Goal: Answer question/provide support: Share knowledge or assist other users

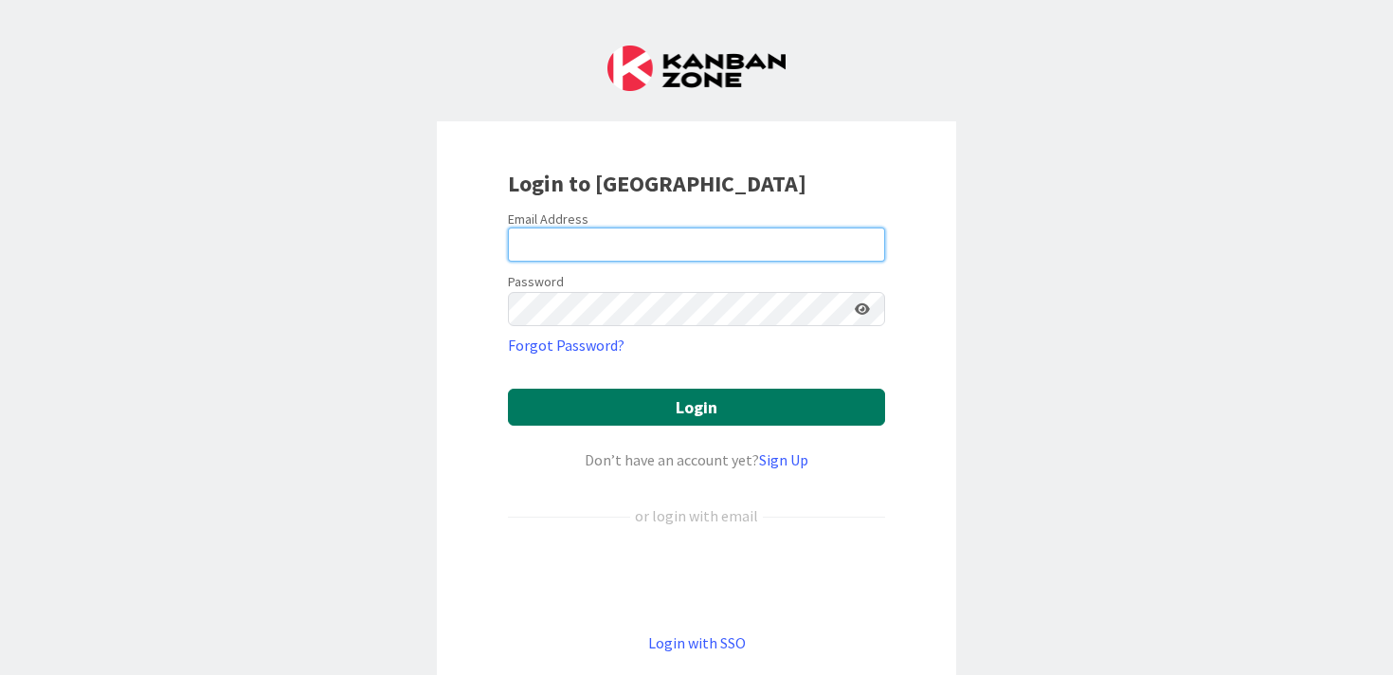
type input "[PERSON_NAME][EMAIL_ADDRESS][PERSON_NAME][DOMAIN_NAME]"
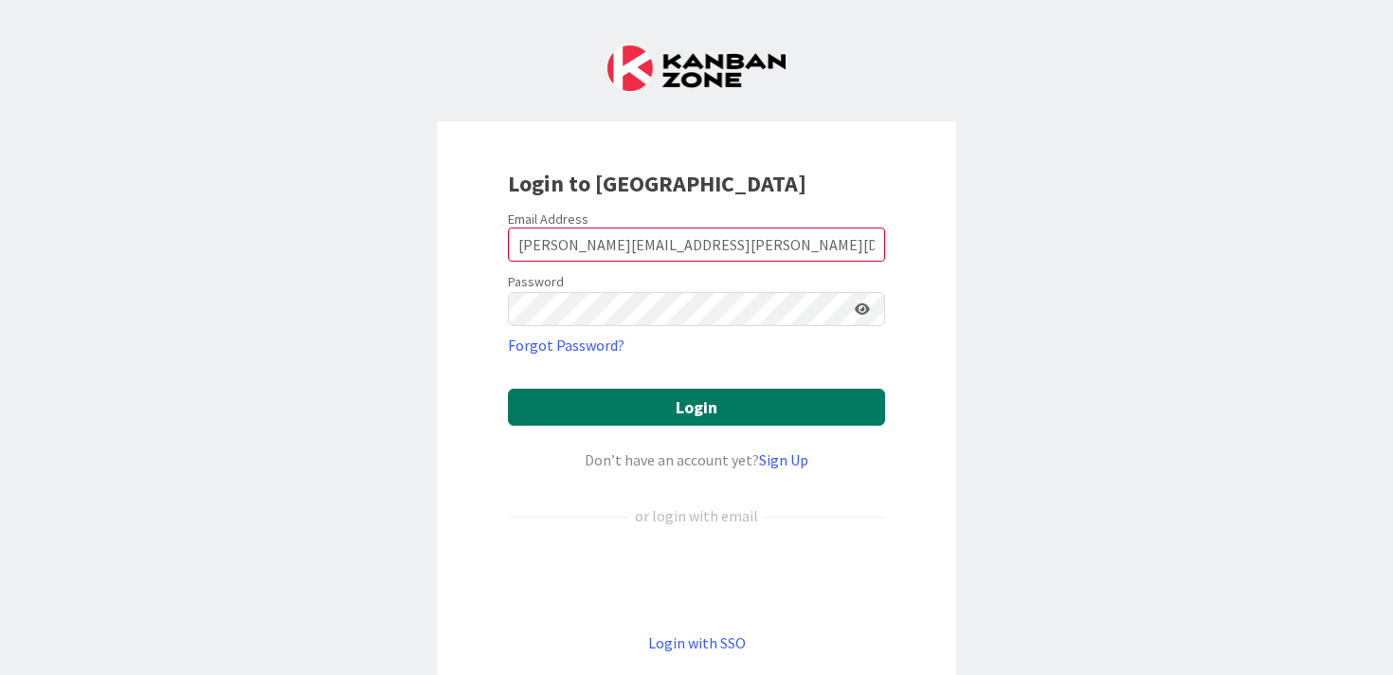
click at [688, 404] on button "Login" at bounding box center [696, 407] width 377 height 37
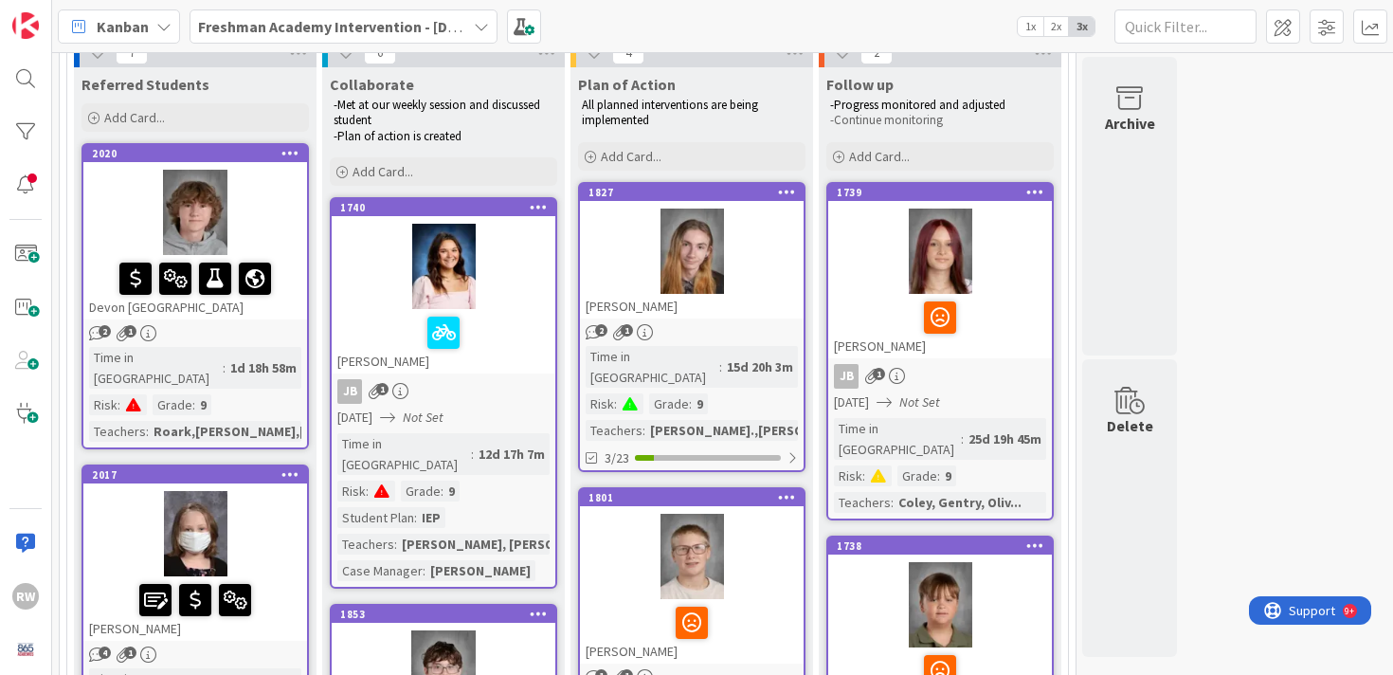
scroll to position [154, 0]
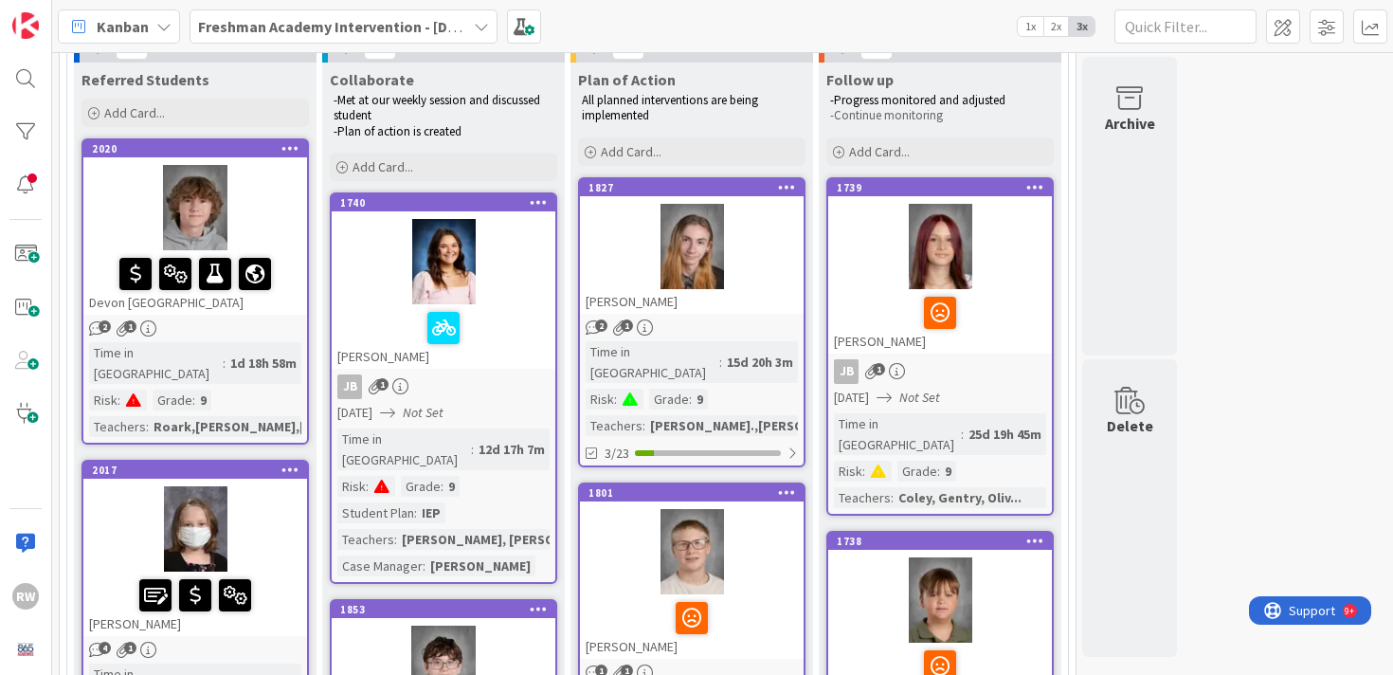
click at [270, 205] on div at bounding box center [195, 207] width 224 height 85
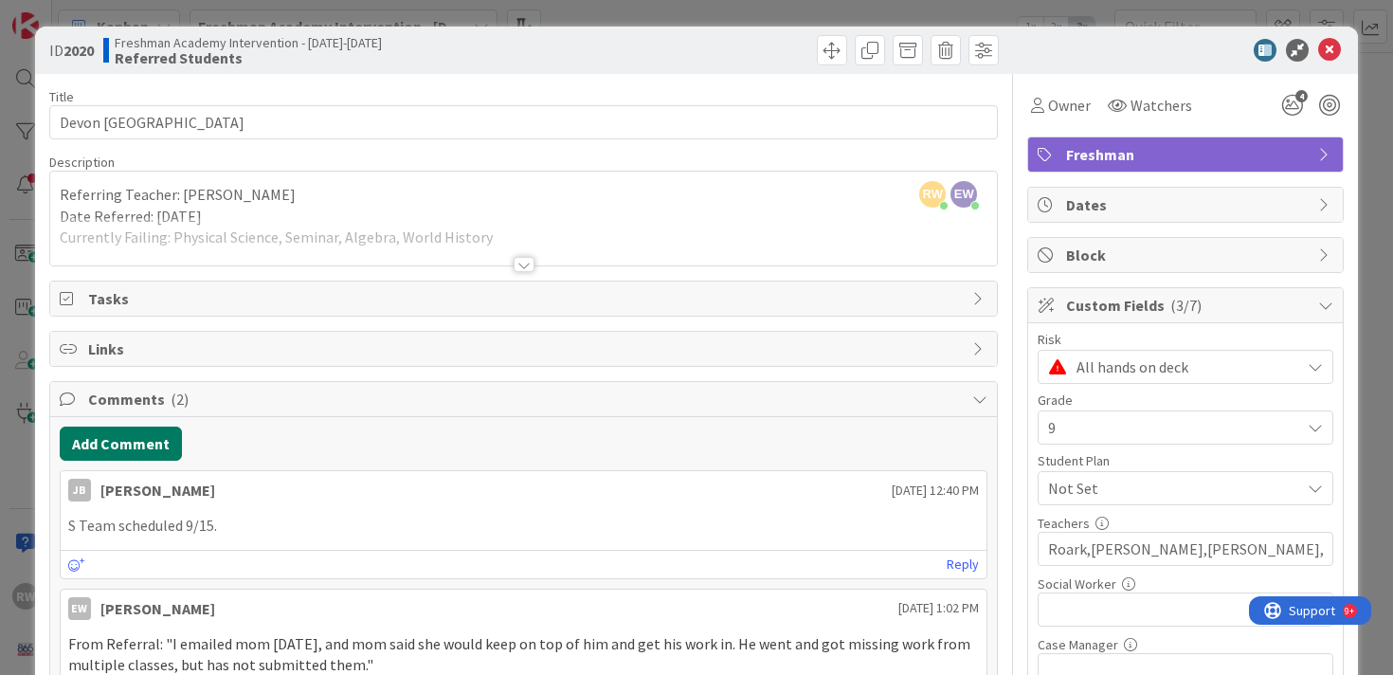
click at [133, 445] on button "Add Comment" at bounding box center [121, 444] width 122 height 34
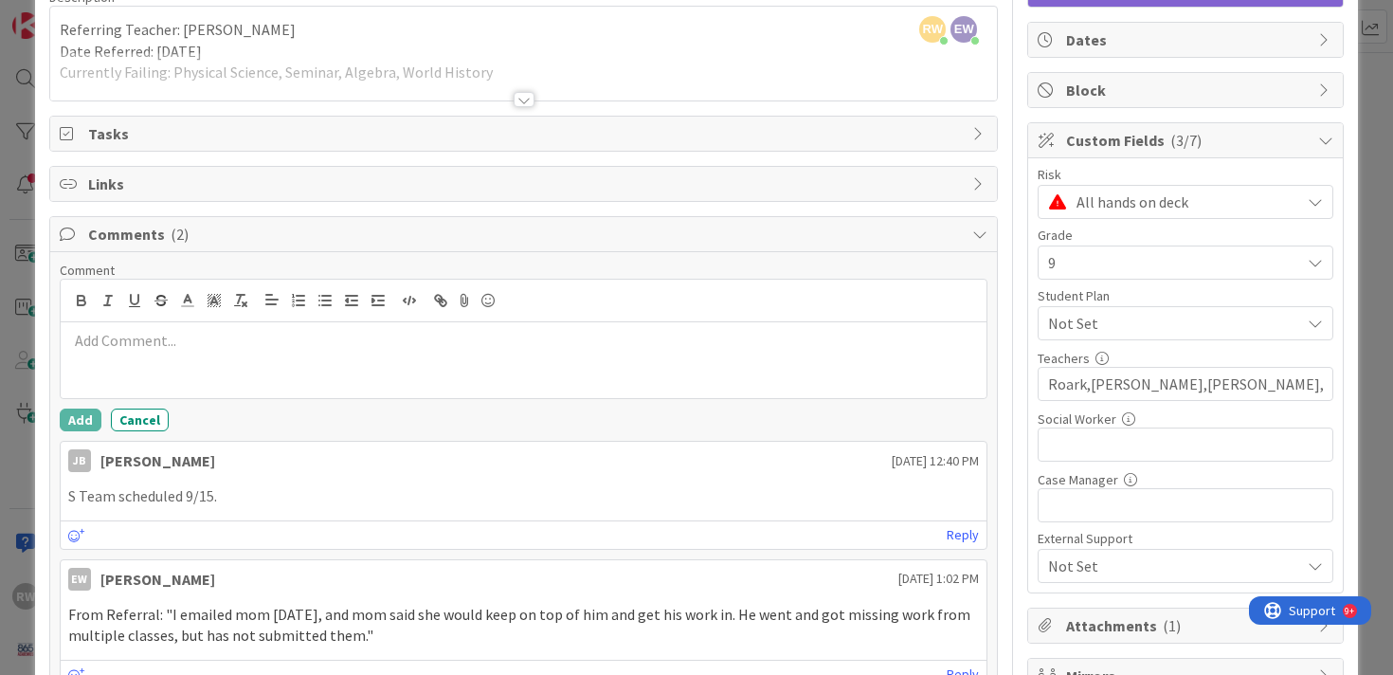
scroll to position [178, 0]
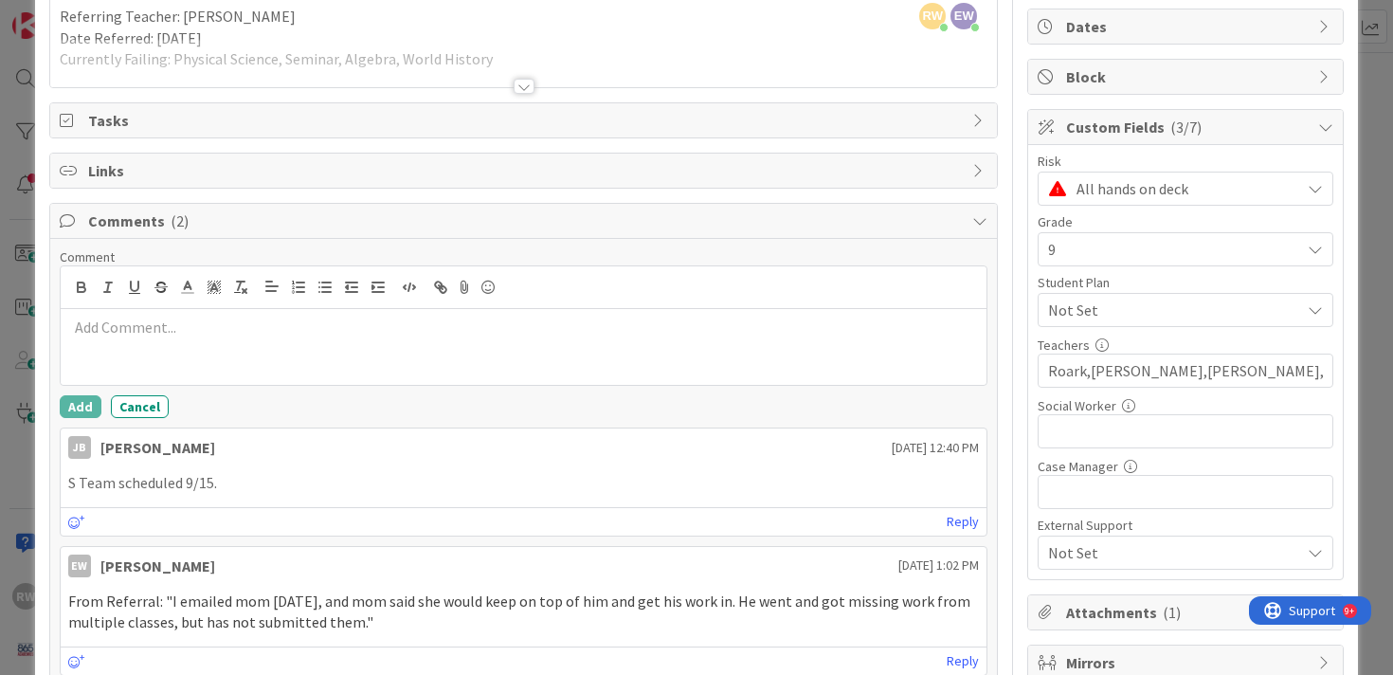
click at [141, 328] on p at bounding box center [524, 328] width 912 height 22
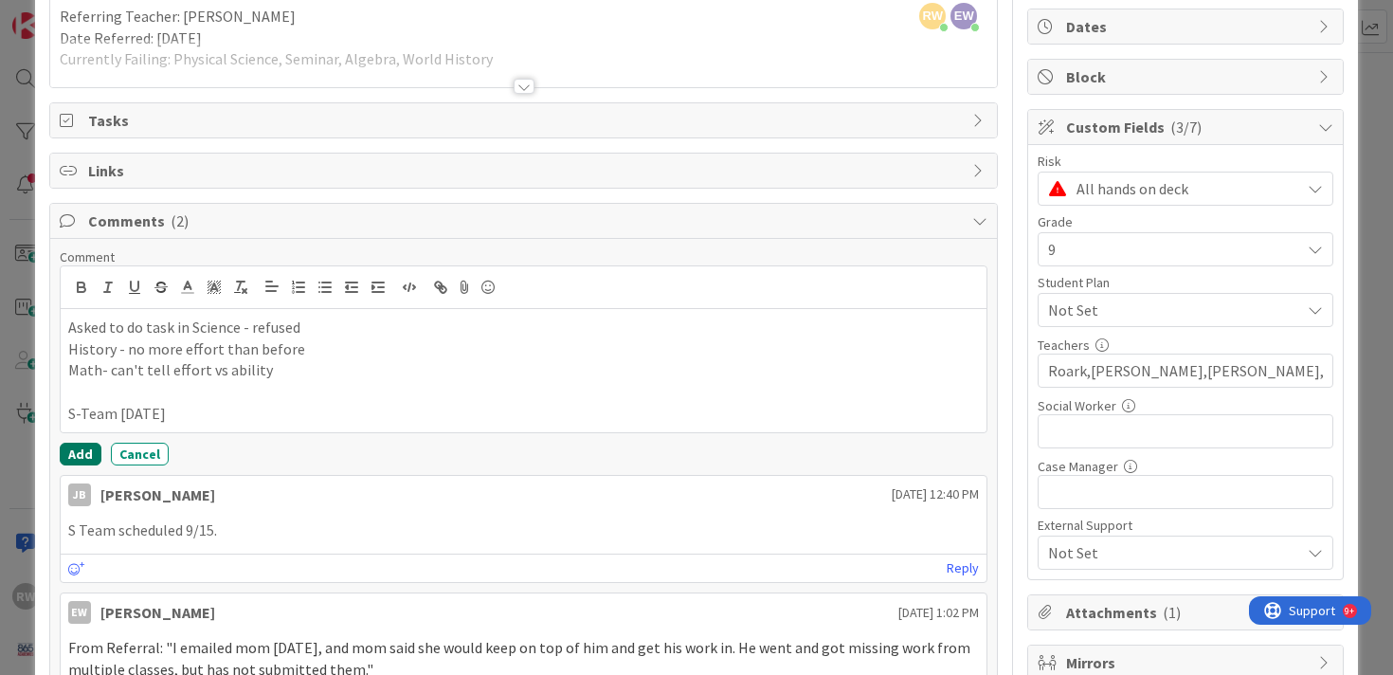
click at [75, 451] on button "Add" at bounding box center [81, 454] width 42 height 23
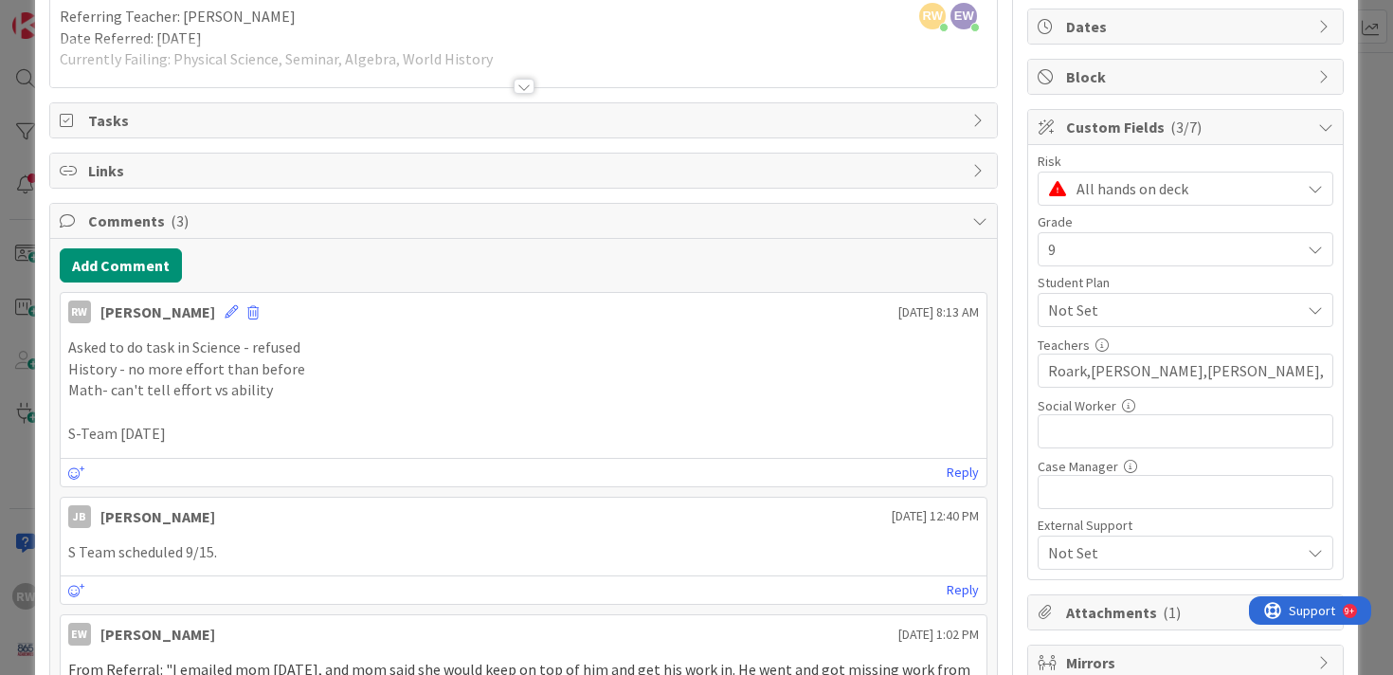
scroll to position [0, 0]
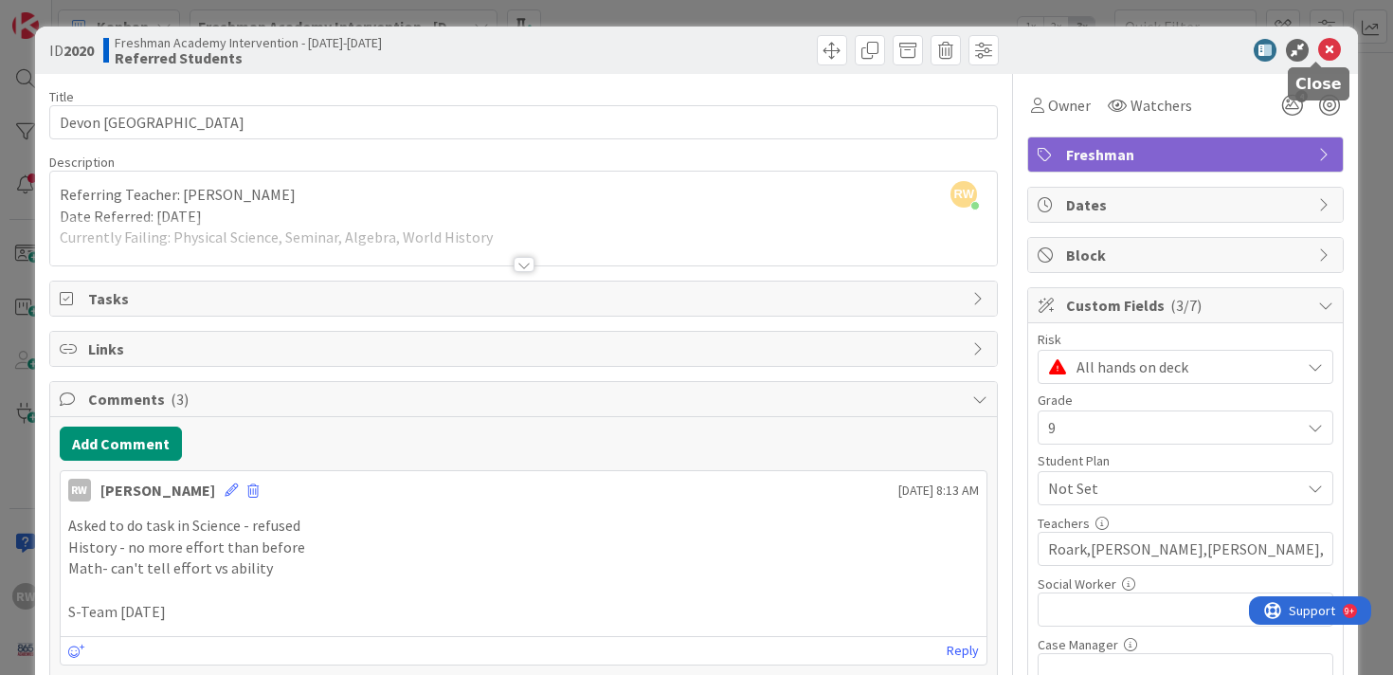
click at [1318, 53] on icon at bounding box center [1329, 50] width 23 height 23
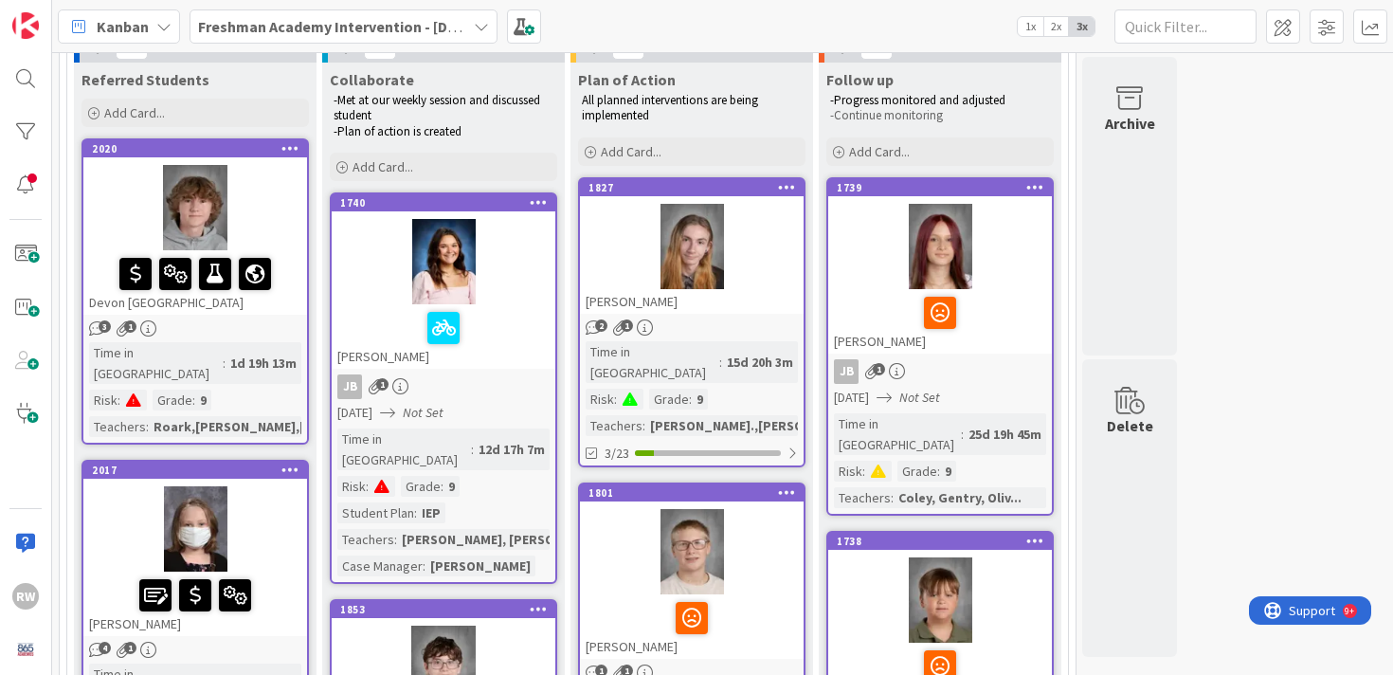
click at [289, 498] on div at bounding box center [195, 528] width 224 height 85
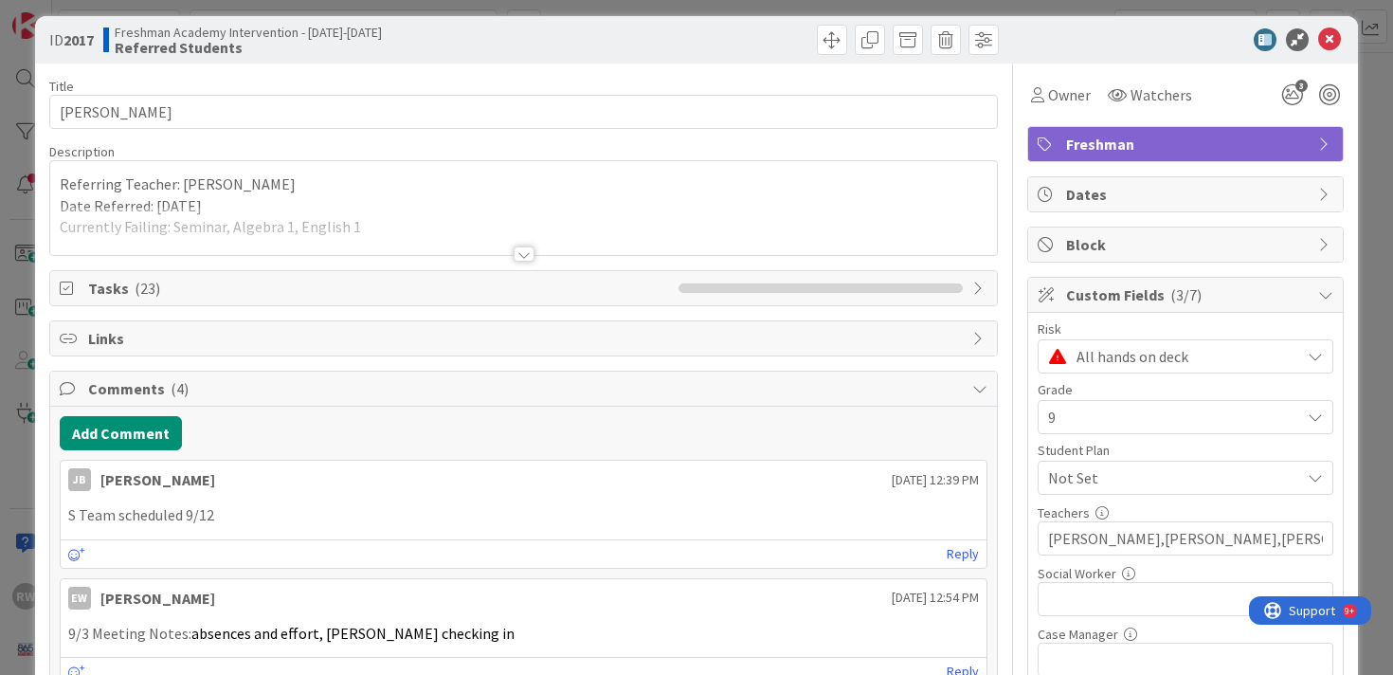
scroll to position [9, 0]
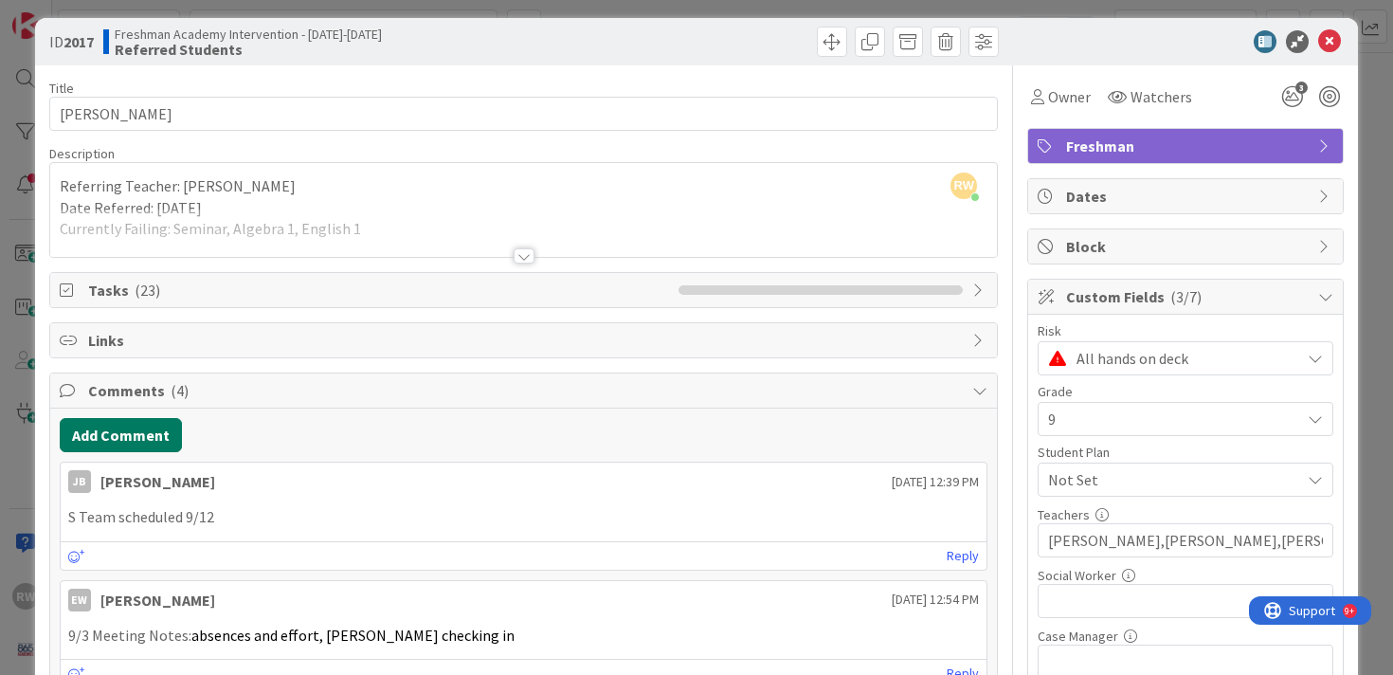
click at [146, 435] on button "Add Comment" at bounding box center [121, 435] width 122 height 34
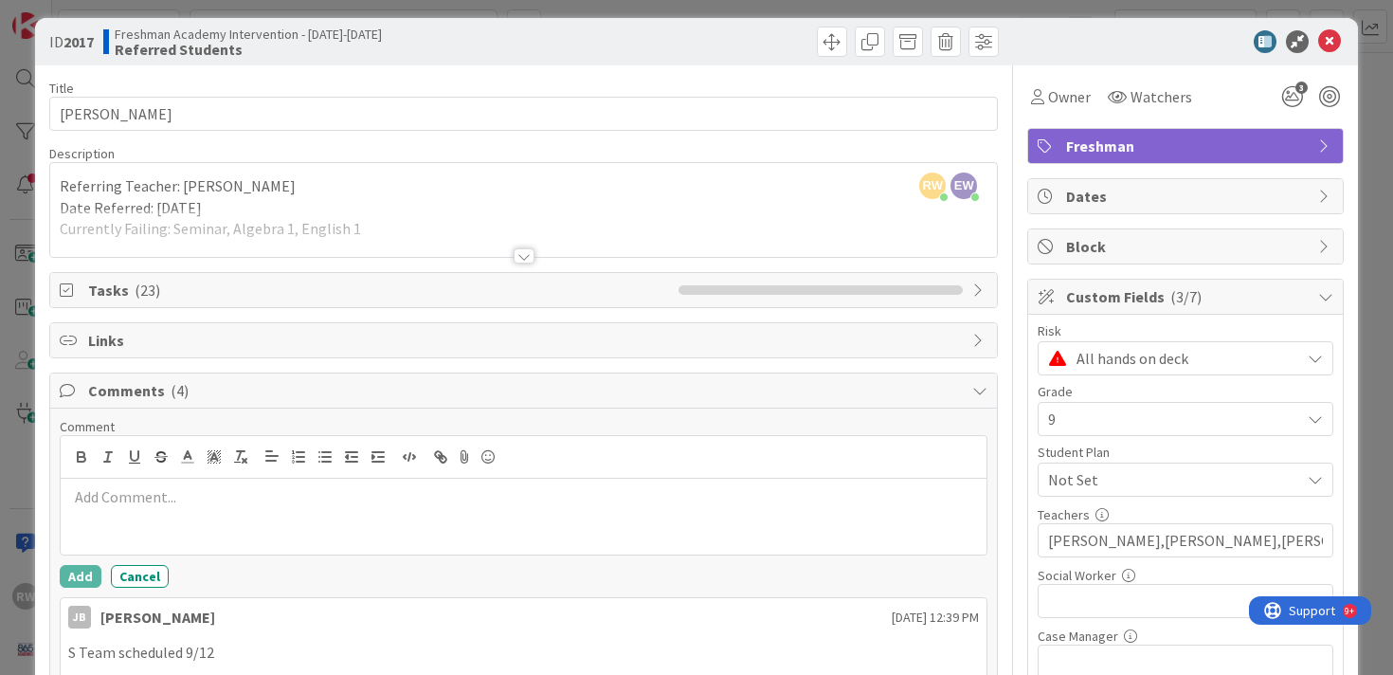
click at [125, 493] on p at bounding box center [524, 497] width 912 height 22
click at [80, 587] on button "Add" at bounding box center [81, 580] width 42 height 23
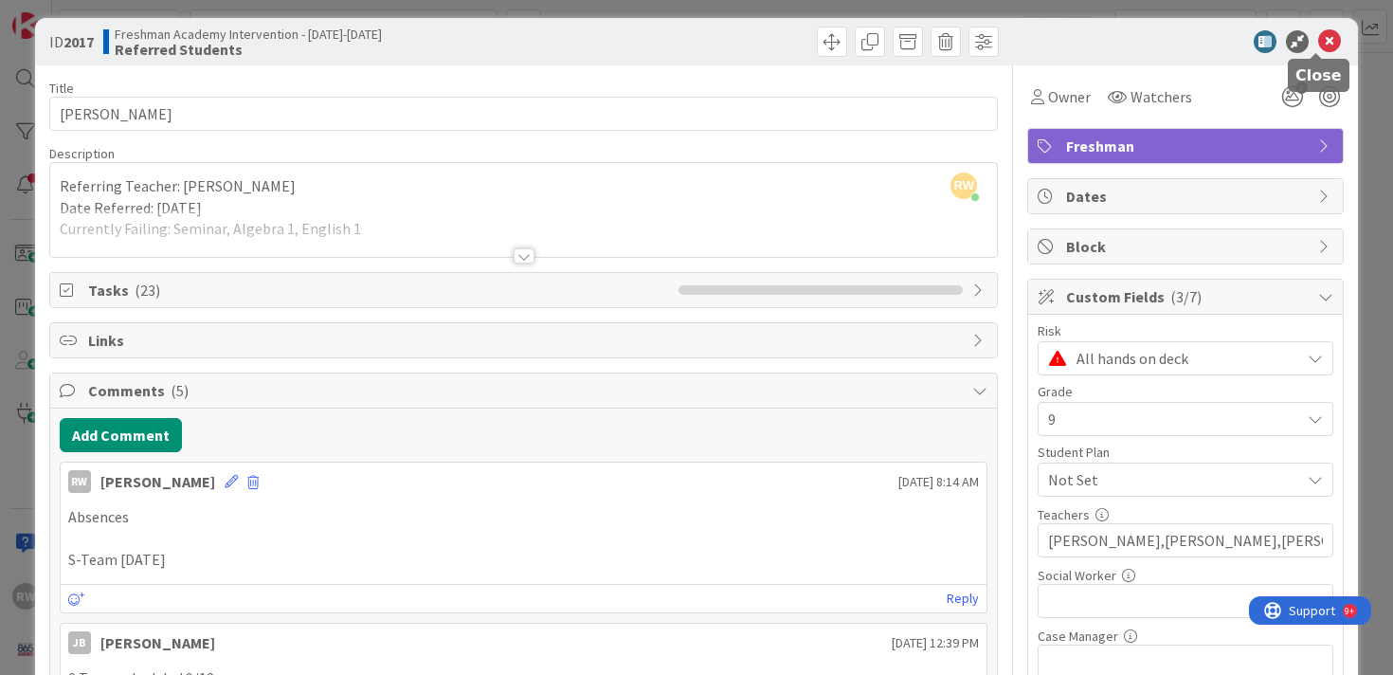
click at [1322, 45] on icon at bounding box center [1329, 41] width 23 height 23
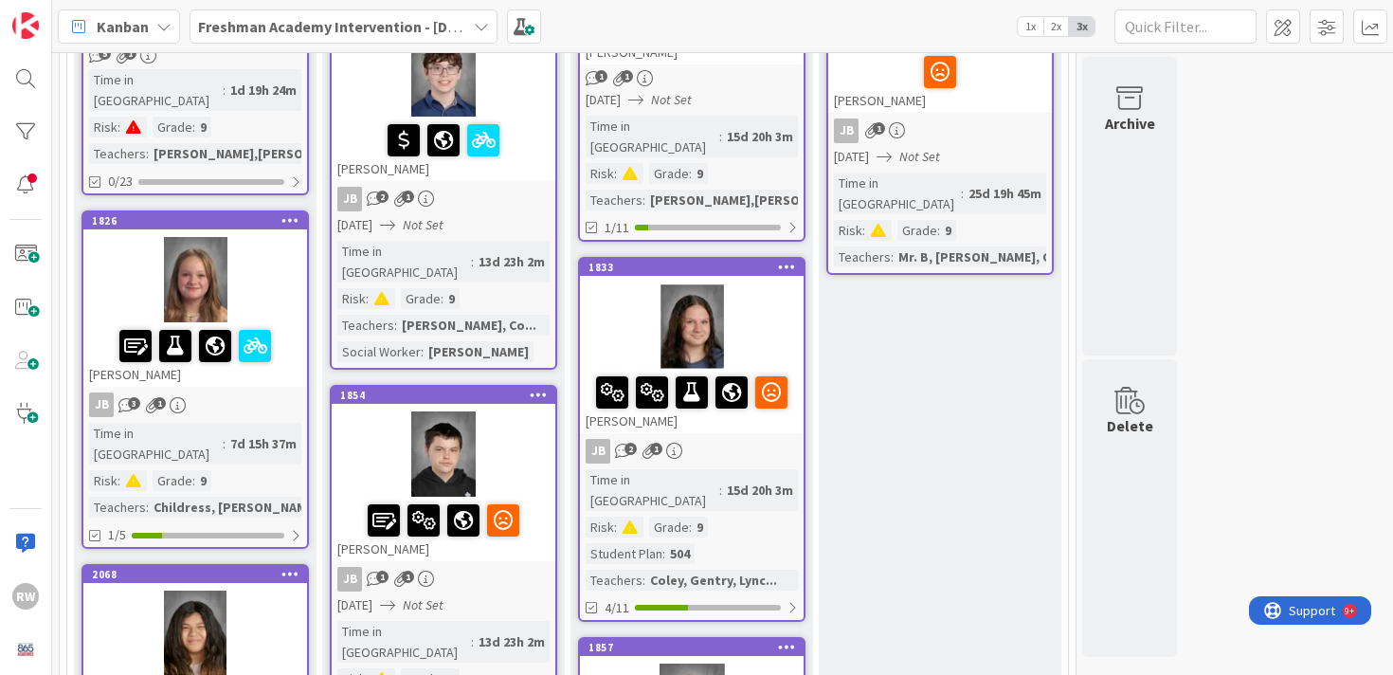
scroll to position [754, 0]
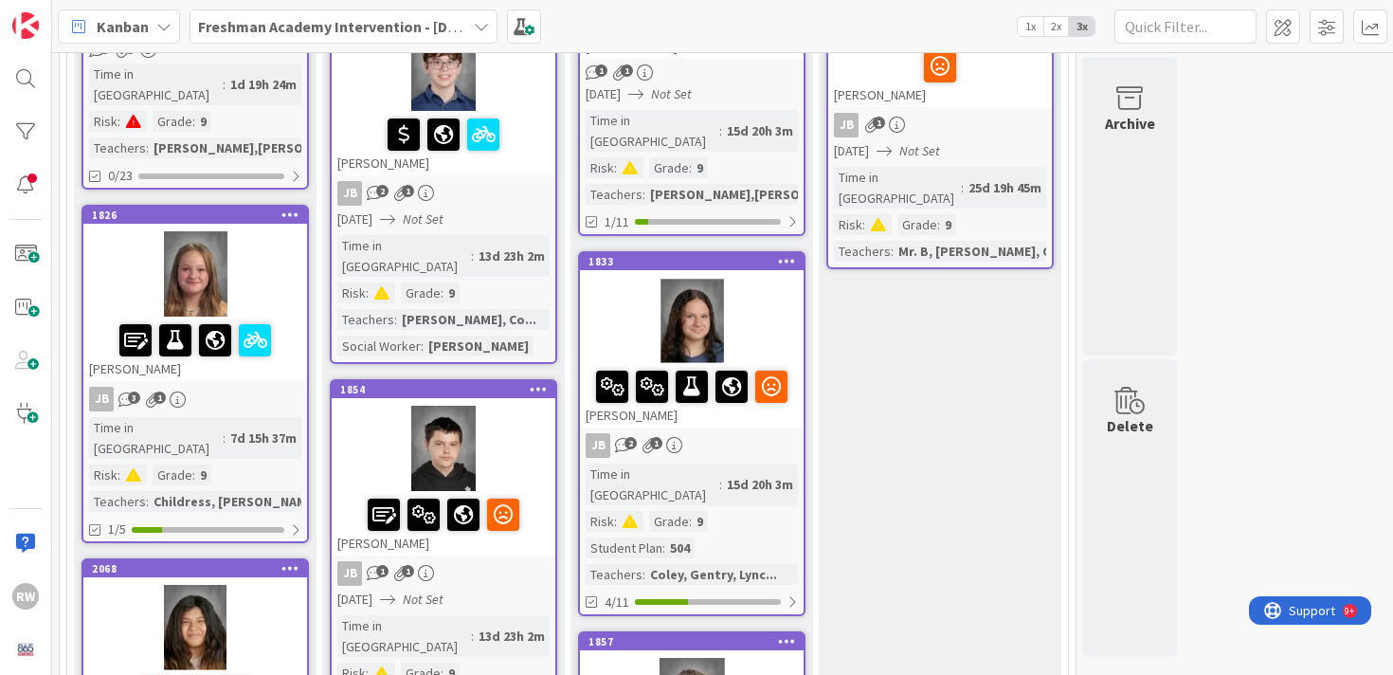
click at [225, 335] on div "[PERSON_NAME]" at bounding box center [195, 349] width 224 height 64
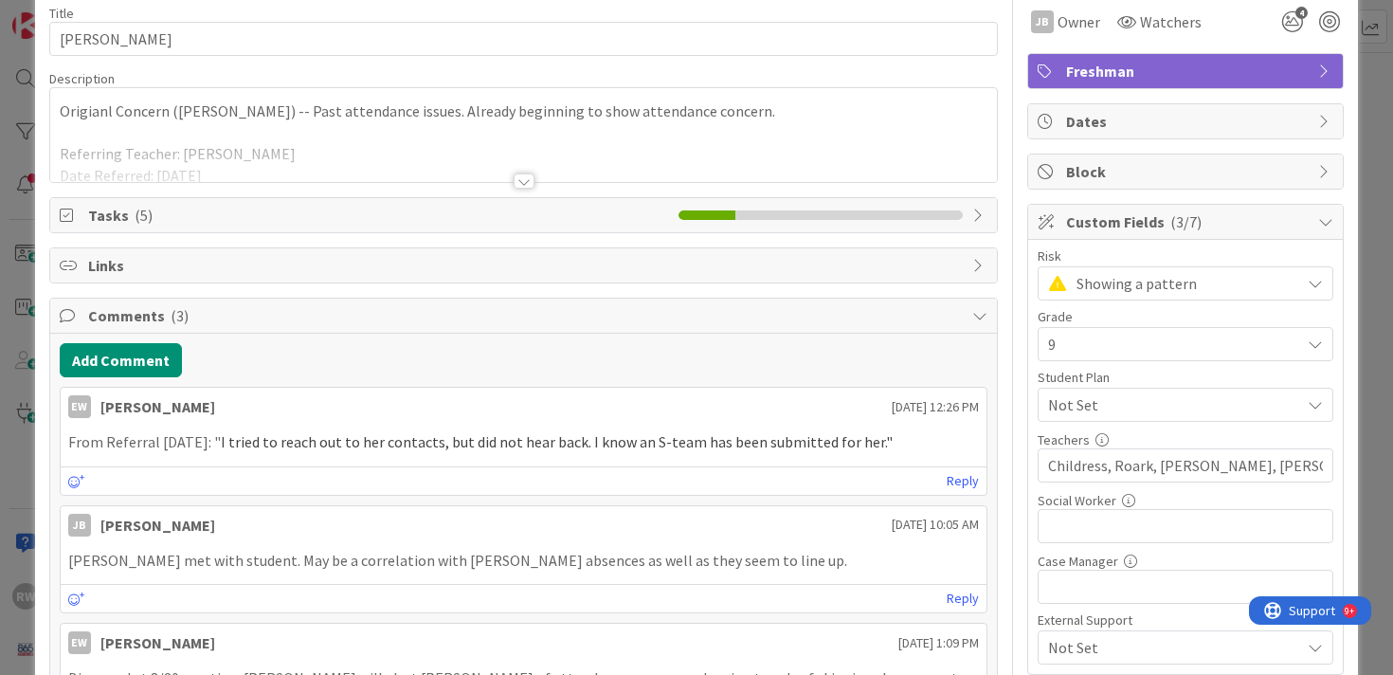
scroll to position [84, 0]
click at [137, 357] on button "Add Comment" at bounding box center [121, 359] width 122 height 34
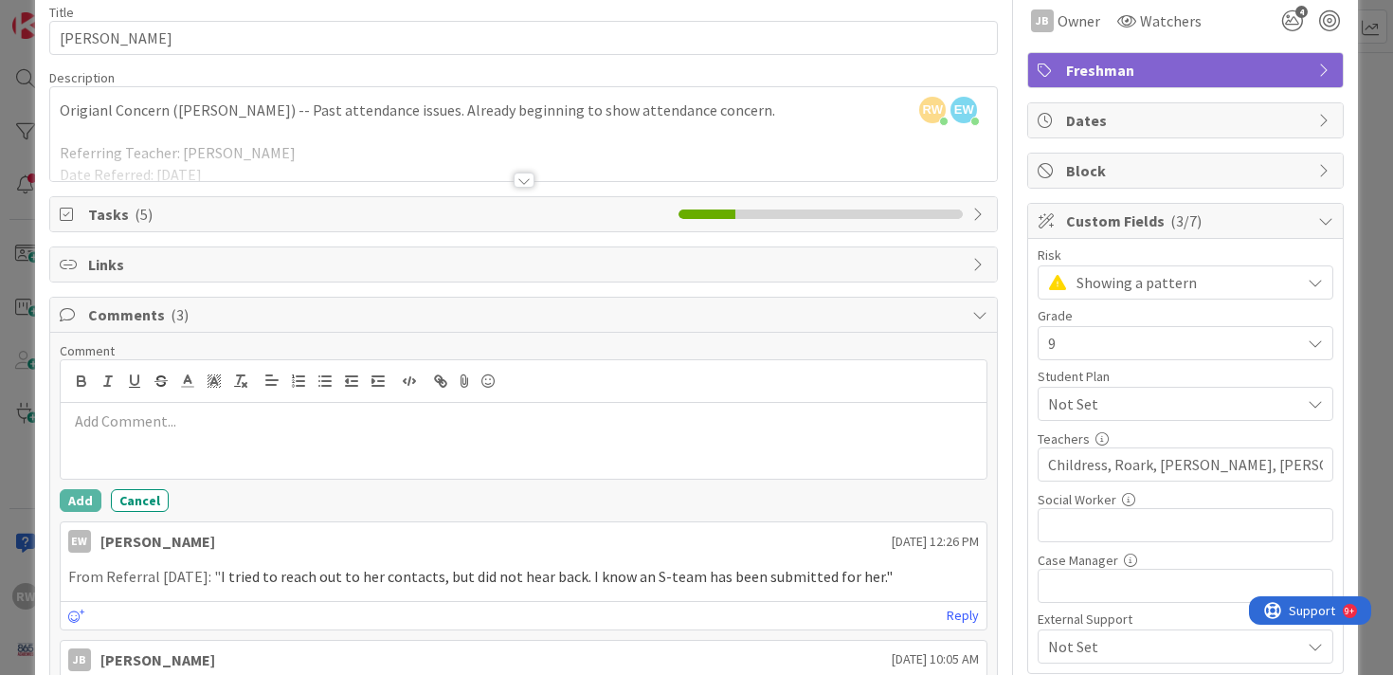
click at [142, 423] on p at bounding box center [524, 421] width 912 height 22
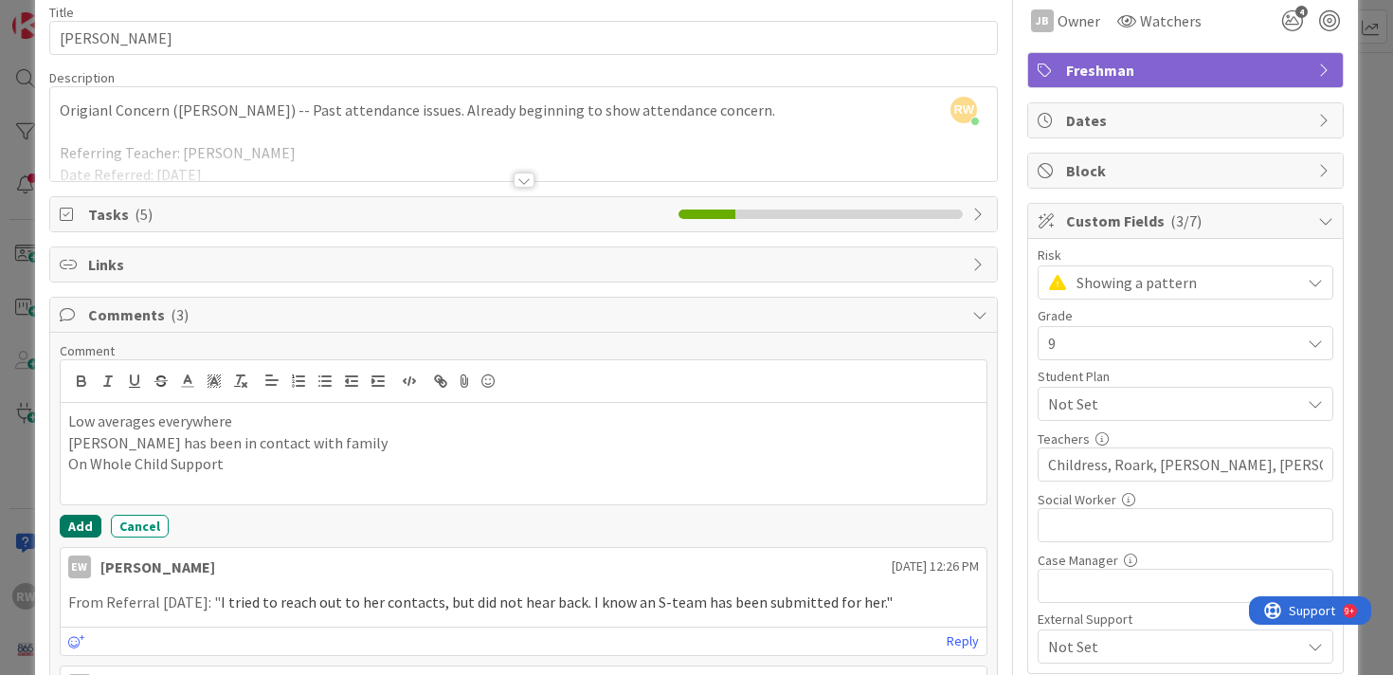
click at [83, 527] on button "Add" at bounding box center [81, 526] width 42 height 23
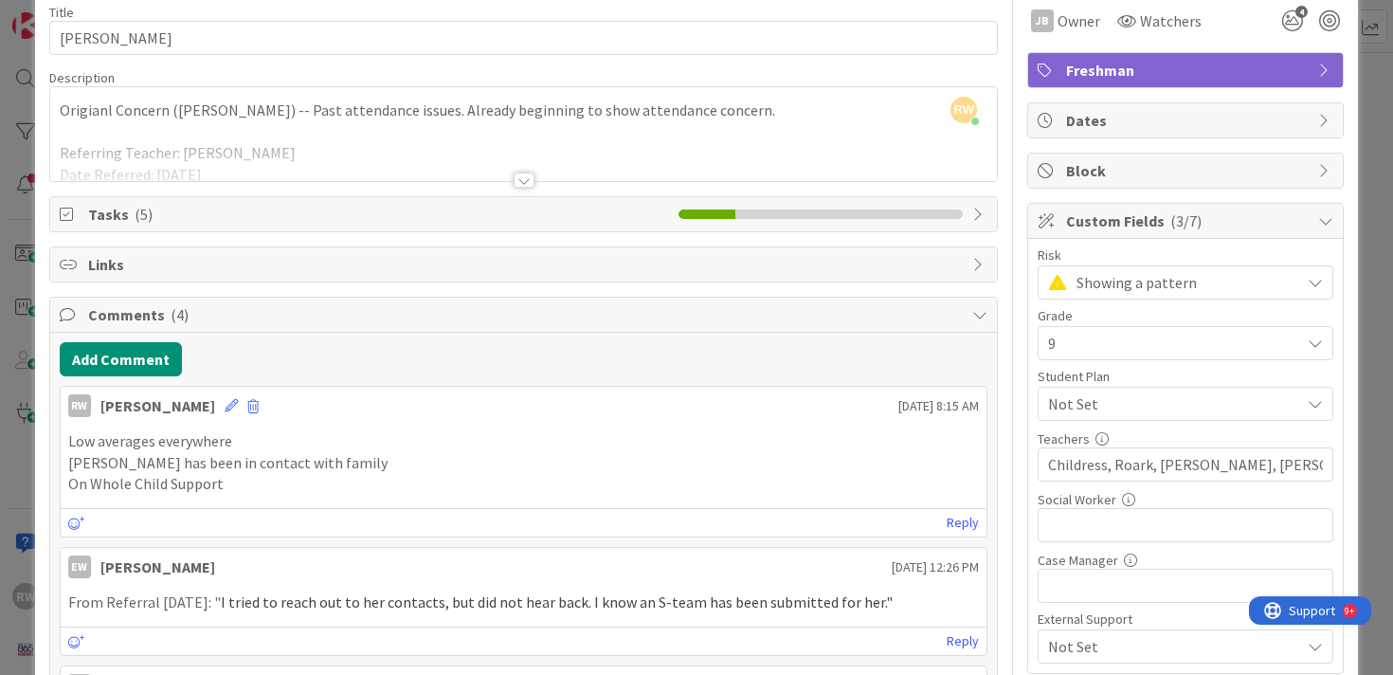
scroll to position [0, 0]
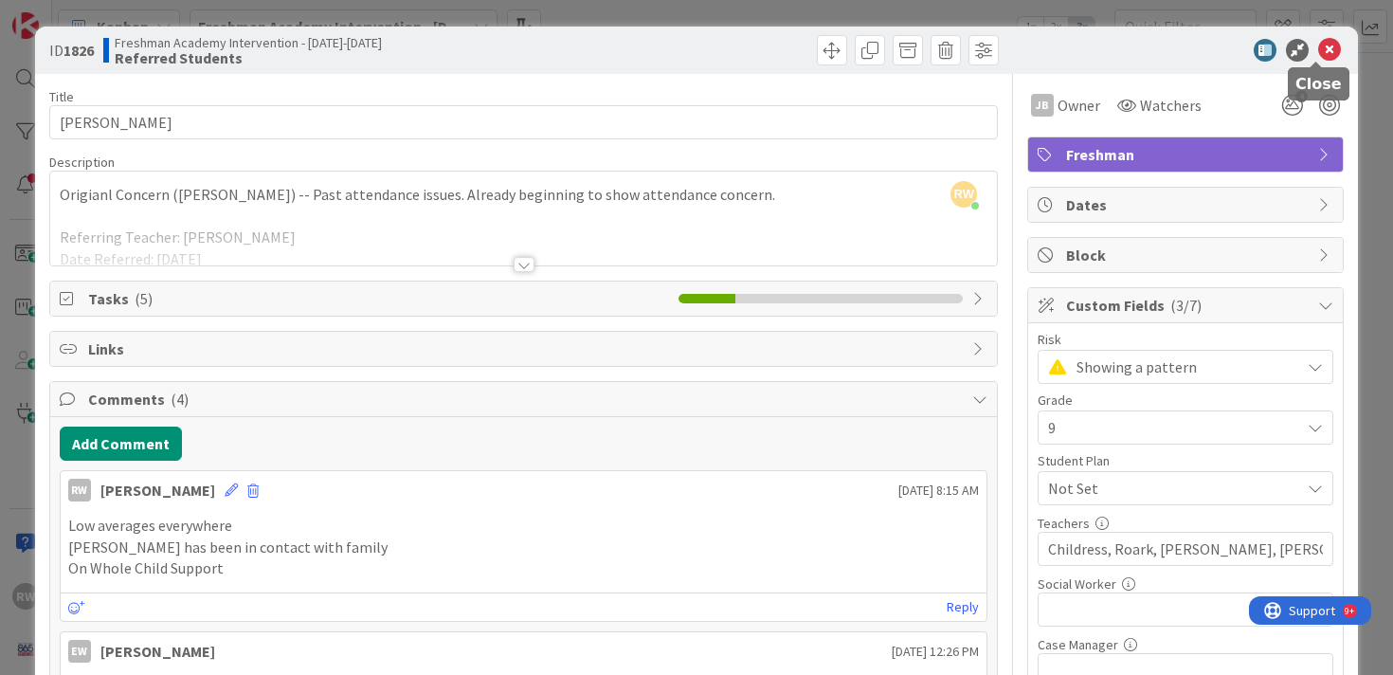
click at [1318, 51] on icon at bounding box center [1329, 50] width 23 height 23
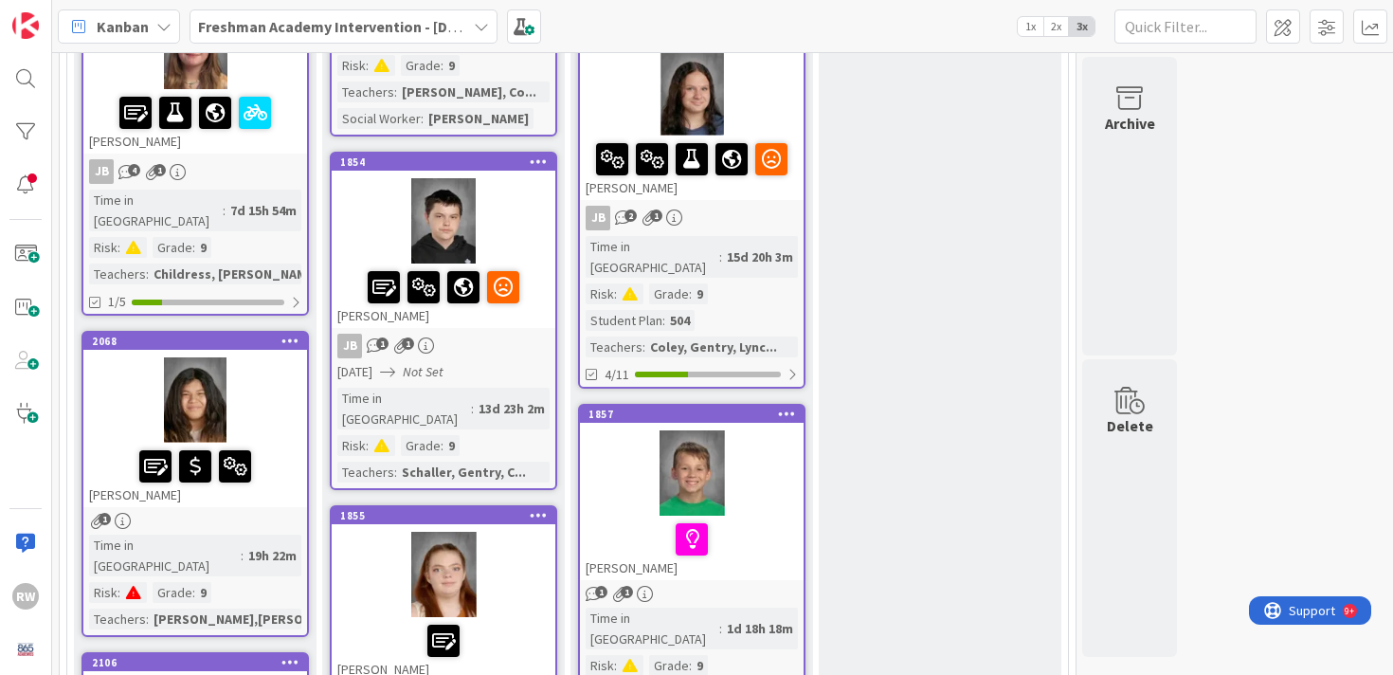
click at [262, 357] on div at bounding box center [195, 399] width 224 height 85
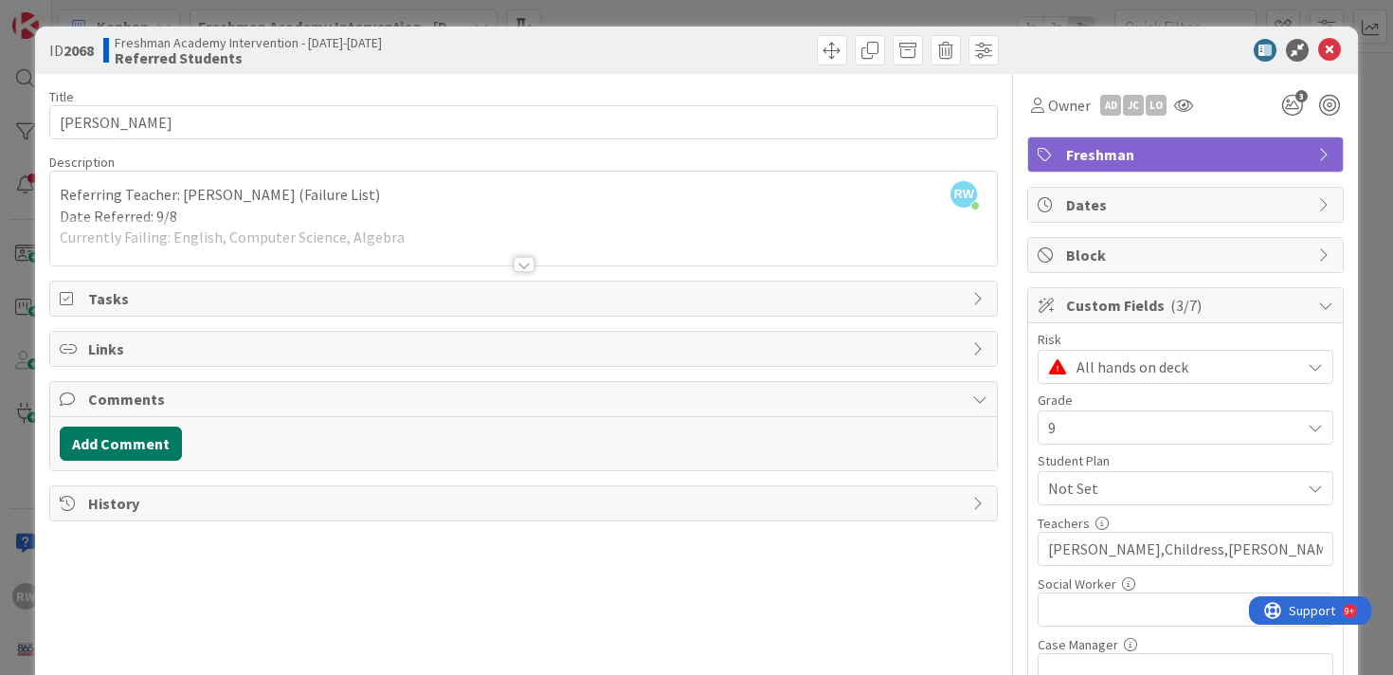
click at [128, 443] on button "Add Comment" at bounding box center [121, 444] width 122 height 34
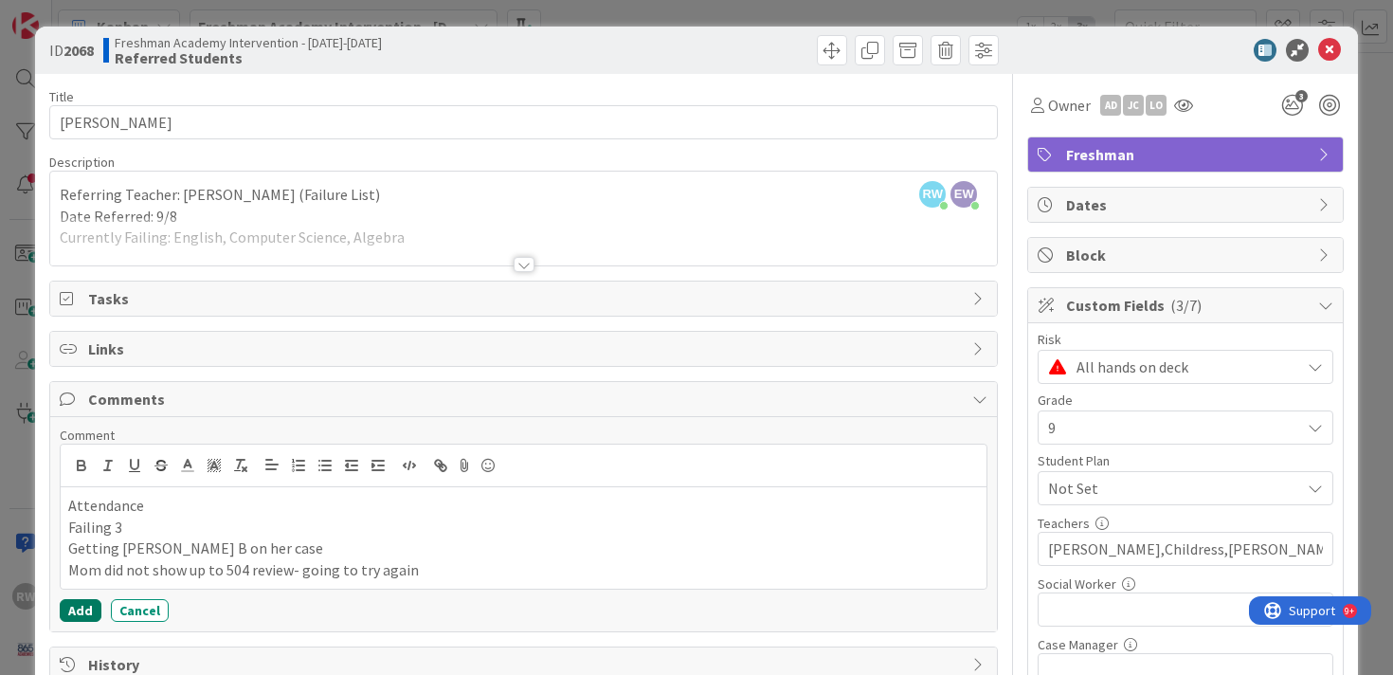
click at [79, 605] on button "Add" at bounding box center [81, 610] width 42 height 23
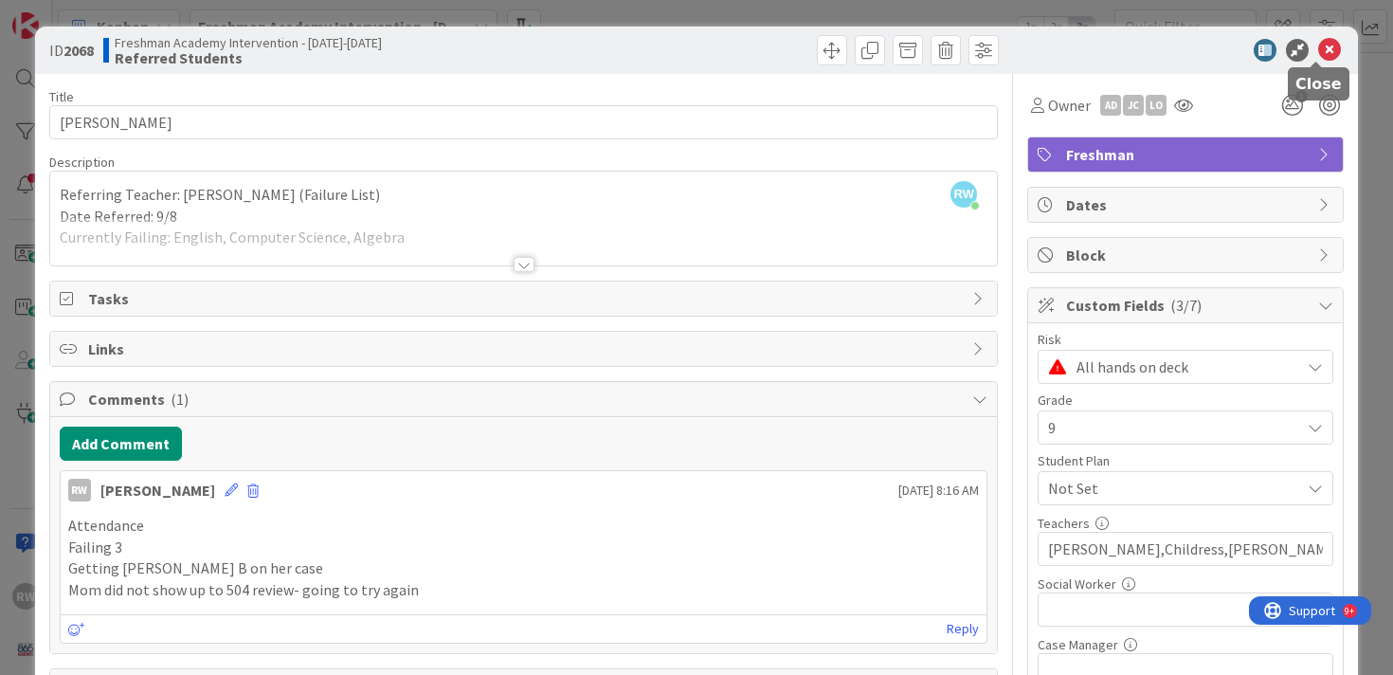
click at [1318, 45] on icon at bounding box center [1329, 50] width 23 height 23
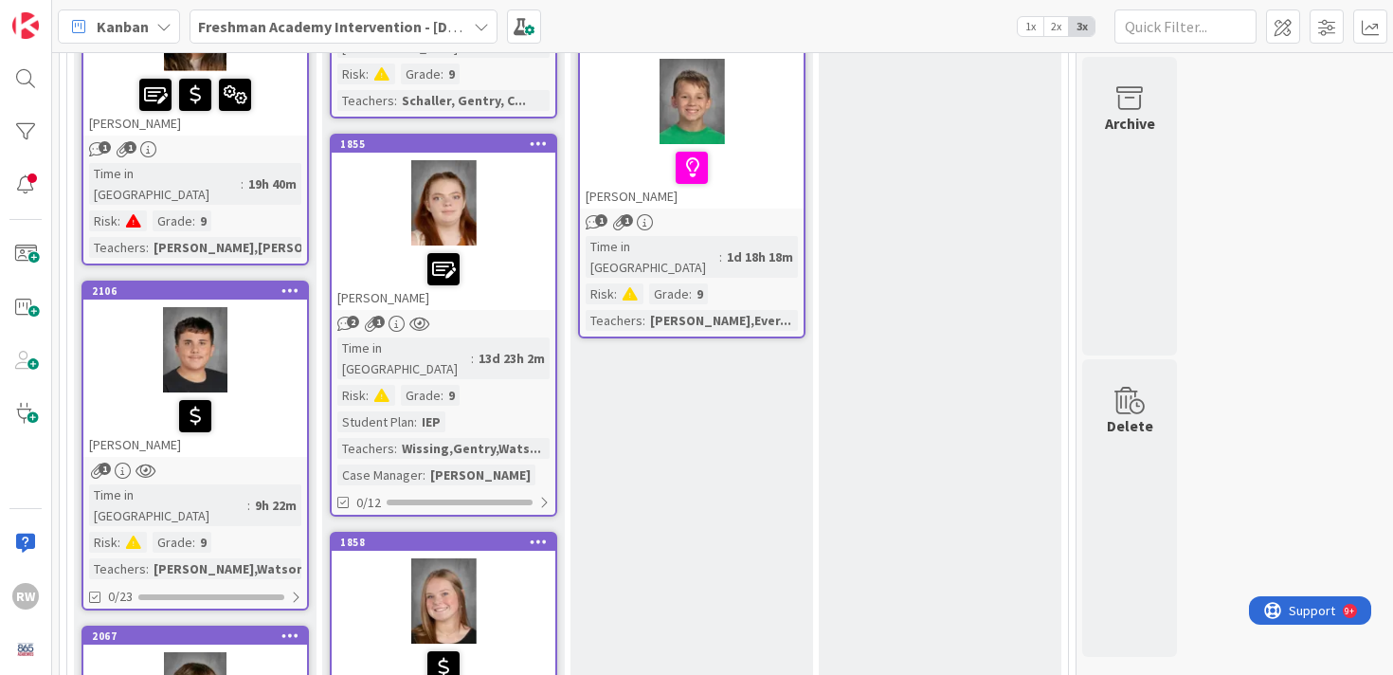
scroll to position [1373, 0]
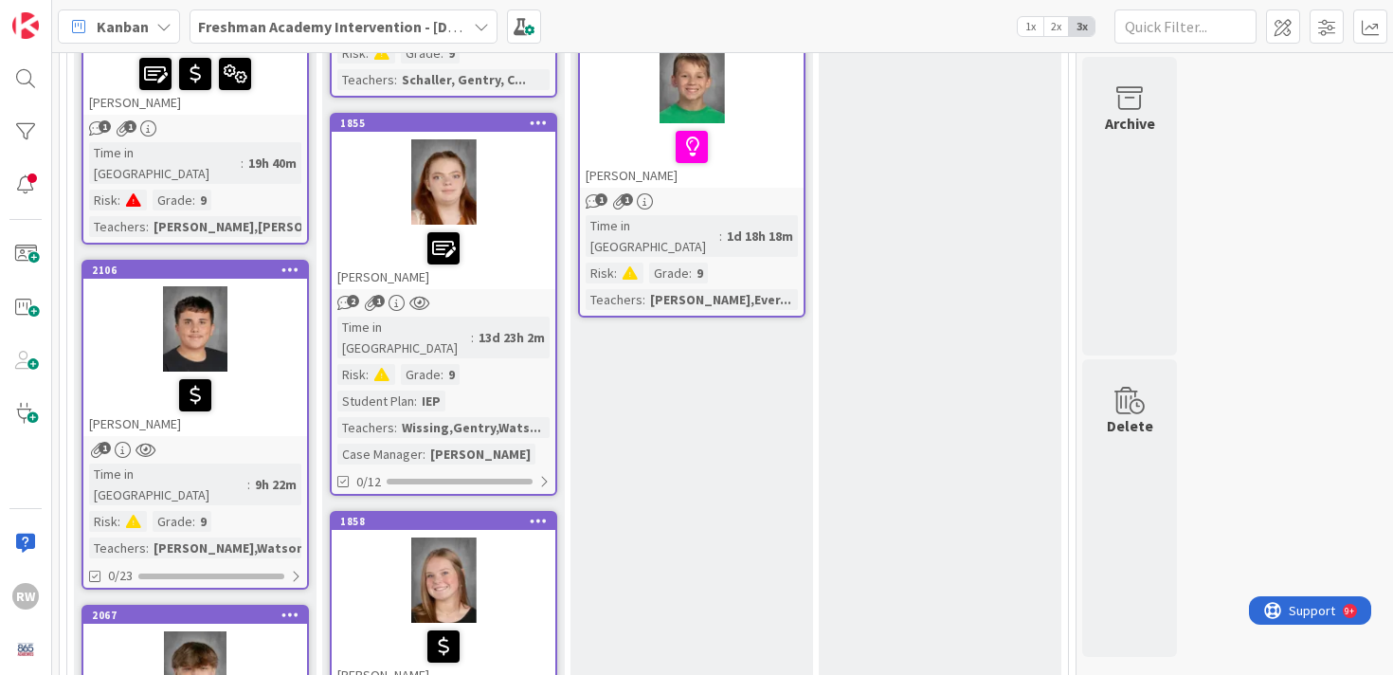
click at [261, 286] on div at bounding box center [195, 328] width 224 height 85
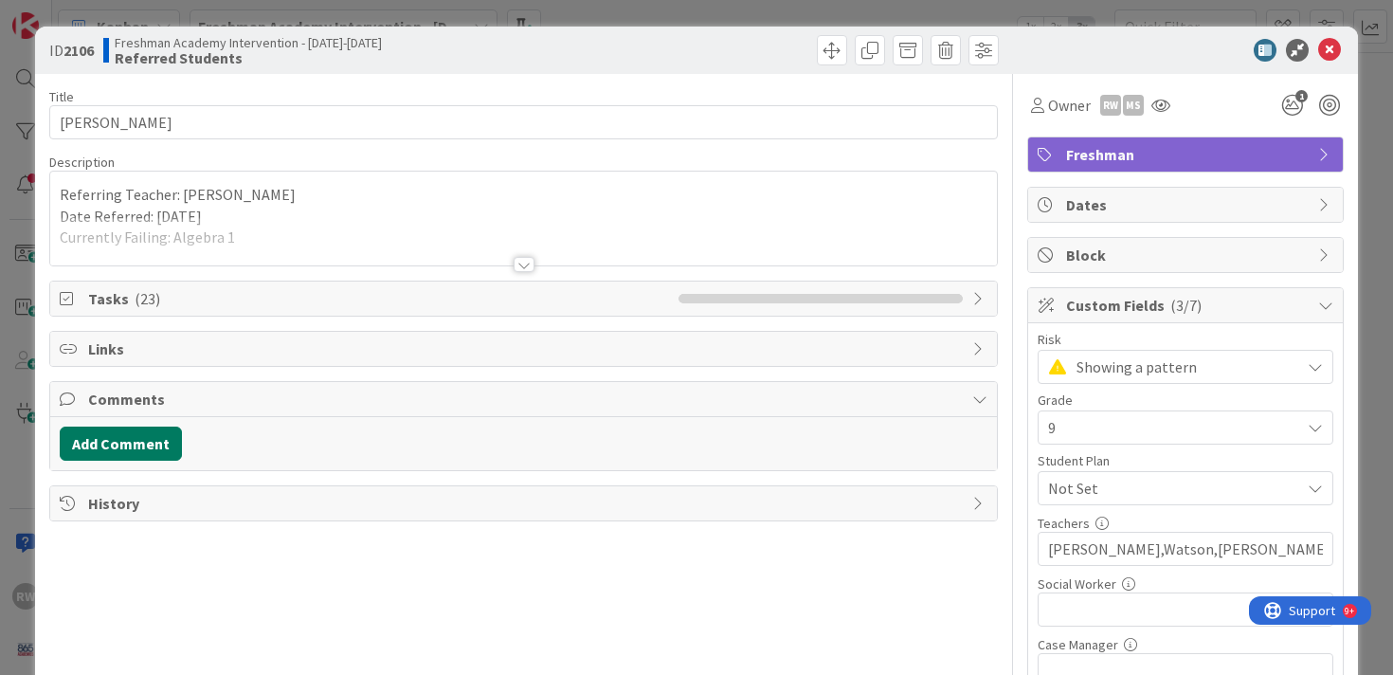
click at [143, 443] on button "Add Comment" at bounding box center [121, 444] width 122 height 34
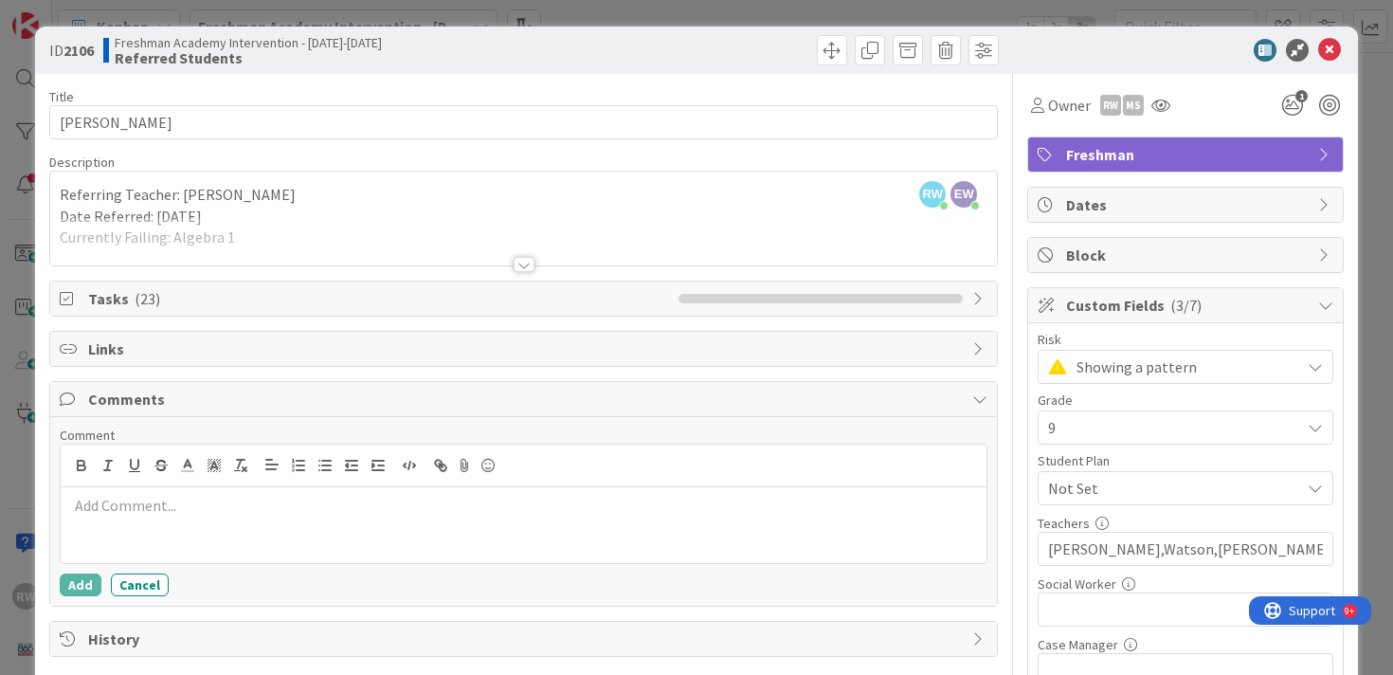
click at [212, 518] on div at bounding box center [524, 525] width 927 height 76
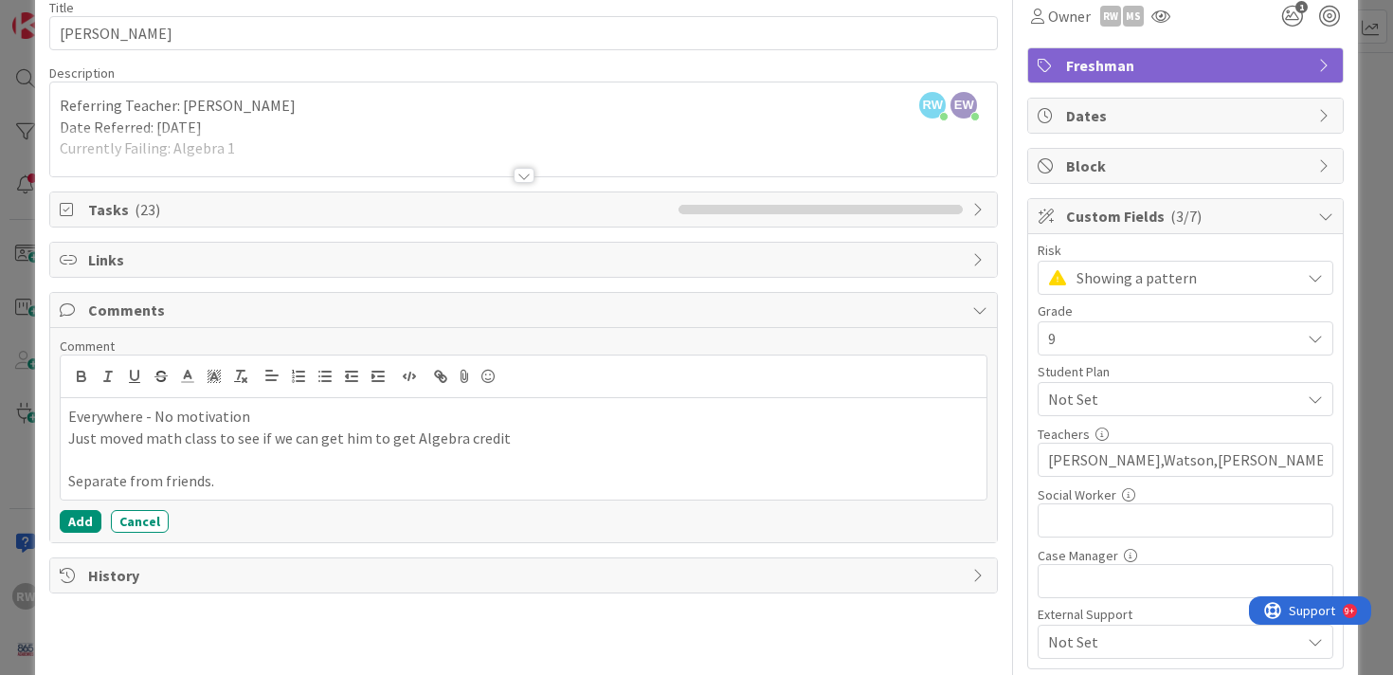
scroll to position [105, 0]
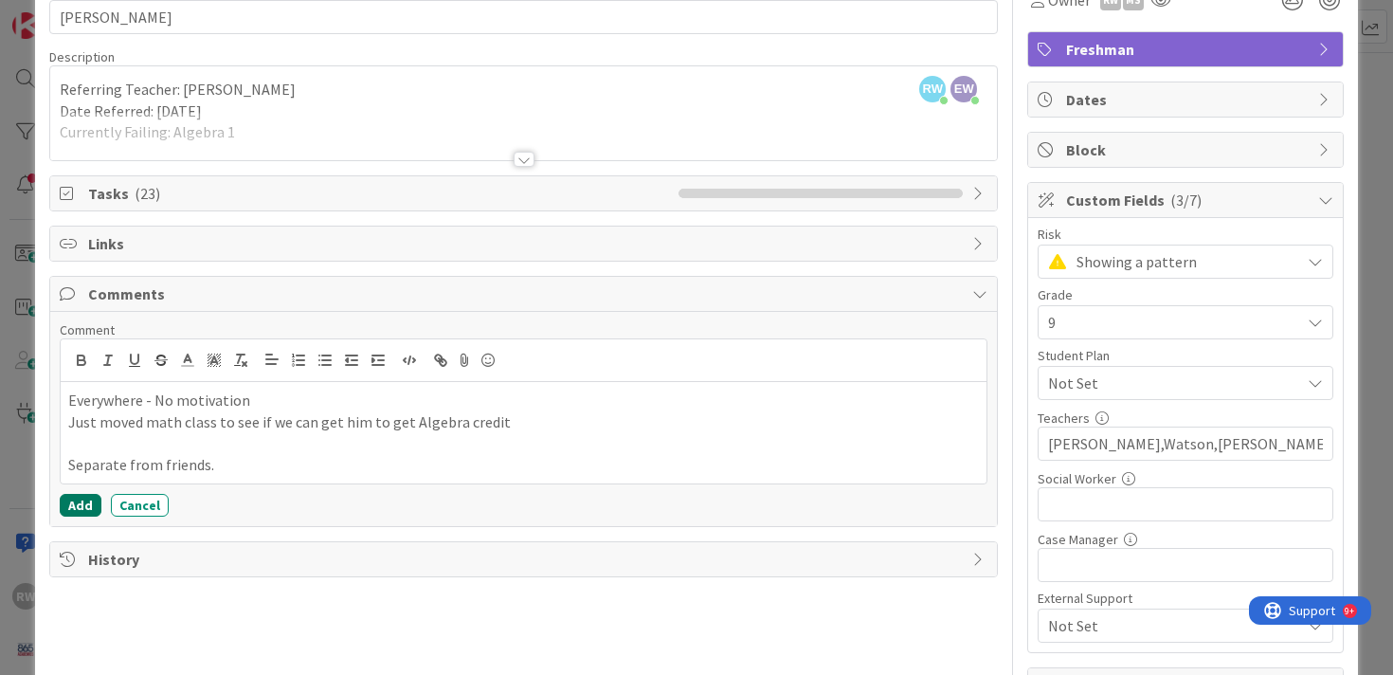
click at [73, 501] on button "Add" at bounding box center [81, 505] width 42 height 23
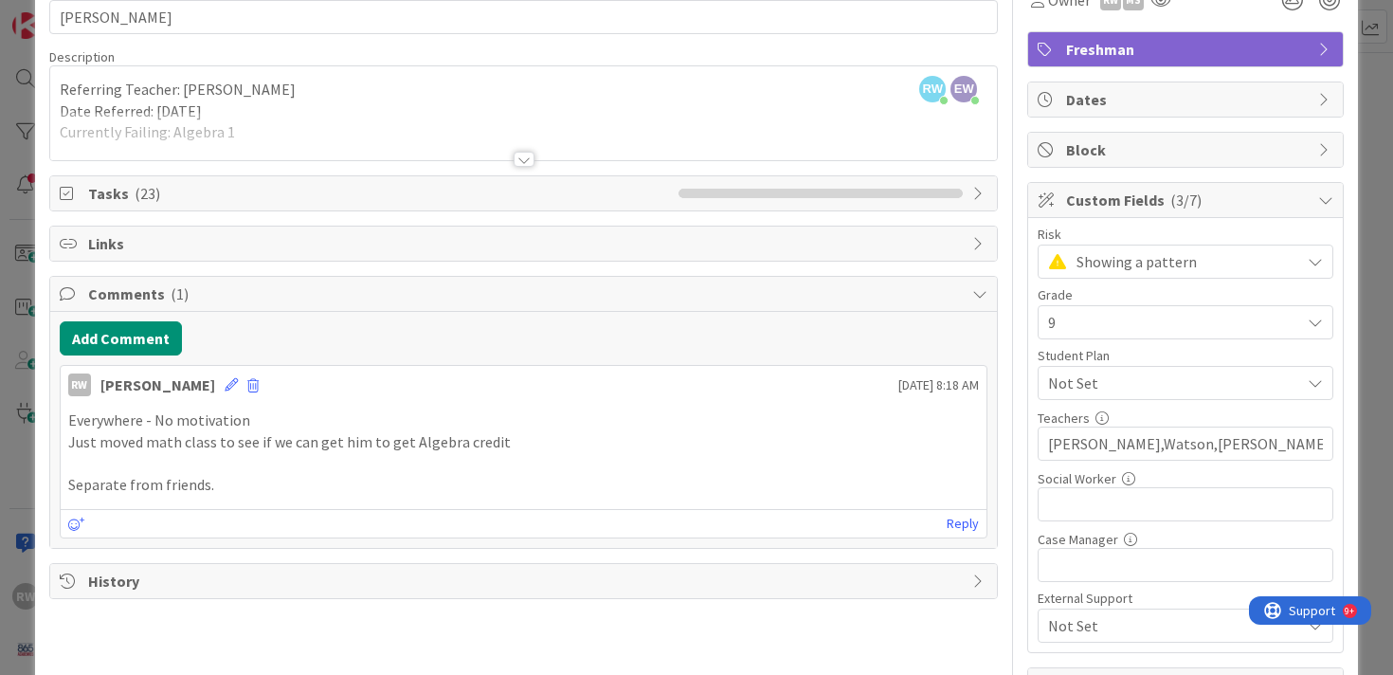
scroll to position [0, 0]
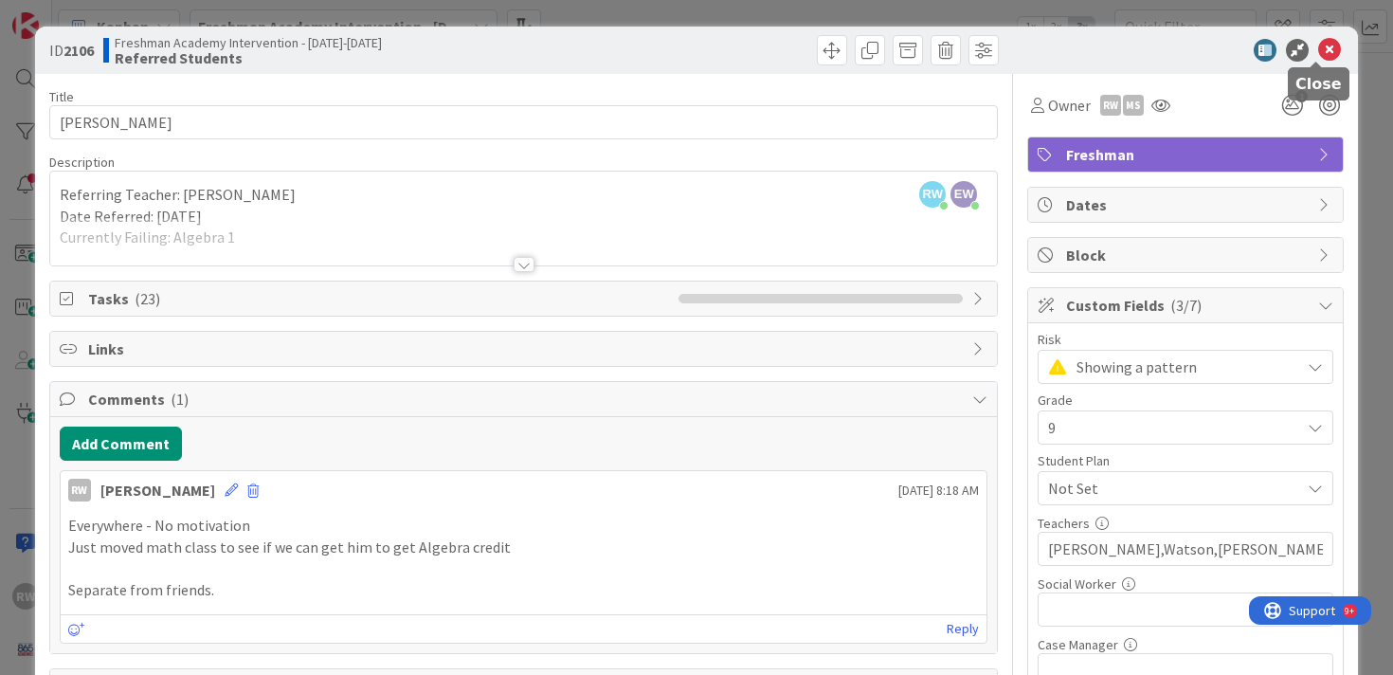
click at [1318, 51] on icon at bounding box center [1329, 50] width 23 height 23
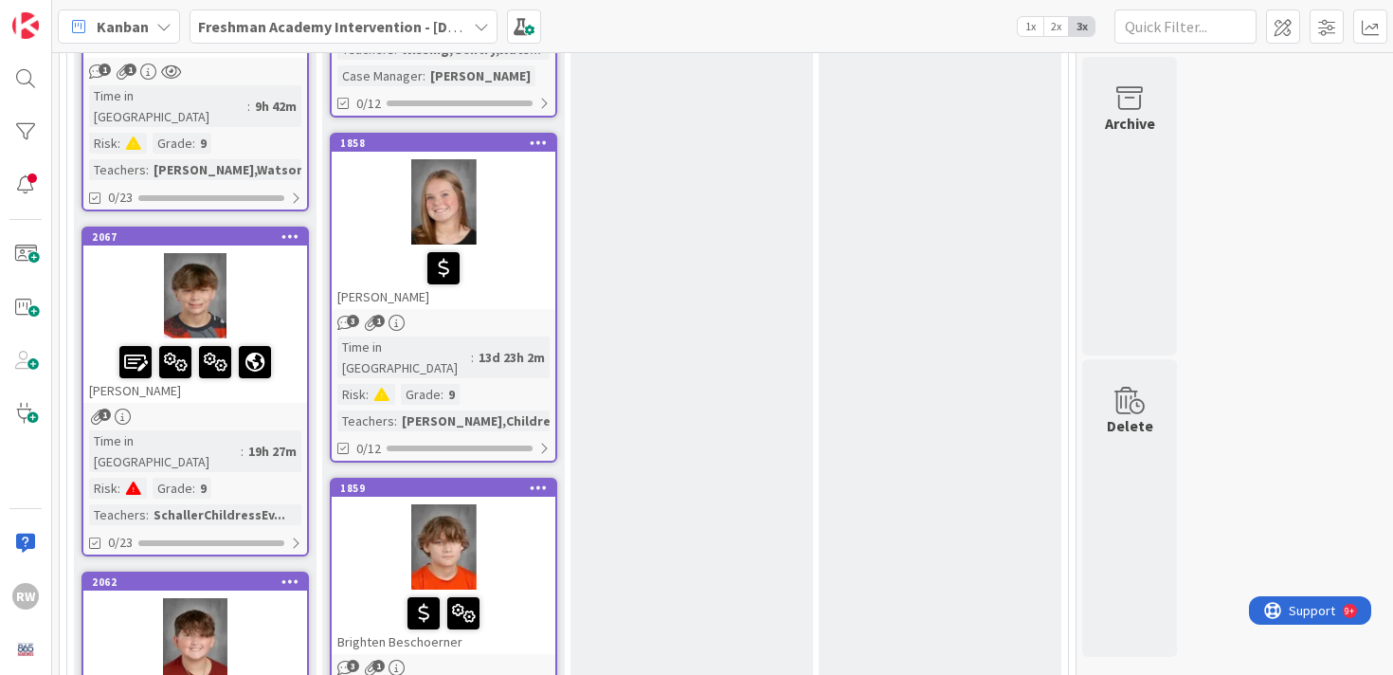
click at [274, 253] on div at bounding box center [195, 295] width 224 height 85
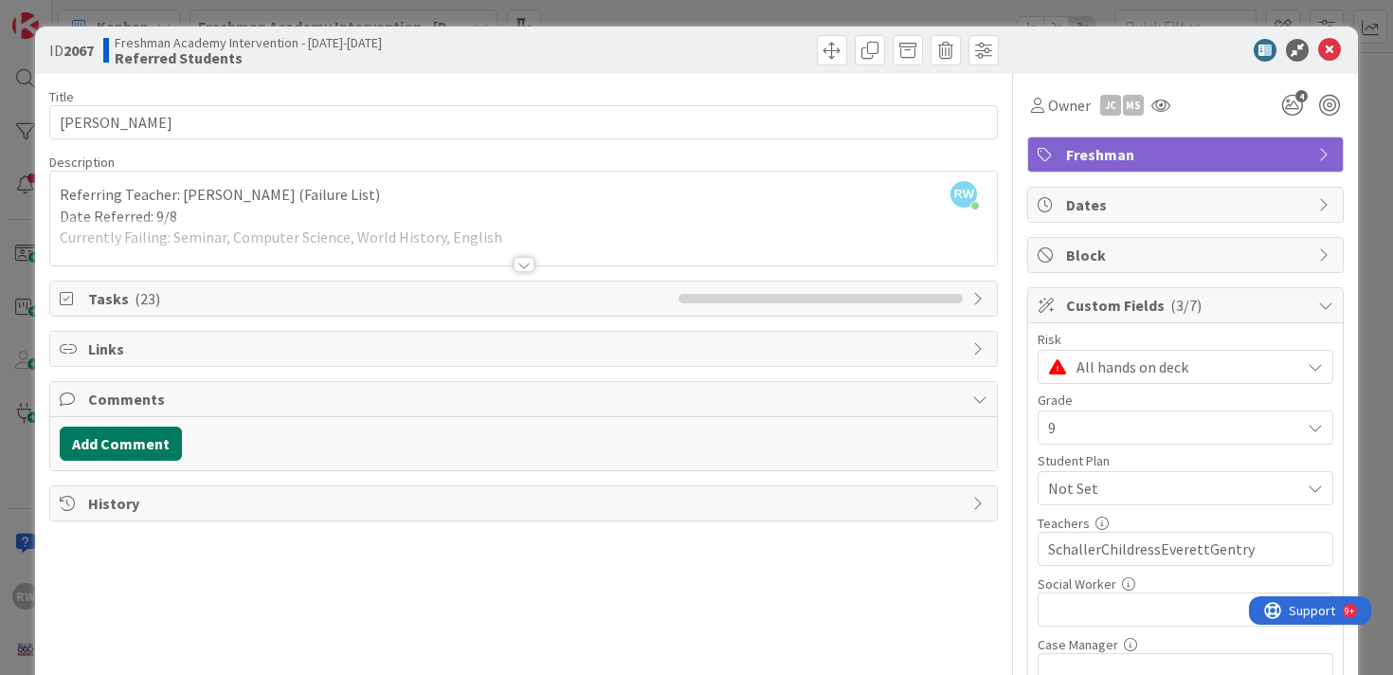
click at [149, 440] on button "Add Comment" at bounding box center [121, 444] width 122 height 34
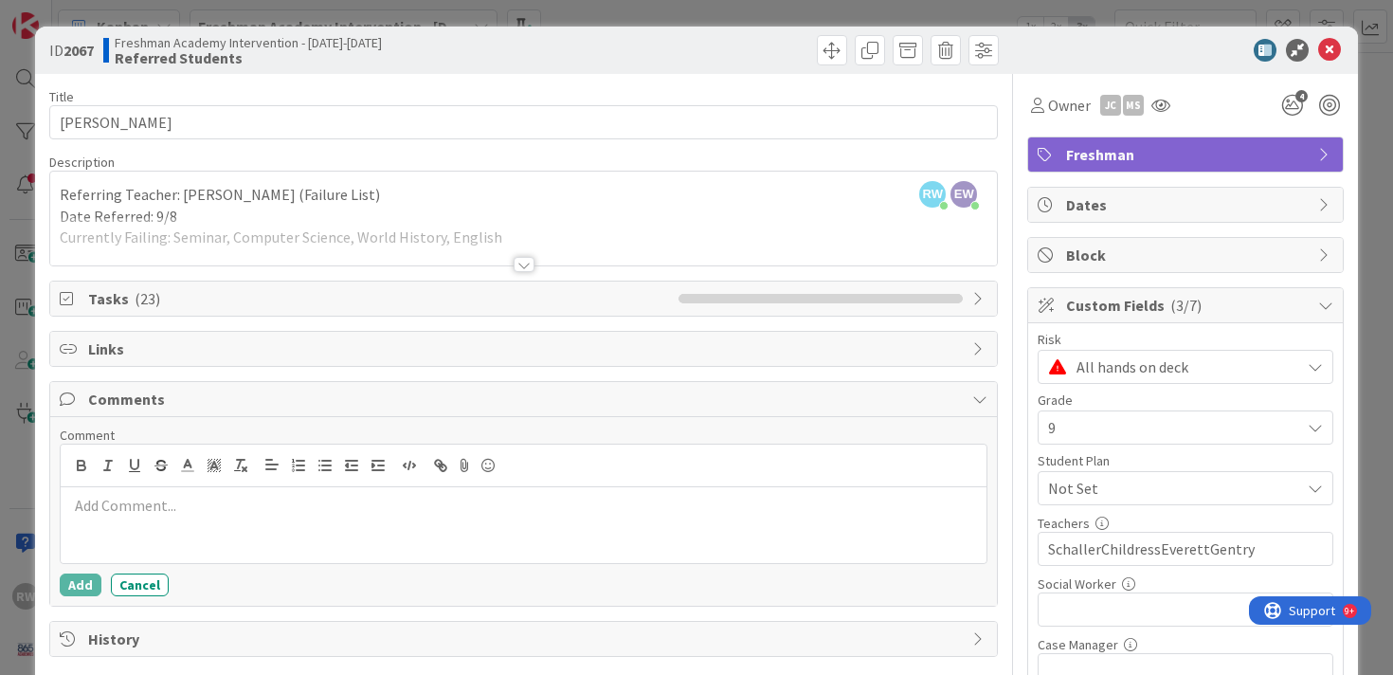
click at [95, 506] on p at bounding box center [524, 506] width 912 height 22
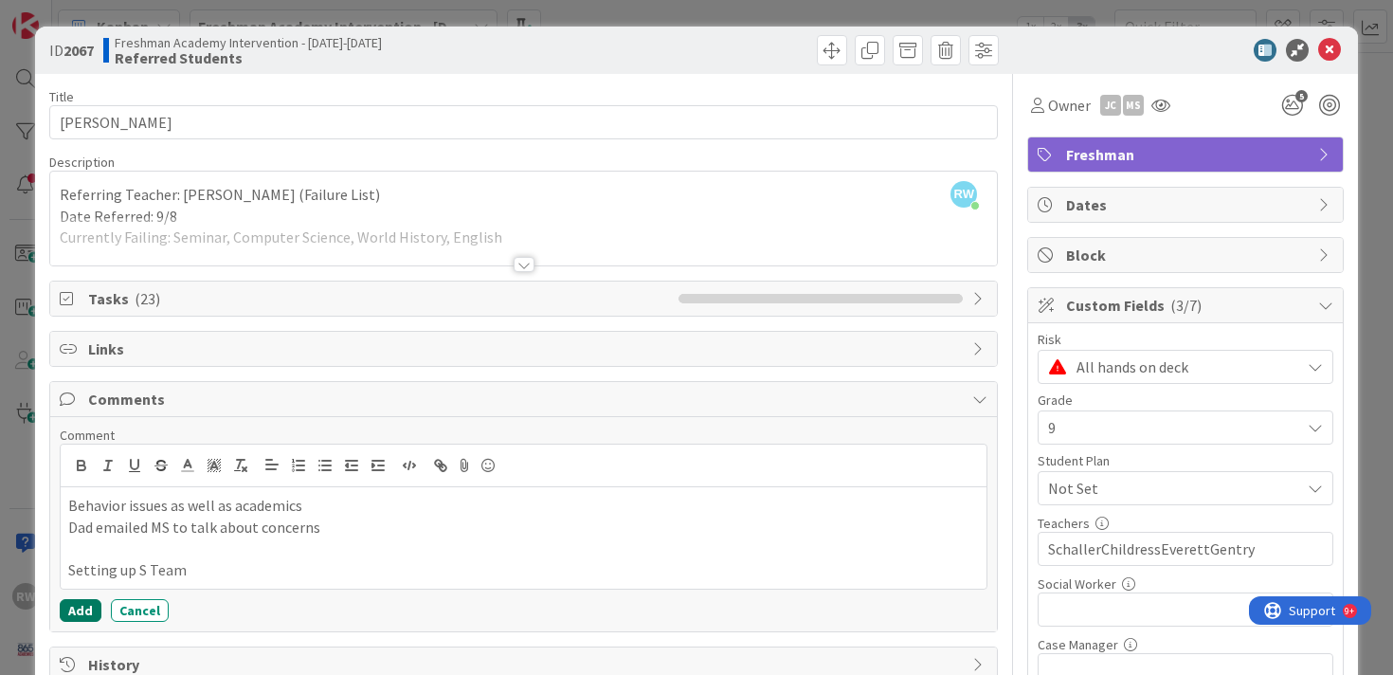
click at [73, 609] on button "Add" at bounding box center [81, 610] width 42 height 23
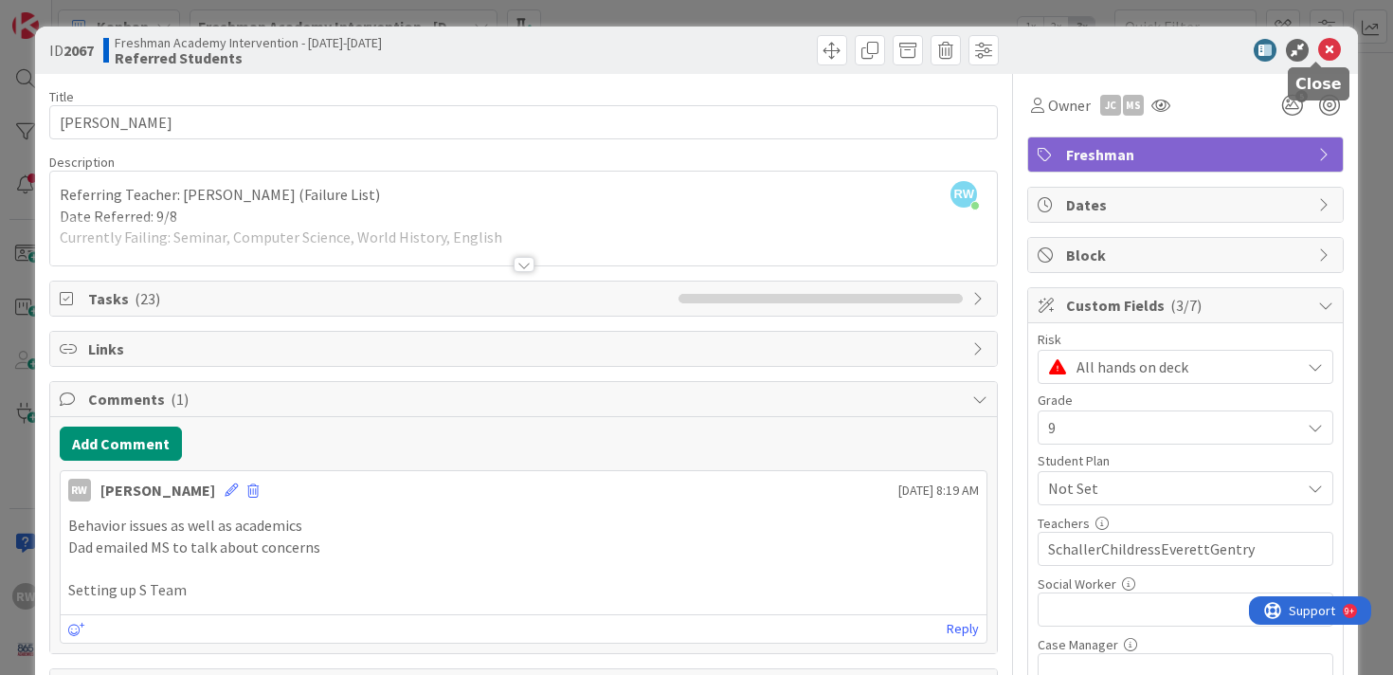
click at [1322, 47] on icon at bounding box center [1329, 50] width 23 height 23
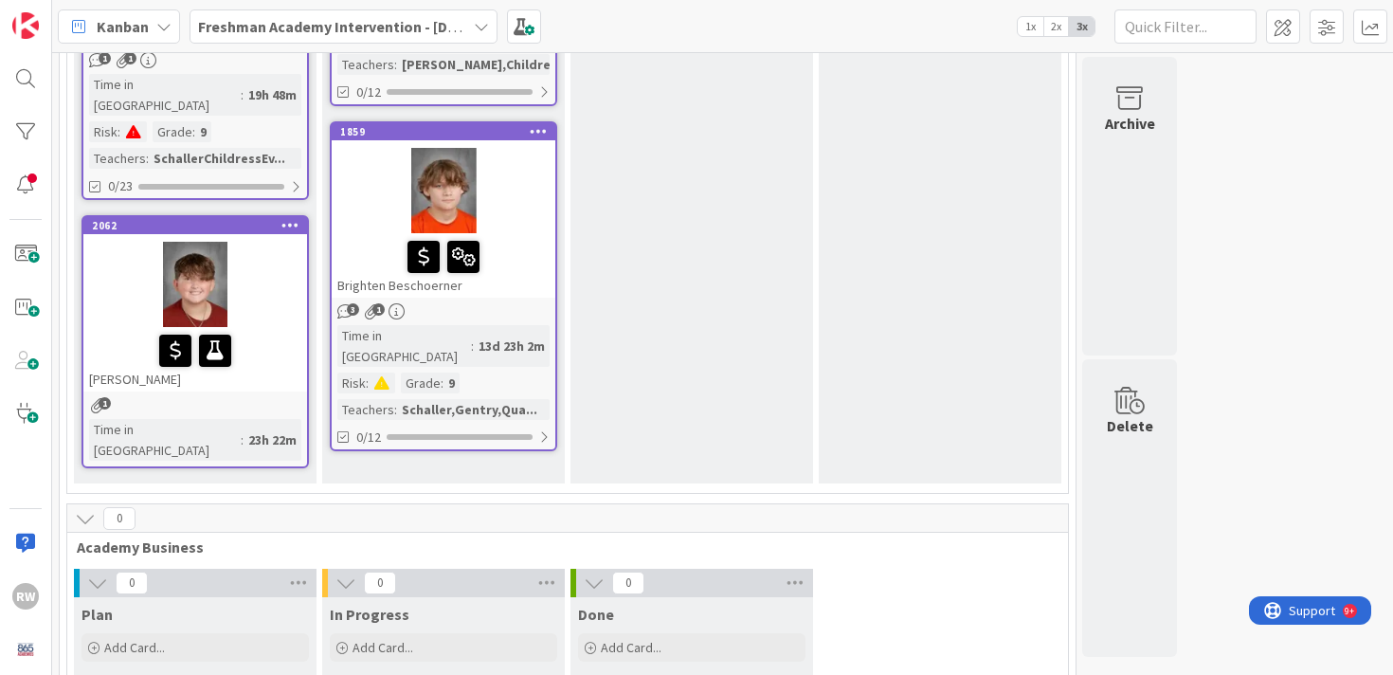
click at [272, 242] on div at bounding box center [195, 284] width 224 height 85
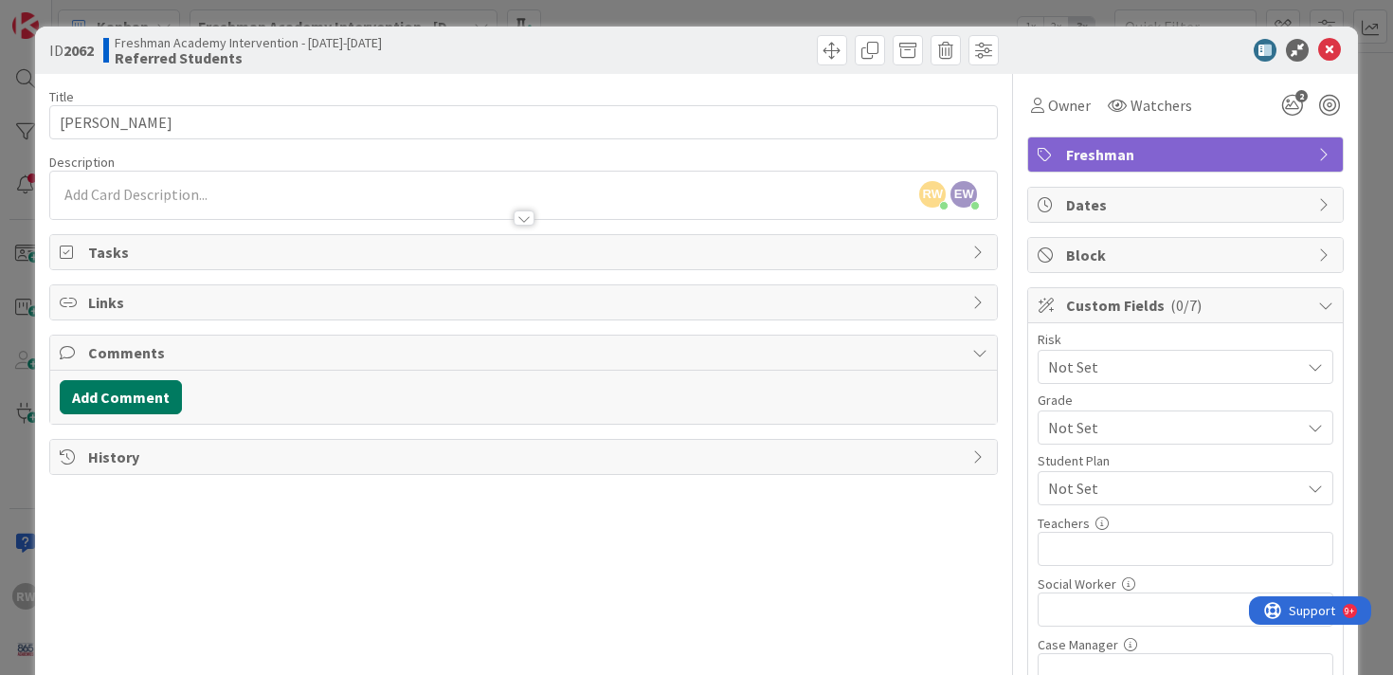
click at [105, 397] on button "Add Comment" at bounding box center [121, 397] width 122 height 34
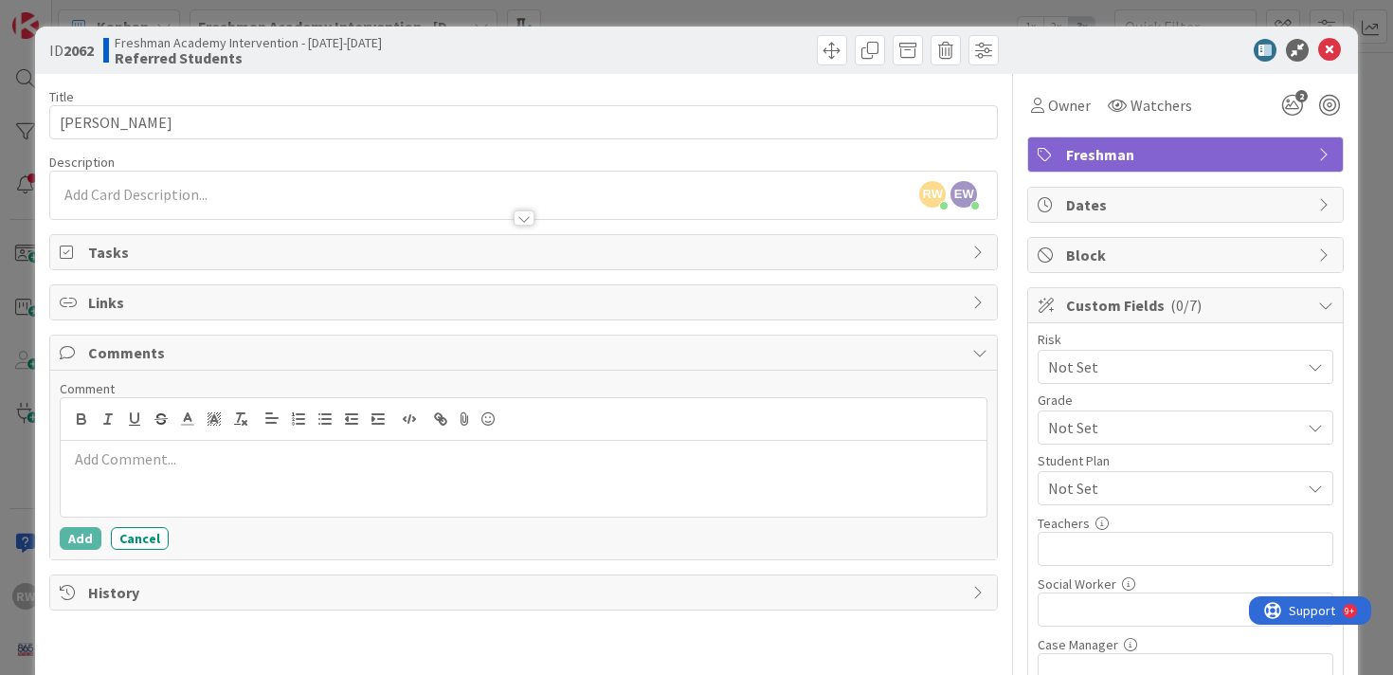
click at [116, 463] on p at bounding box center [524, 459] width 912 height 22
click at [174, 463] on p "Failing 2 classes=- Algebra & Science" at bounding box center [524, 459] width 912 height 22
click at [166, 484] on p "Absences- hasnt made up work" at bounding box center [524, 481] width 912 height 22
click at [279, 482] on p "Absences- hasn't made up work" at bounding box center [524, 481] width 912 height 22
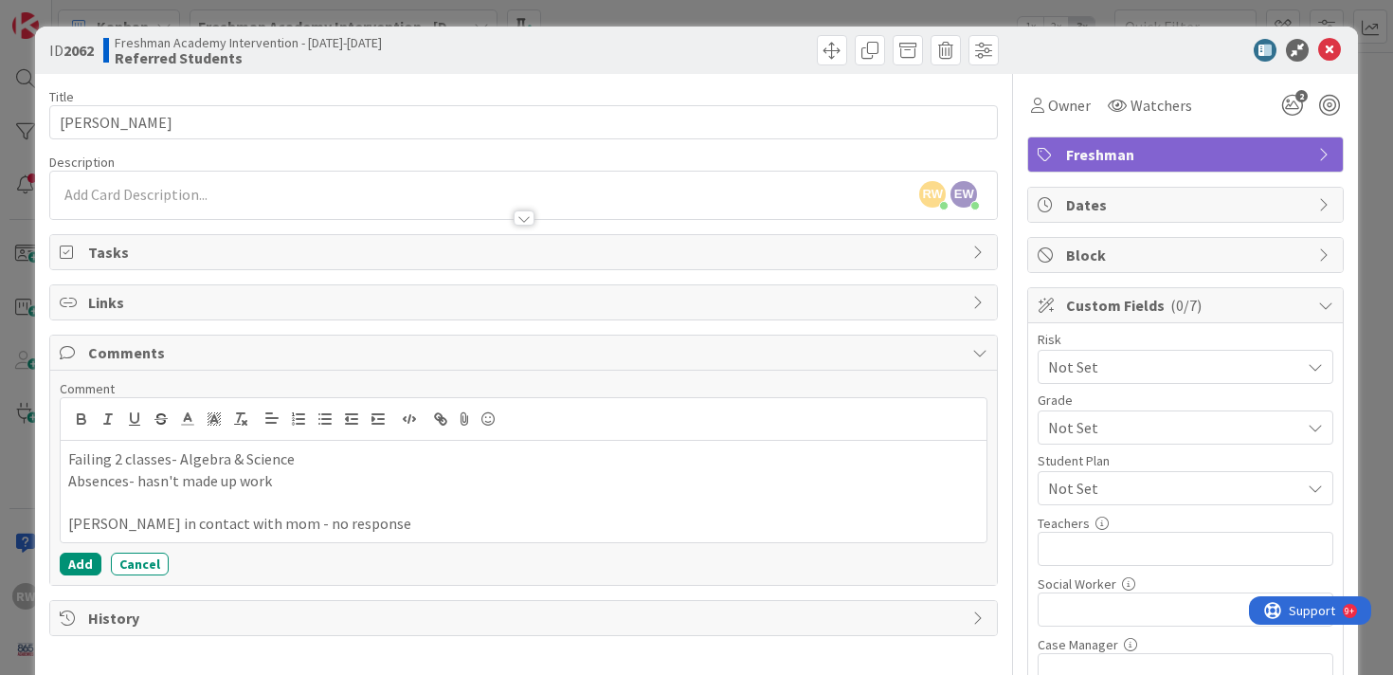
click at [123, 527] on p "[PERSON_NAME] in contact with mom - no response" at bounding box center [524, 524] width 912 height 22
click at [311, 478] on p "Absences- hasn't made up work" at bounding box center [524, 481] width 912 height 22
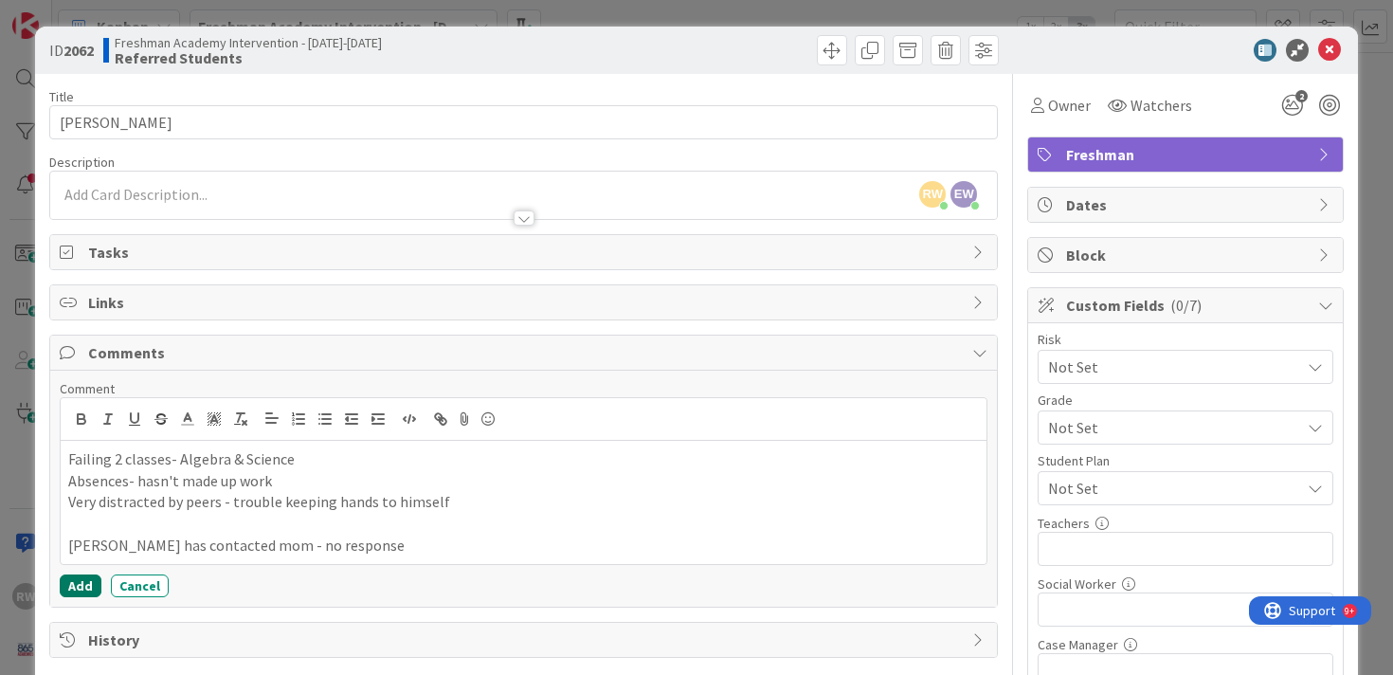
click at [80, 584] on button "Add" at bounding box center [81, 585] width 42 height 23
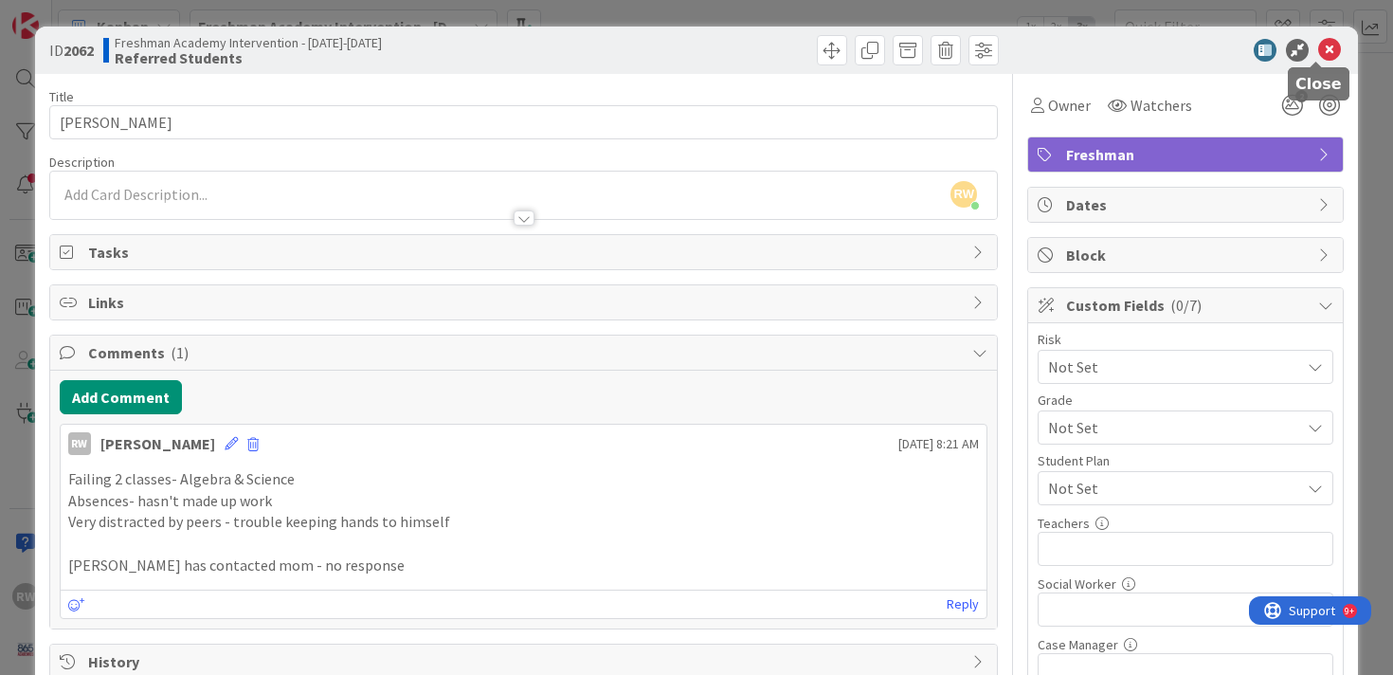
click at [1318, 45] on icon at bounding box center [1329, 50] width 23 height 23
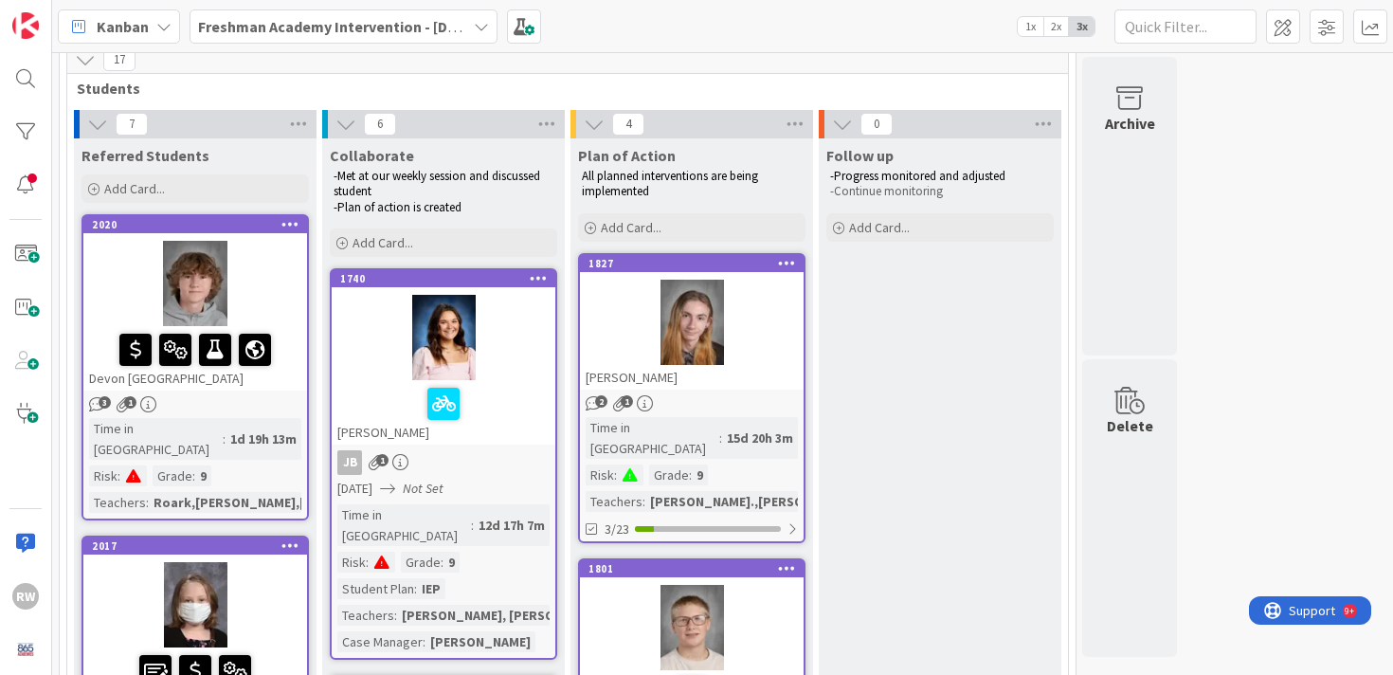
scroll to position [76, 0]
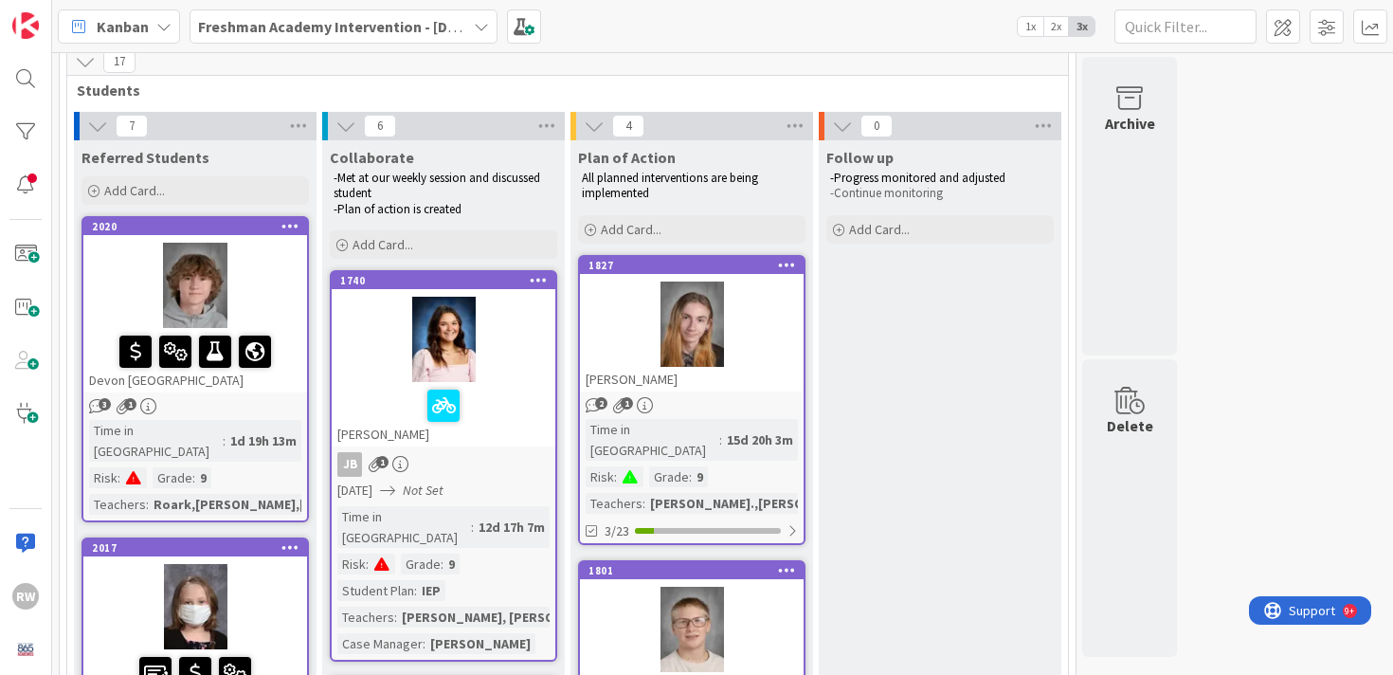
click at [1055, 31] on span "2x" at bounding box center [1057, 26] width 26 height 19
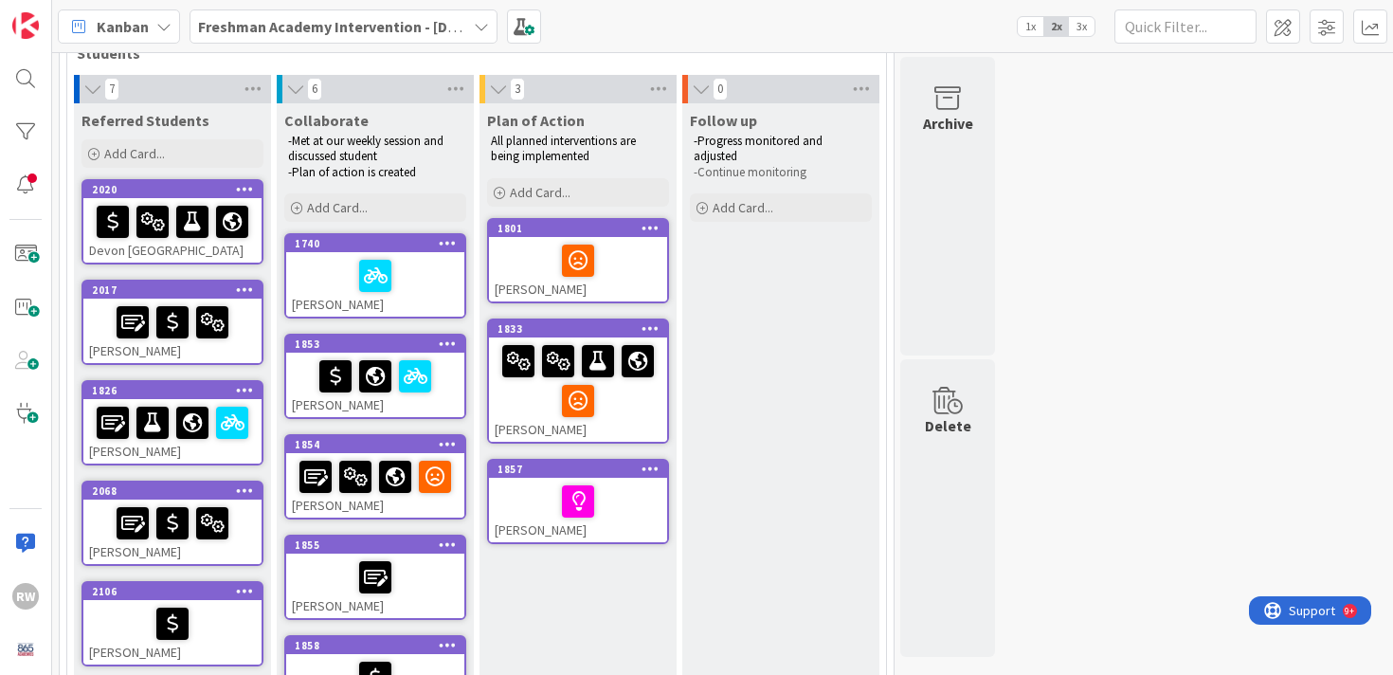
scroll to position [130, 0]
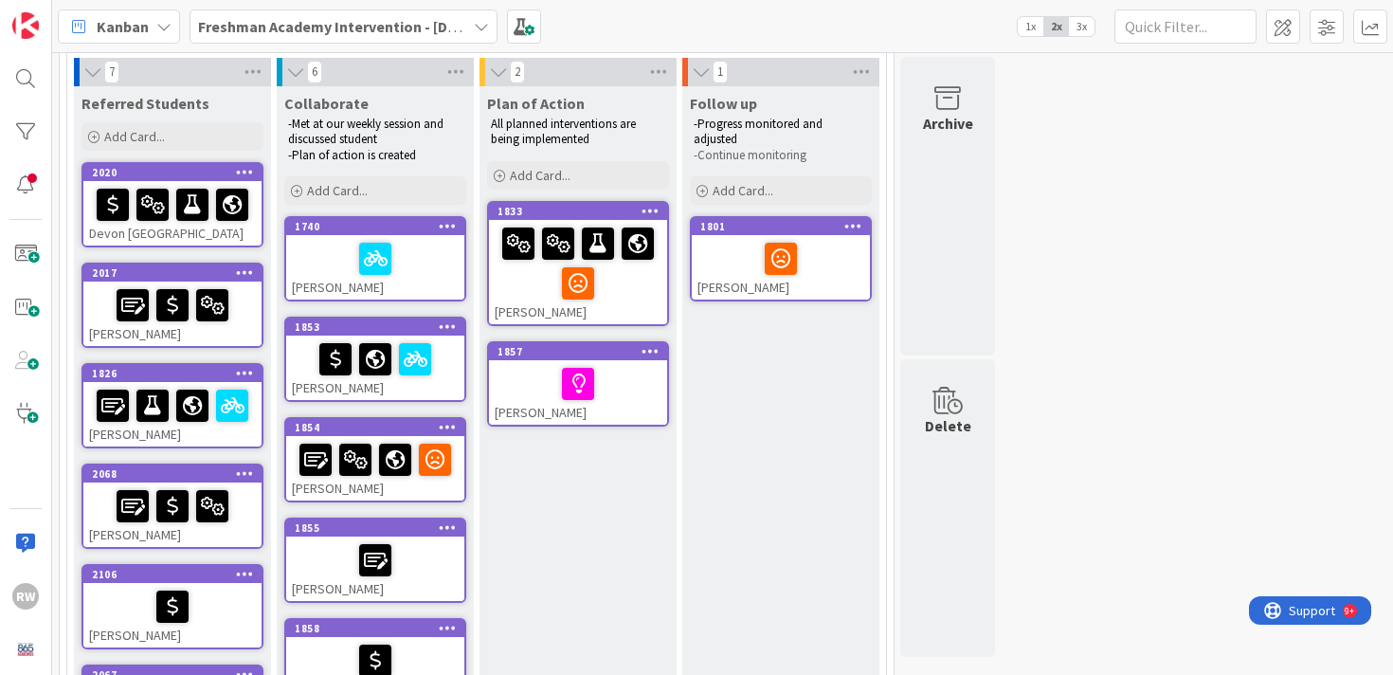
click at [642, 378] on div at bounding box center [578, 384] width 167 height 40
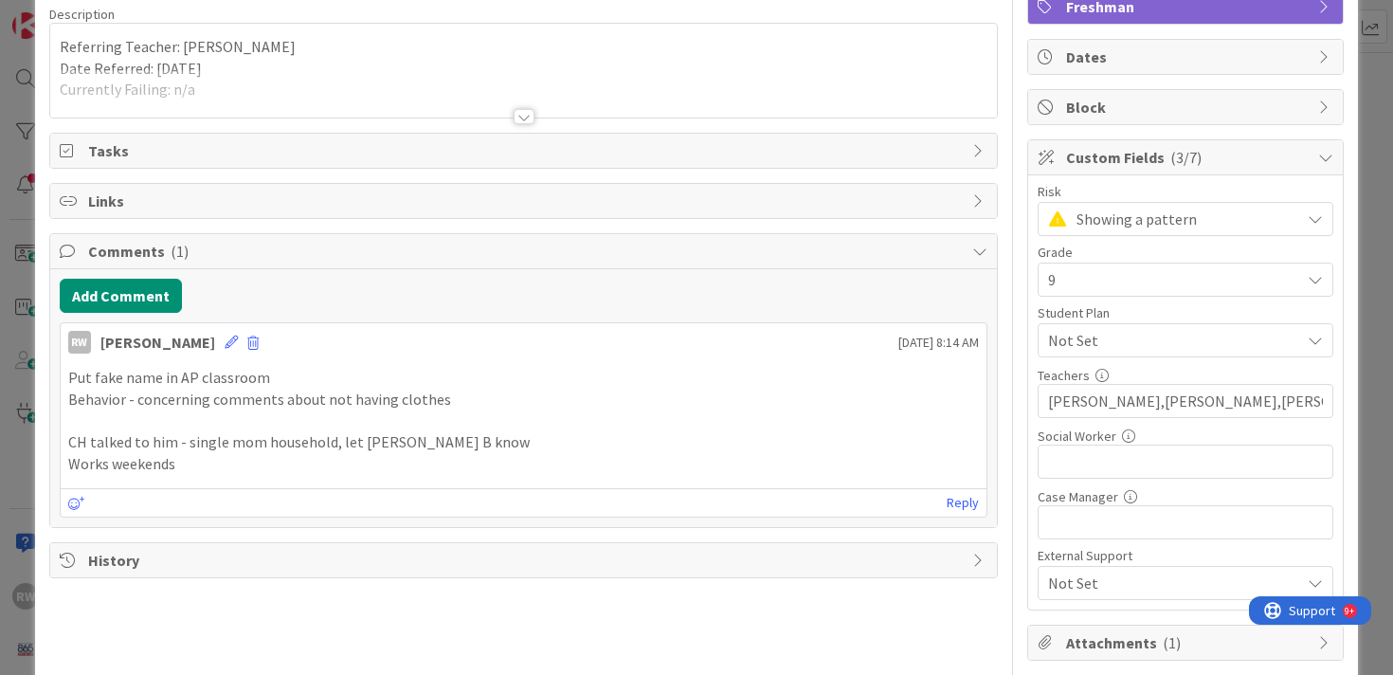
scroll to position [151, 0]
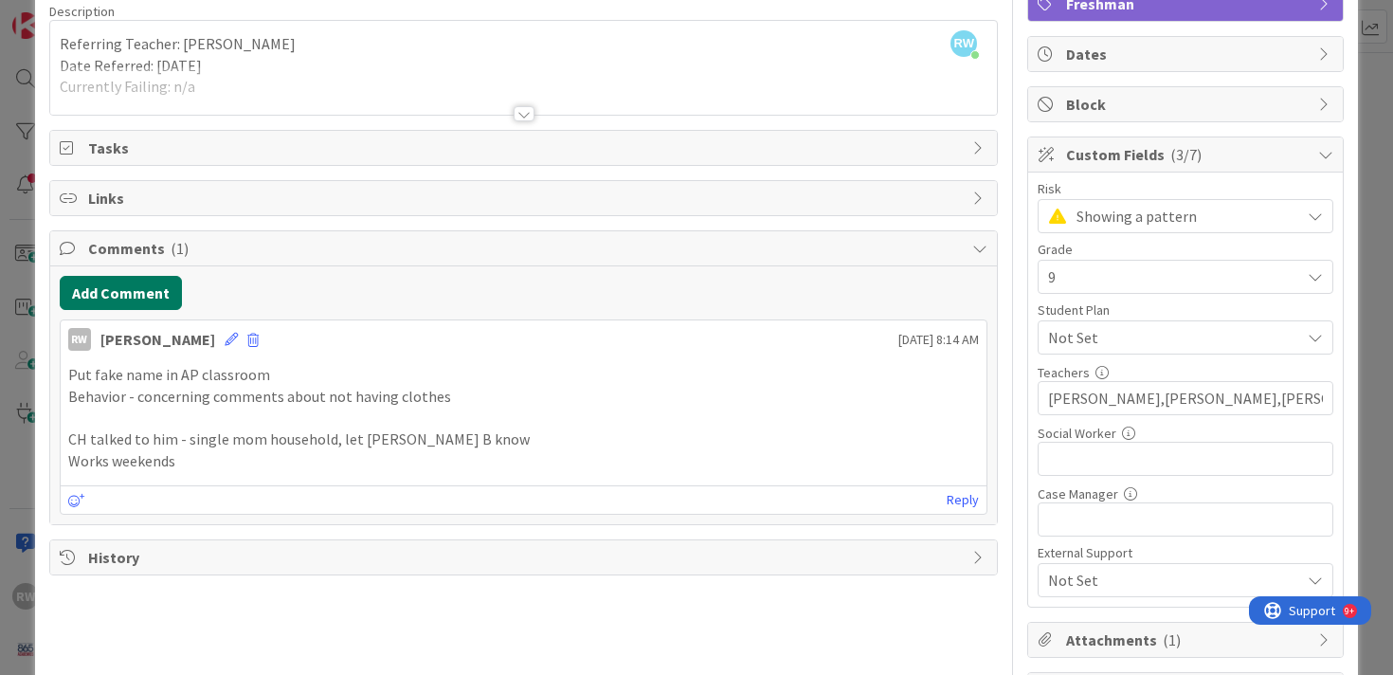
click at [106, 294] on button "Add Comment" at bounding box center [121, 293] width 122 height 34
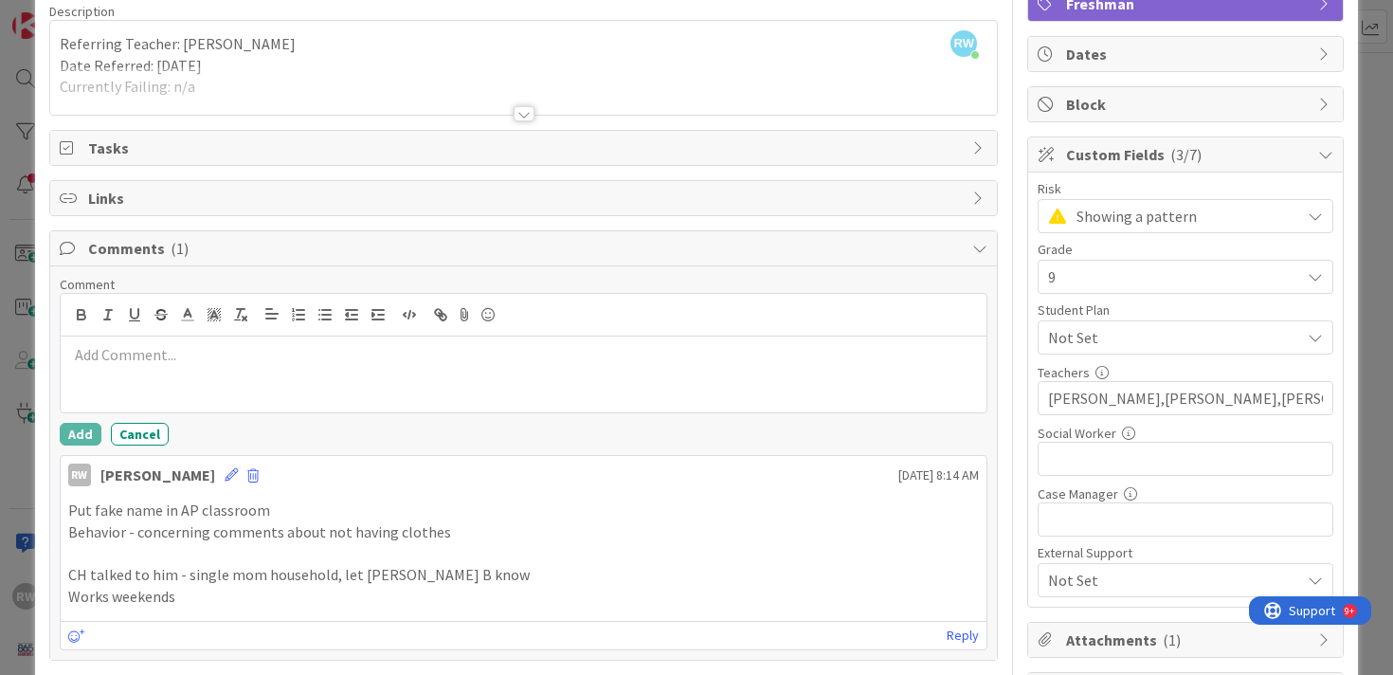
click at [182, 368] on div at bounding box center [524, 374] width 927 height 76
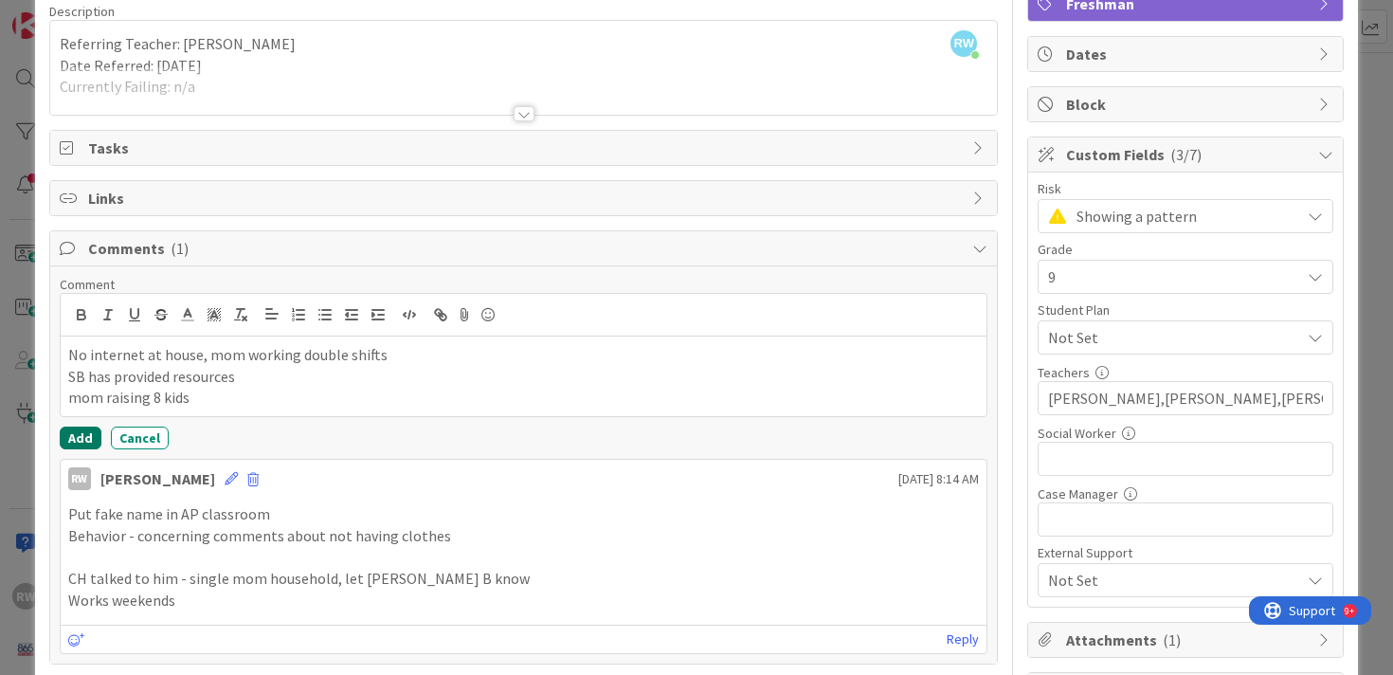
click at [83, 444] on button "Add" at bounding box center [81, 438] width 42 height 23
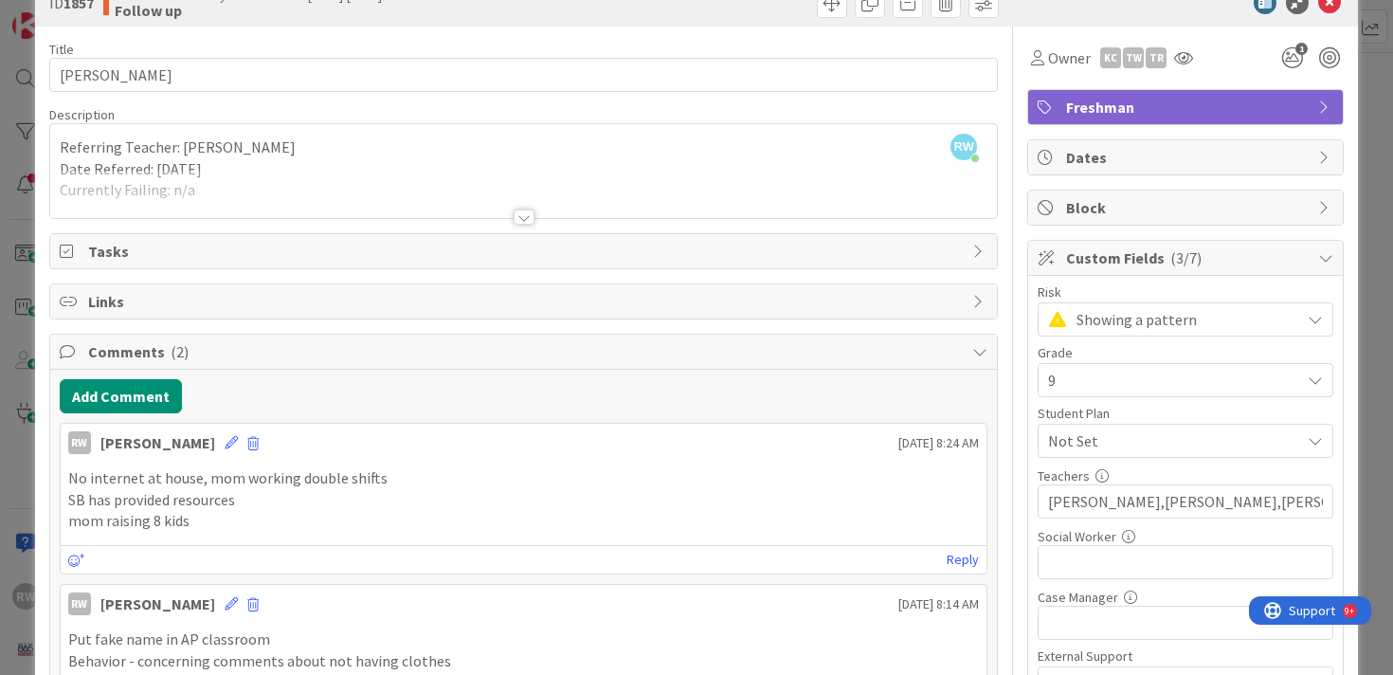
scroll to position [0, 0]
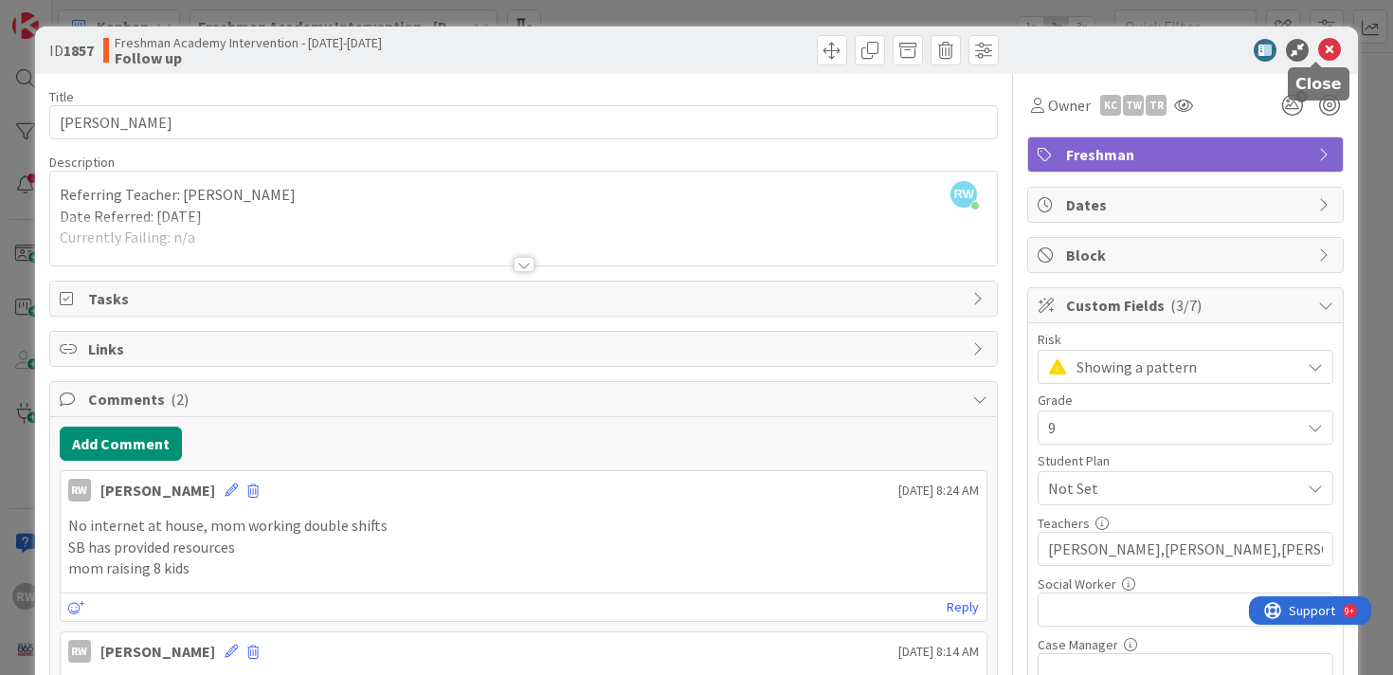
click at [1318, 52] on icon at bounding box center [1329, 50] width 23 height 23
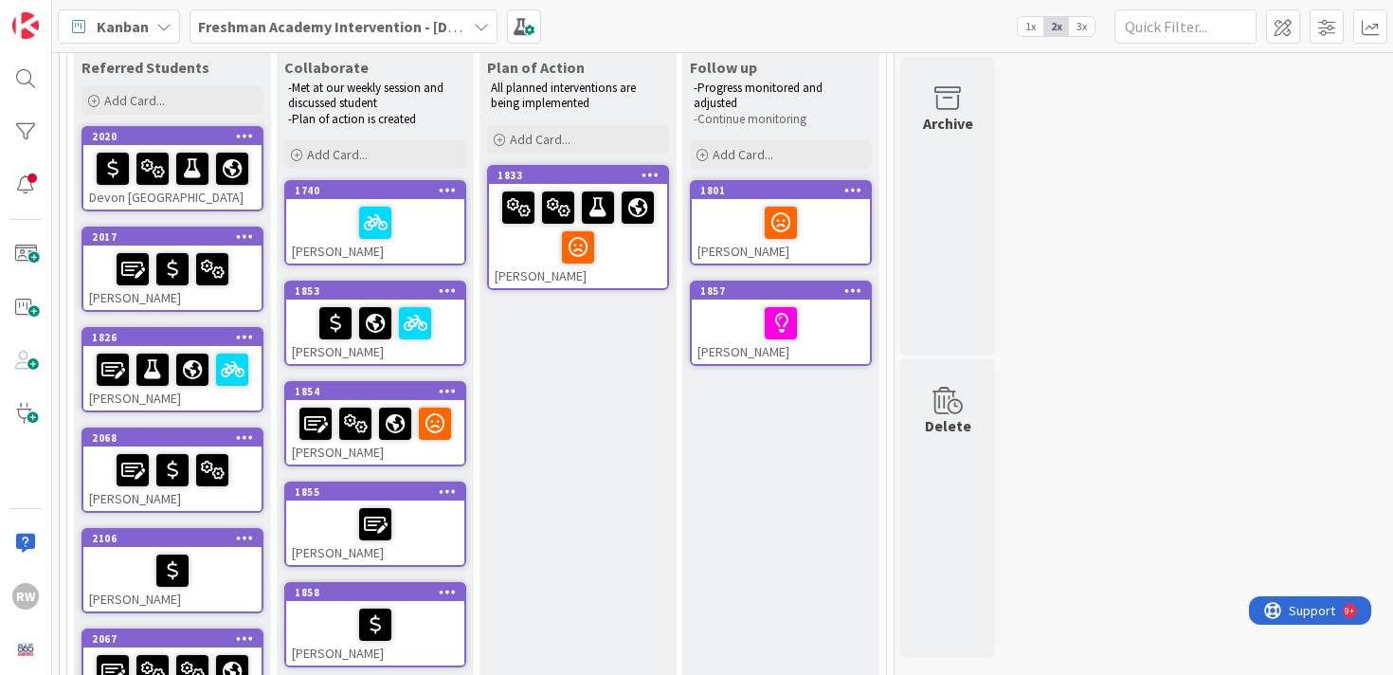
scroll to position [157, 0]
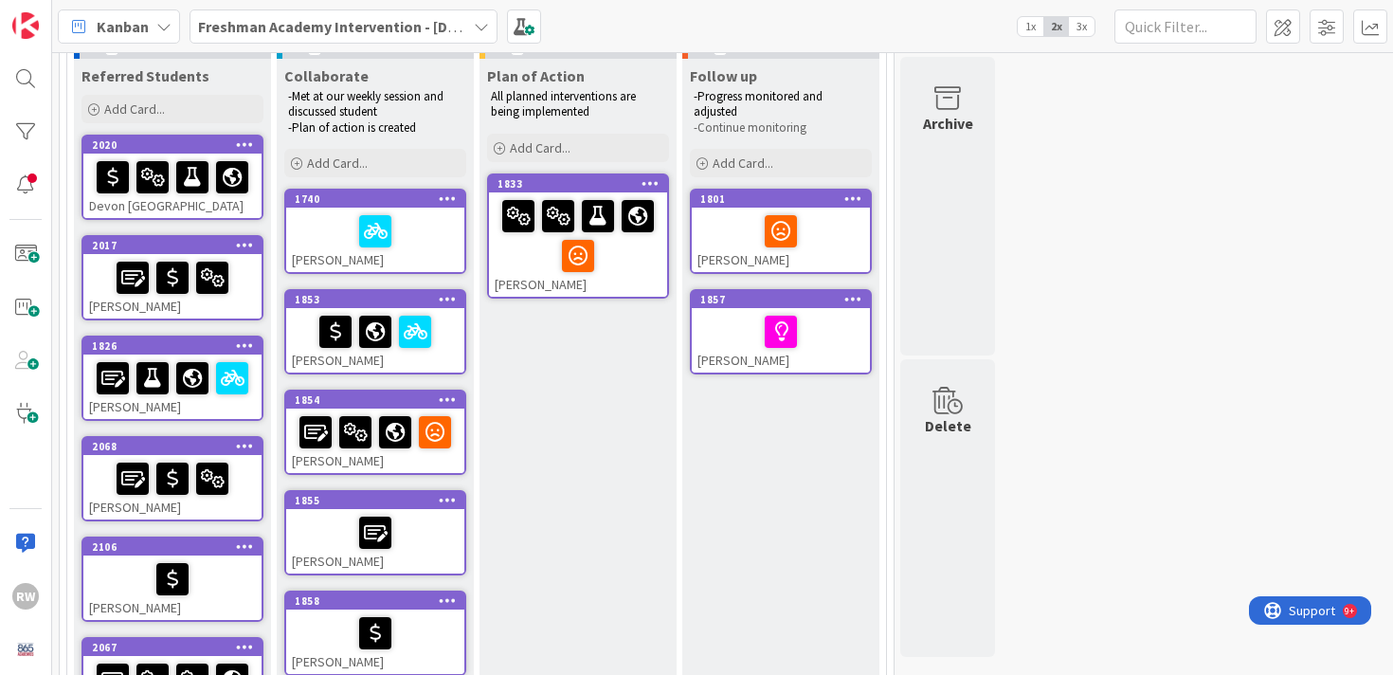
click at [612, 268] on div at bounding box center [578, 236] width 167 height 80
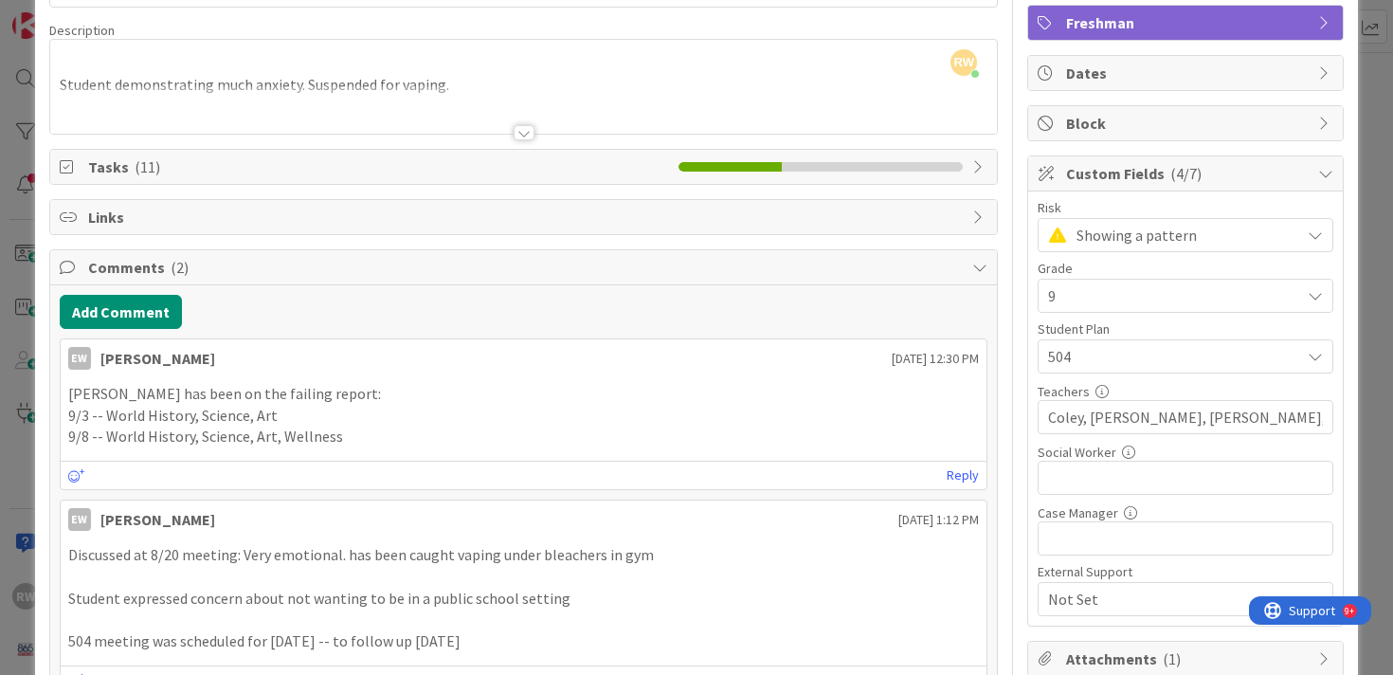
scroll to position [85, 0]
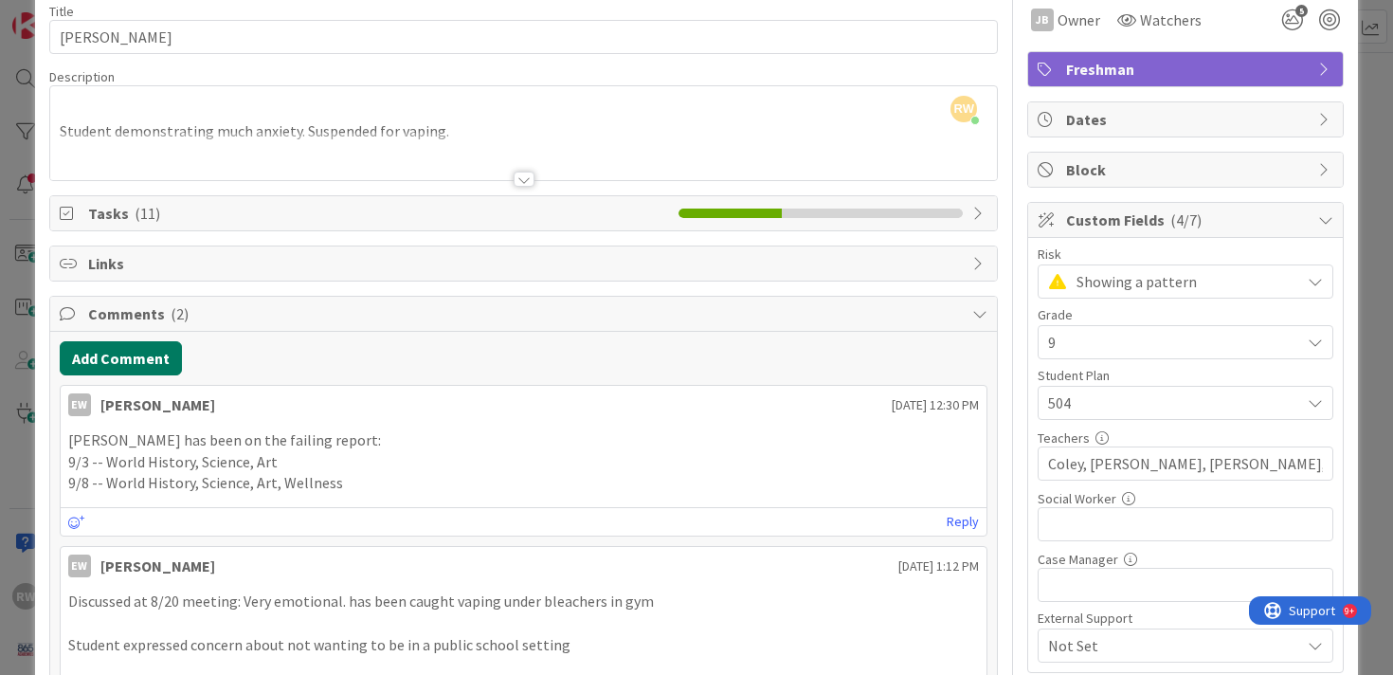
click at [121, 370] on button "Add Comment" at bounding box center [121, 358] width 122 height 34
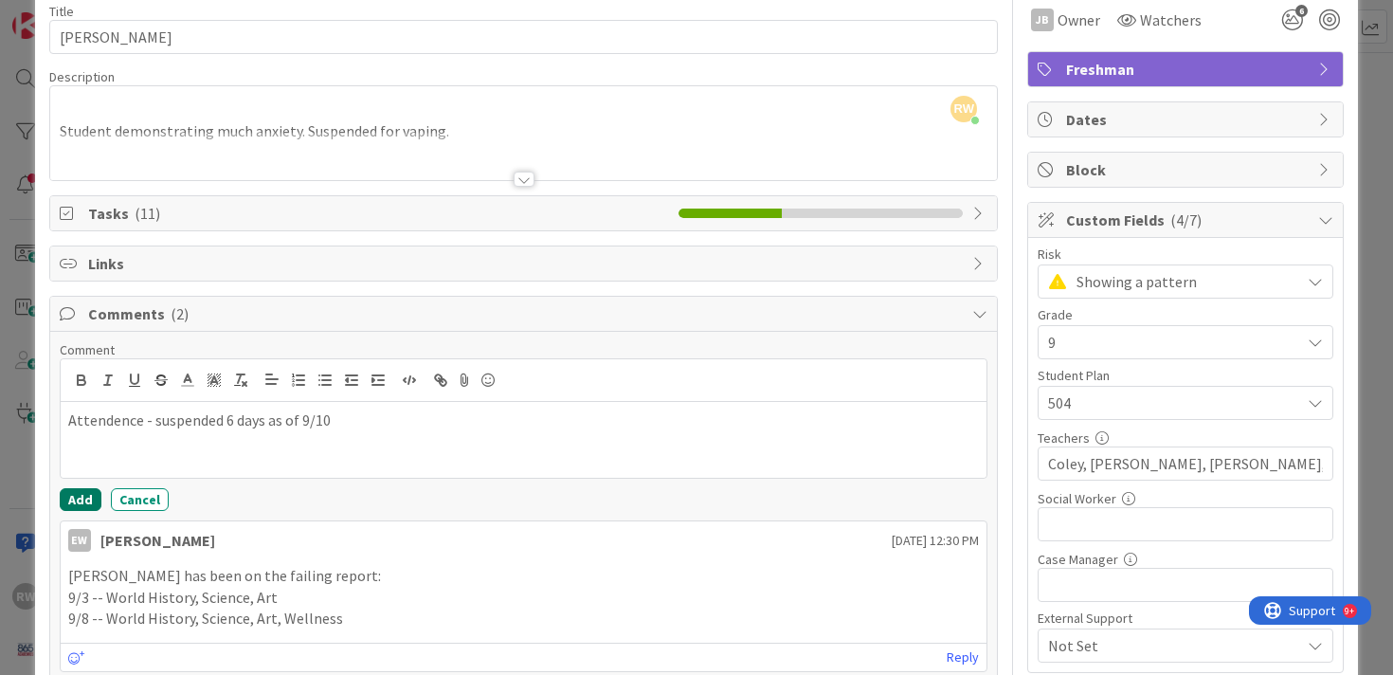
click at [79, 496] on button "Add" at bounding box center [81, 499] width 42 height 23
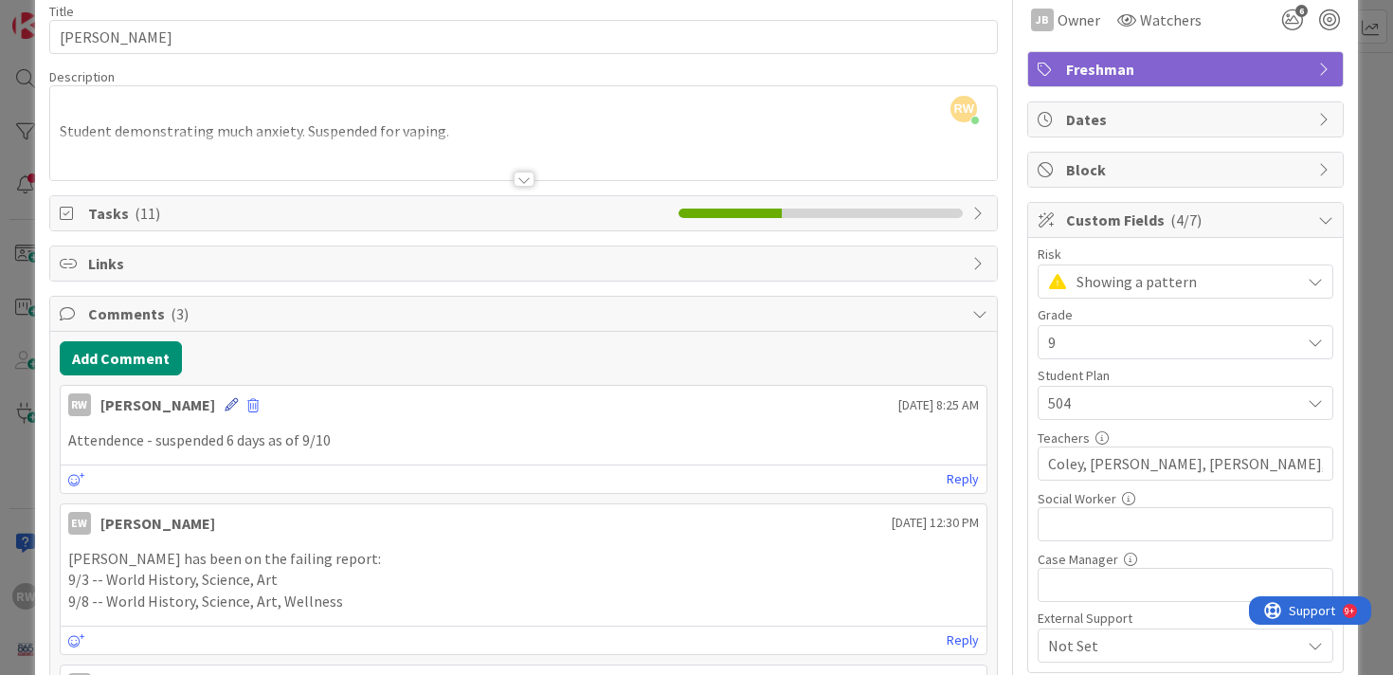
click at [225, 403] on icon at bounding box center [231, 404] width 13 height 13
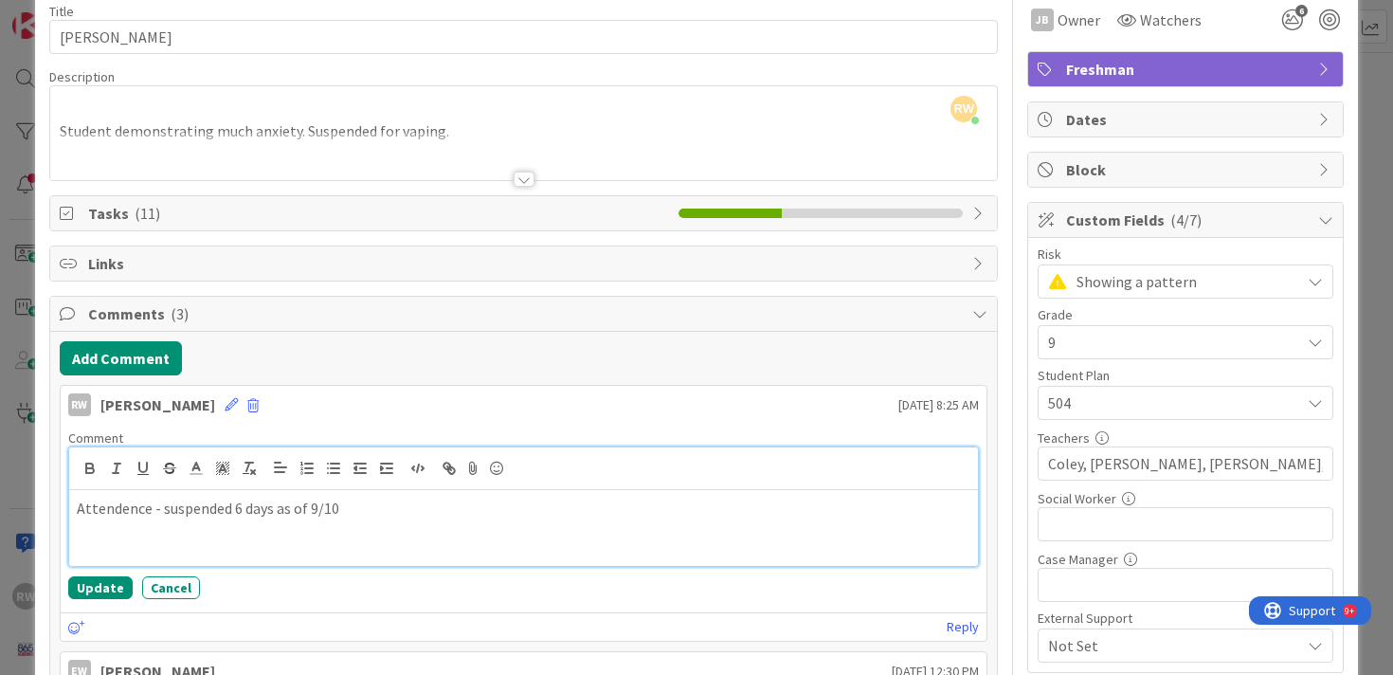
click at [108, 512] on p "Attendence - suspended 6 days as of 9/10" at bounding box center [524, 509] width 895 height 22
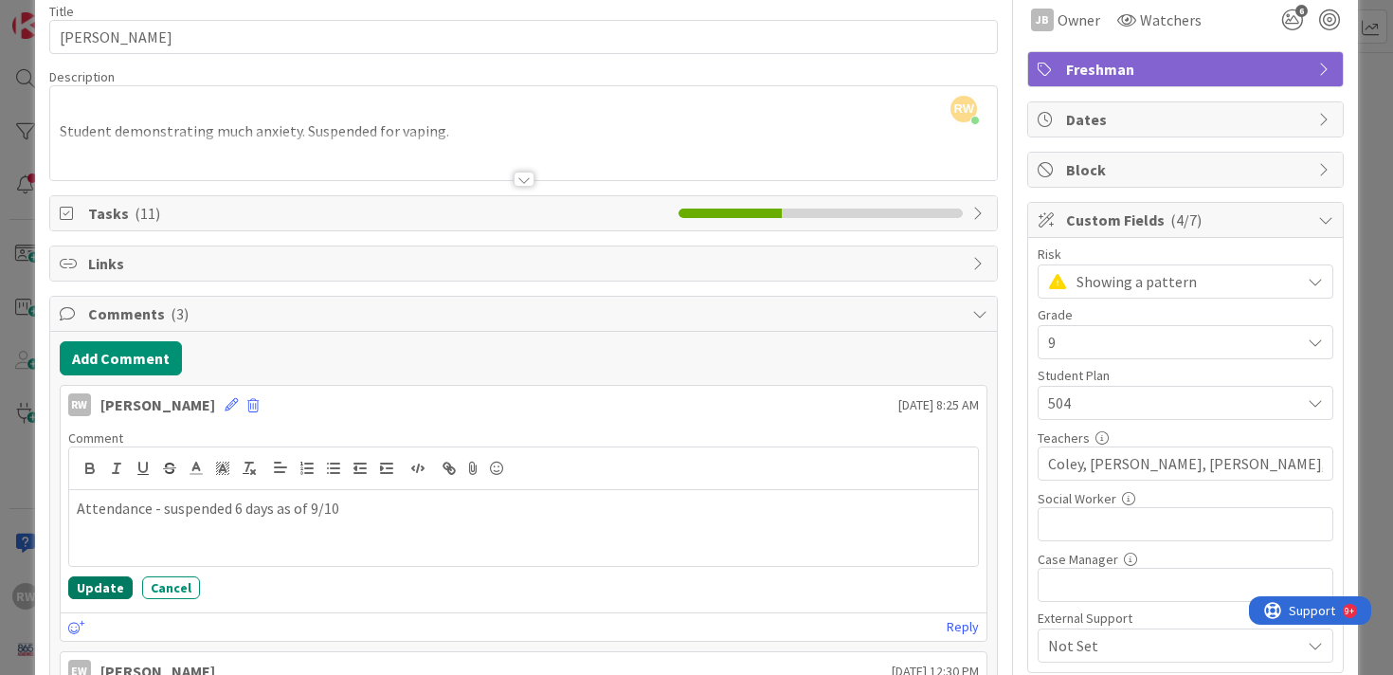
click at [100, 592] on button "Update" at bounding box center [100, 587] width 64 height 23
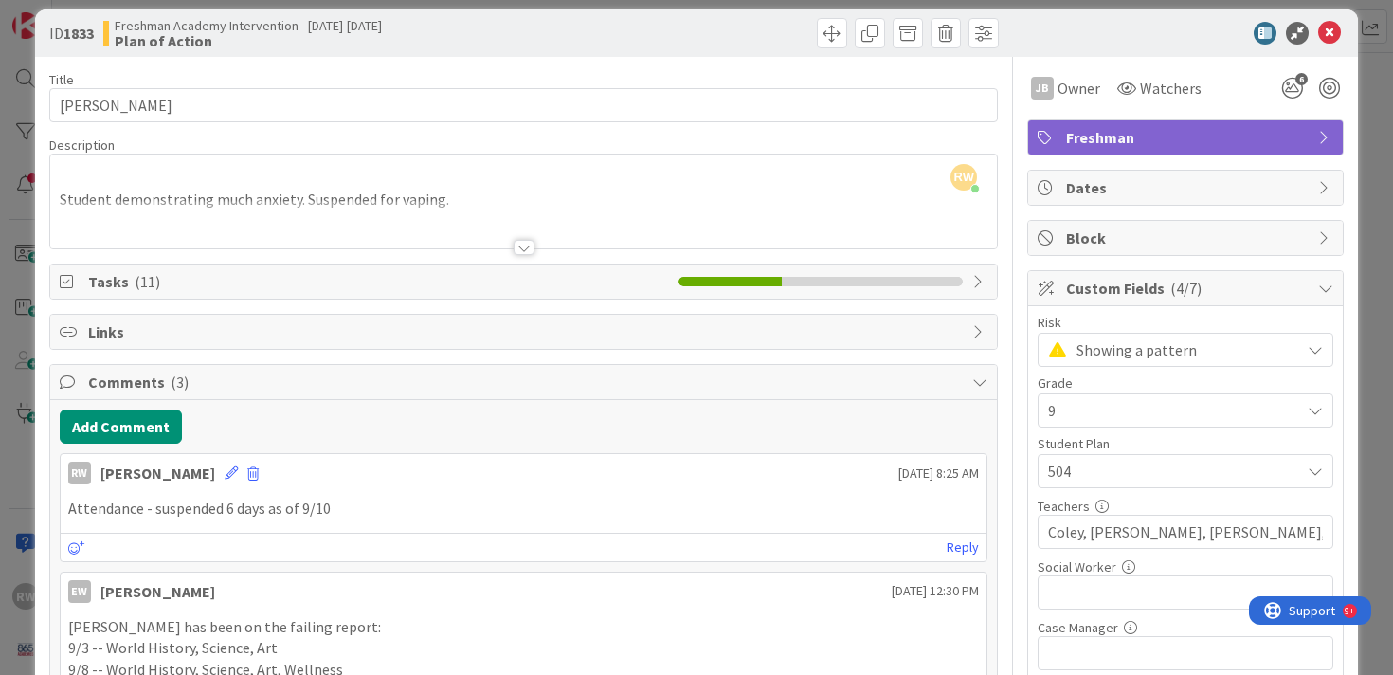
scroll to position [0, 0]
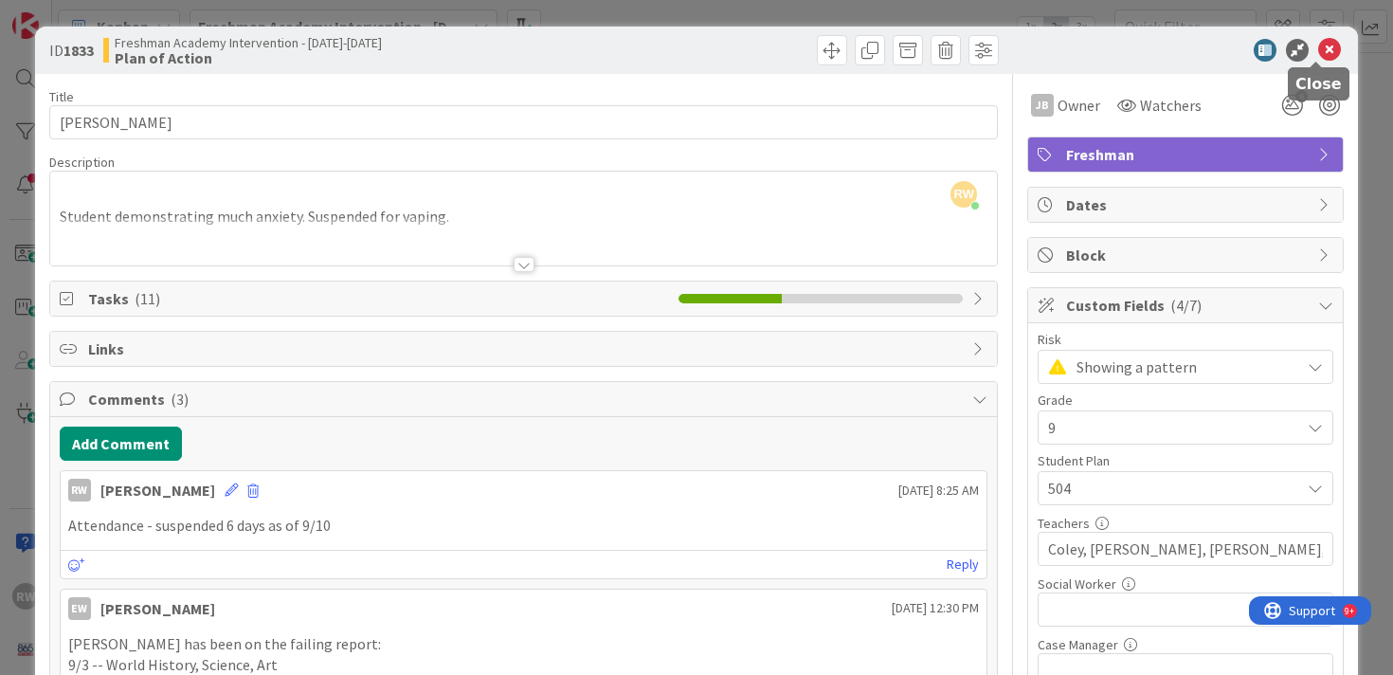
click at [1318, 49] on icon at bounding box center [1329, 50] width 23 height 23
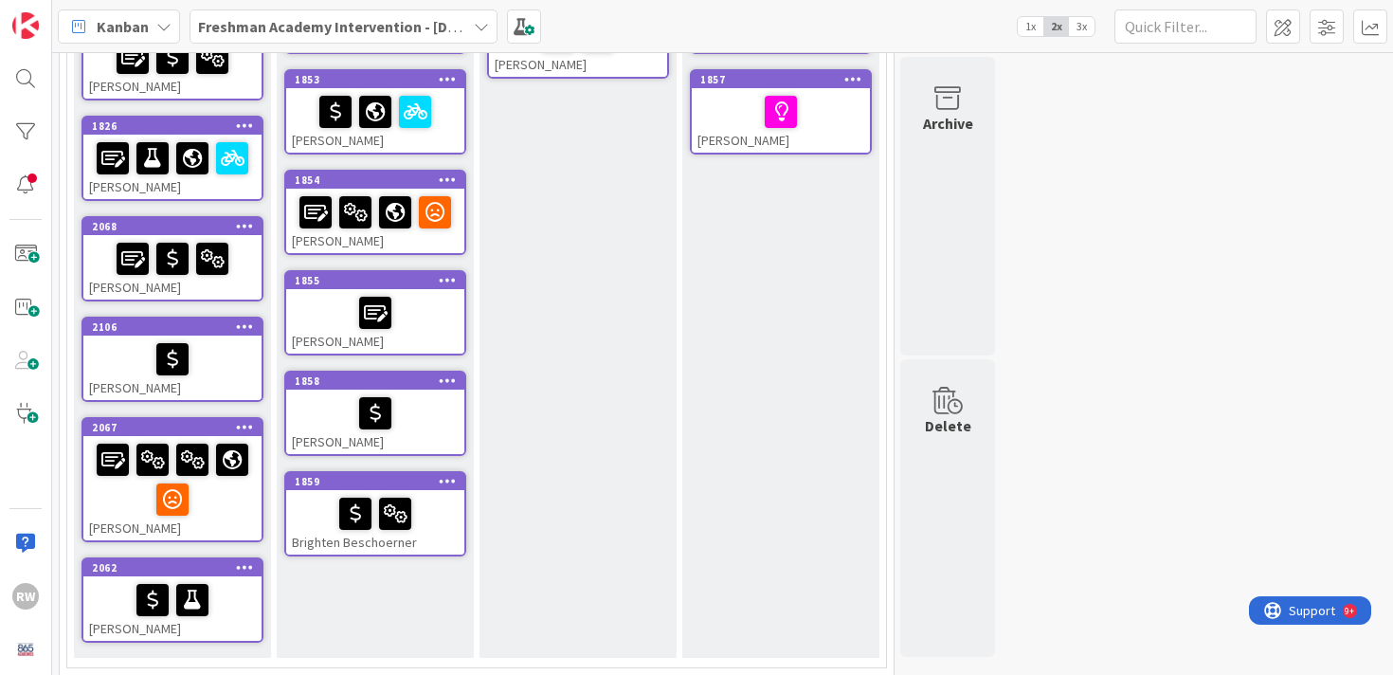
scroll to position [422, 0]
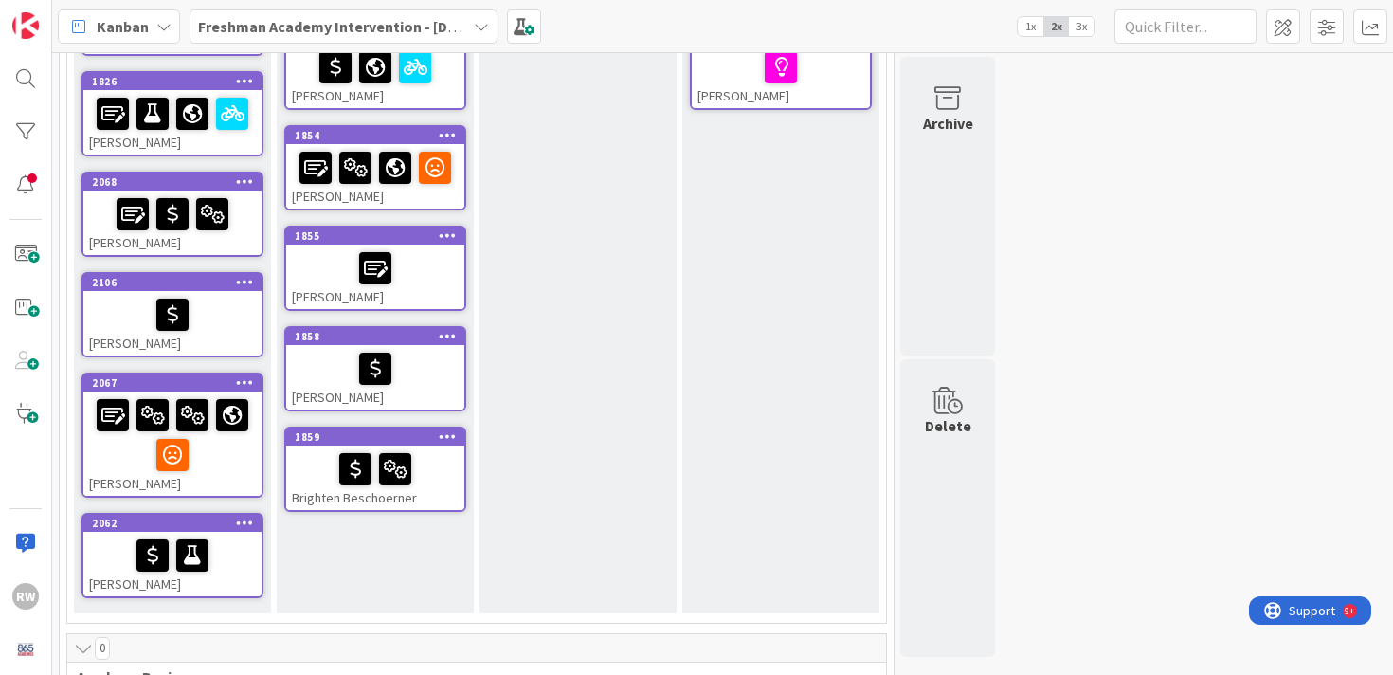
click at [433, 273] on div at bounding box center [375, 268] width 167 height 40
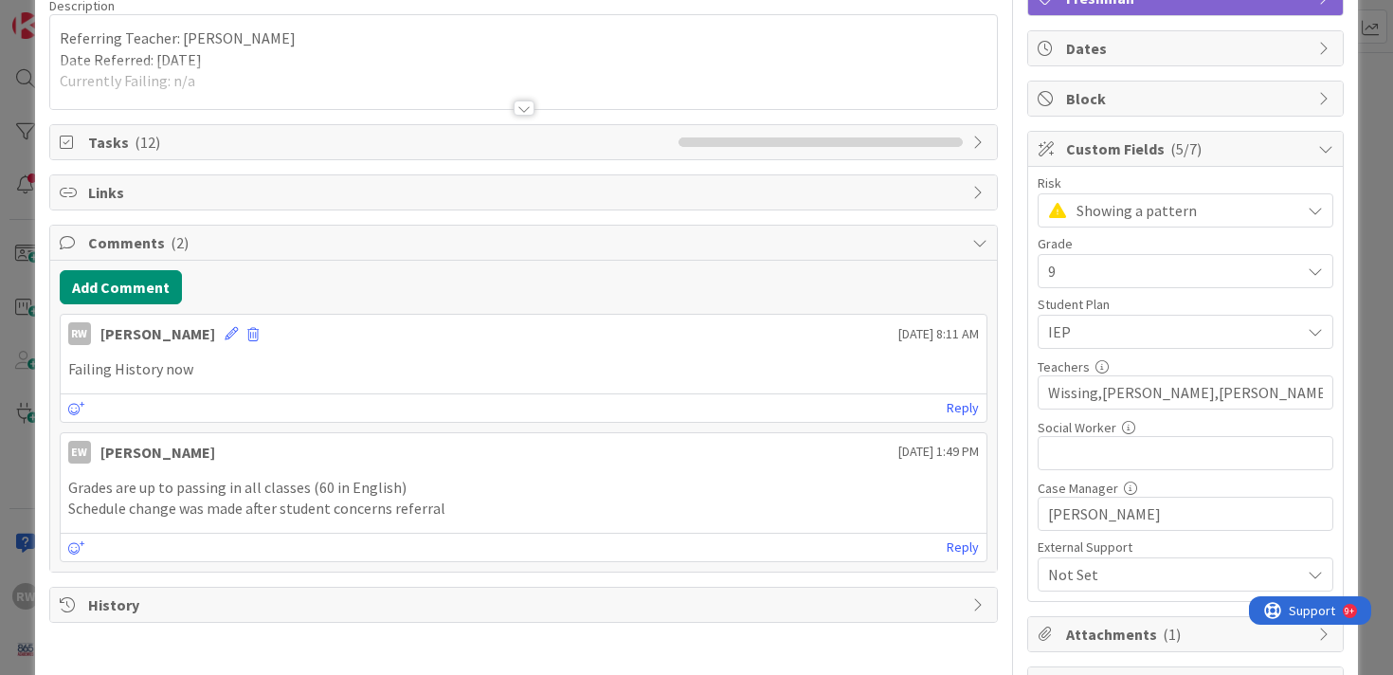
scroll to position [195, 0]
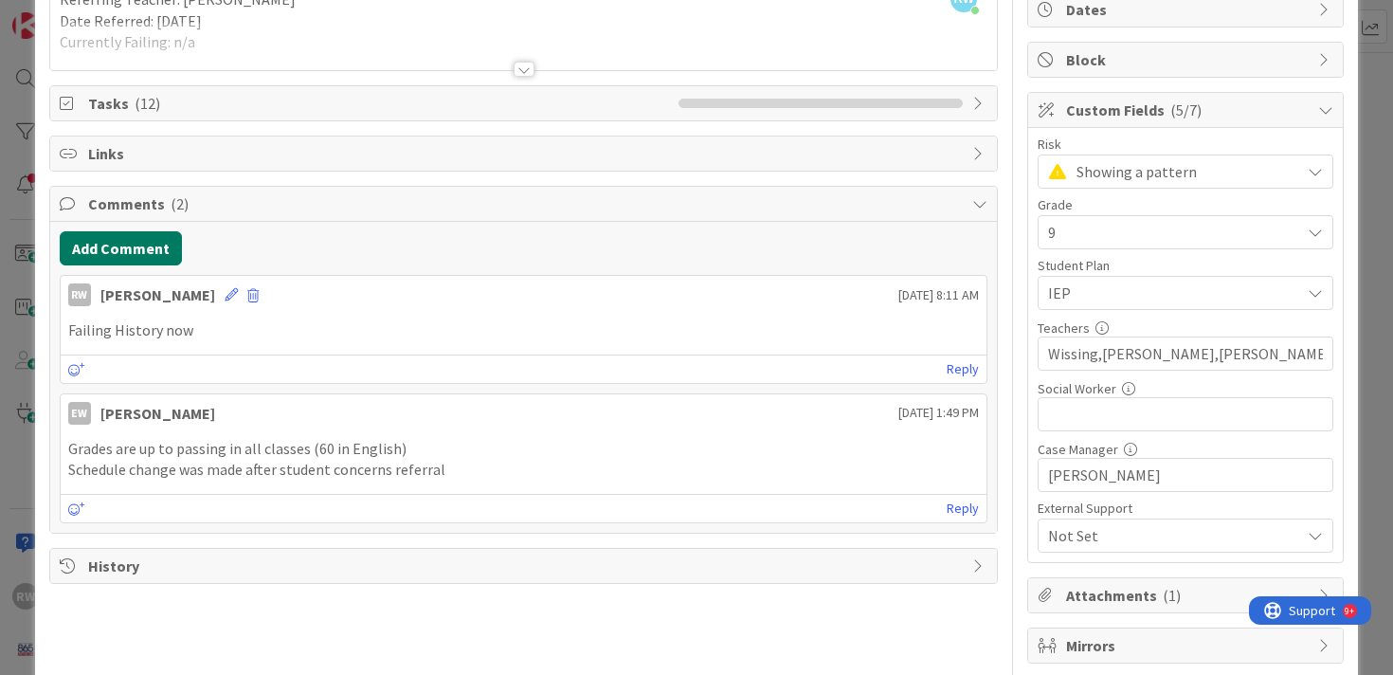
click at [114, 244] on button "Add Comment" at bounding box center [121, 248] width 122 height 34
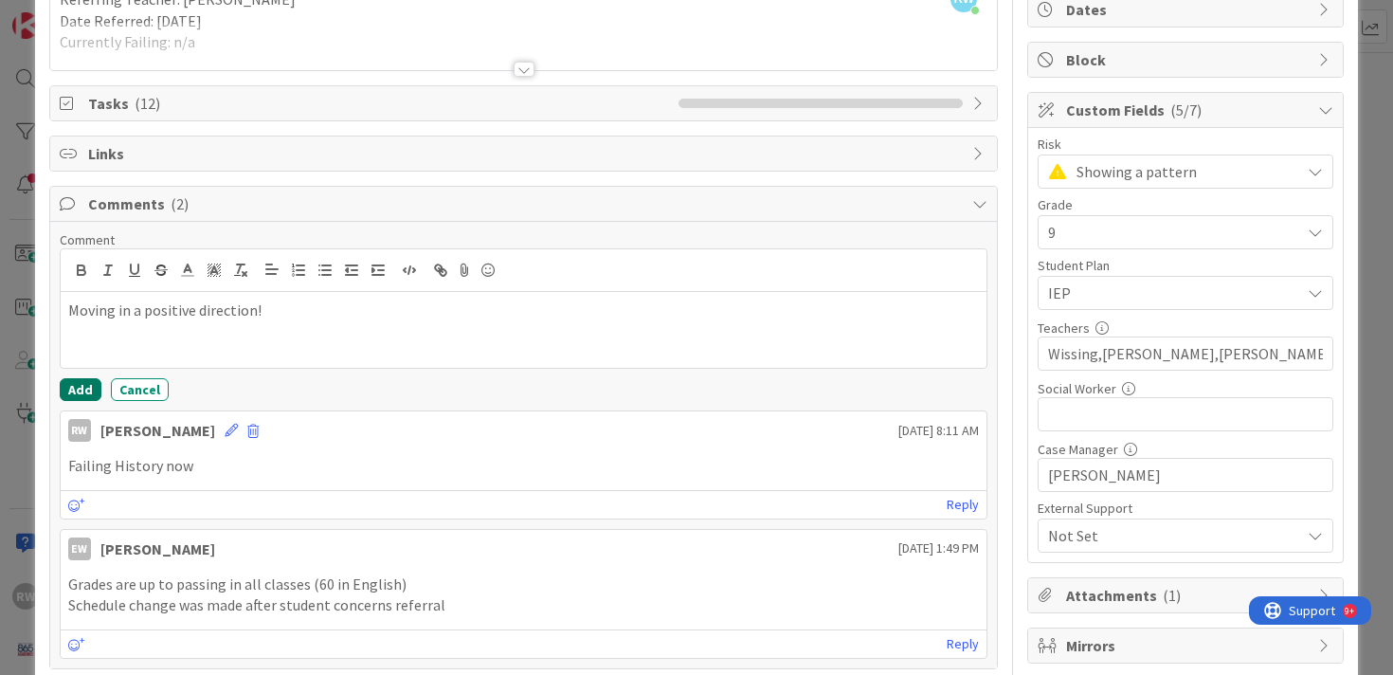
click at [73, 390] on button "Add" at bounding box center [81, 389] width 42 height 23
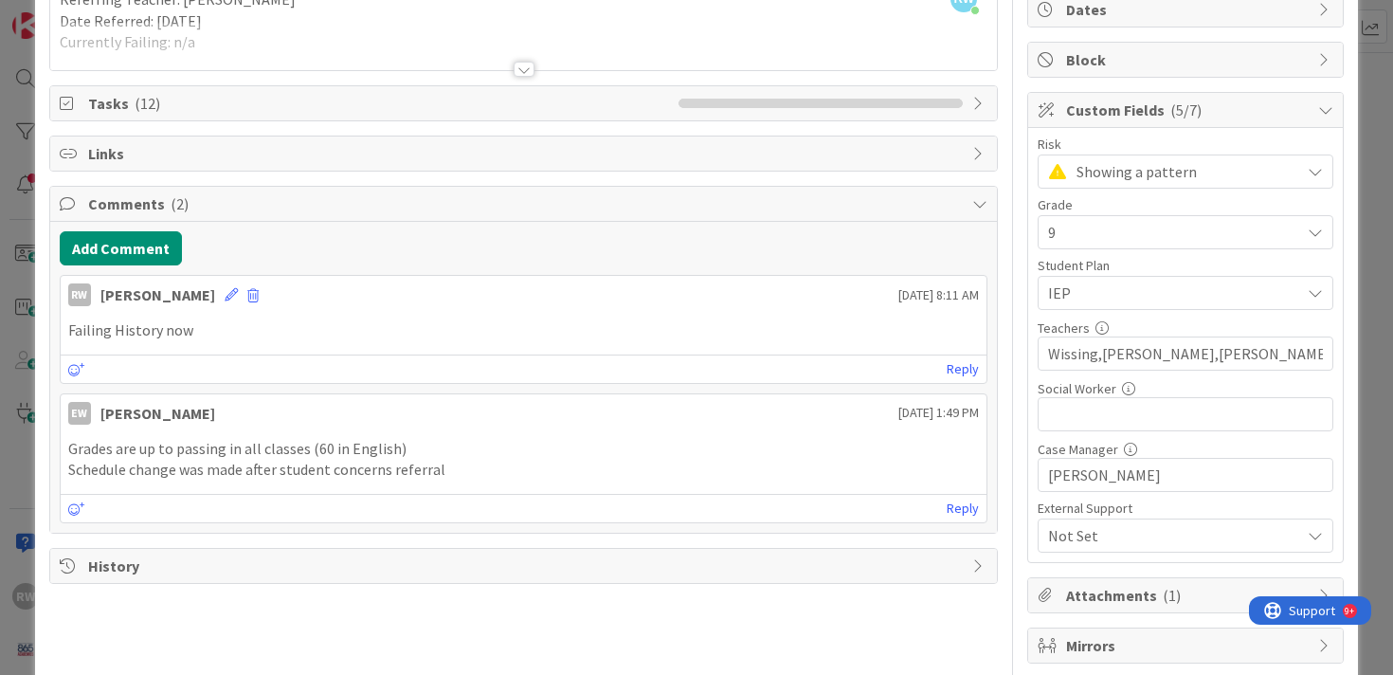
scroll to position [0, 0]
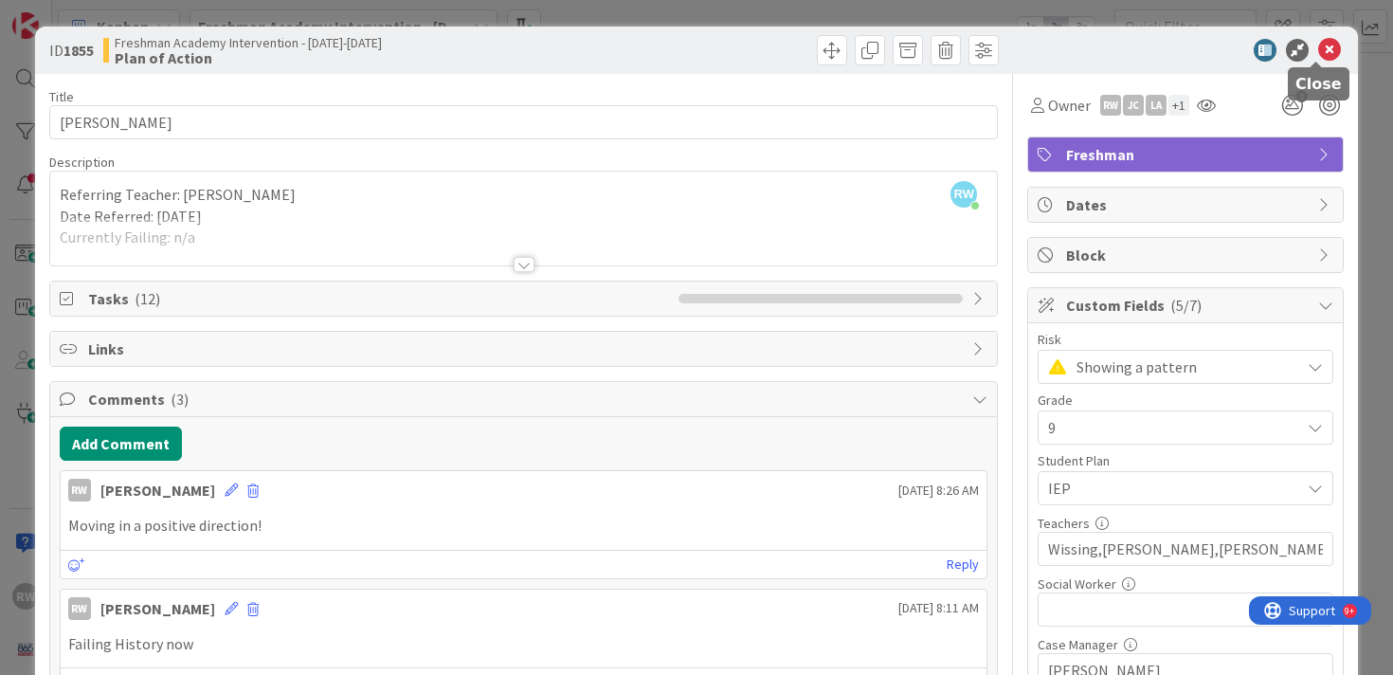
click at [1318, 53] on icon at bounding box center [1329, 50] width 23 height 23
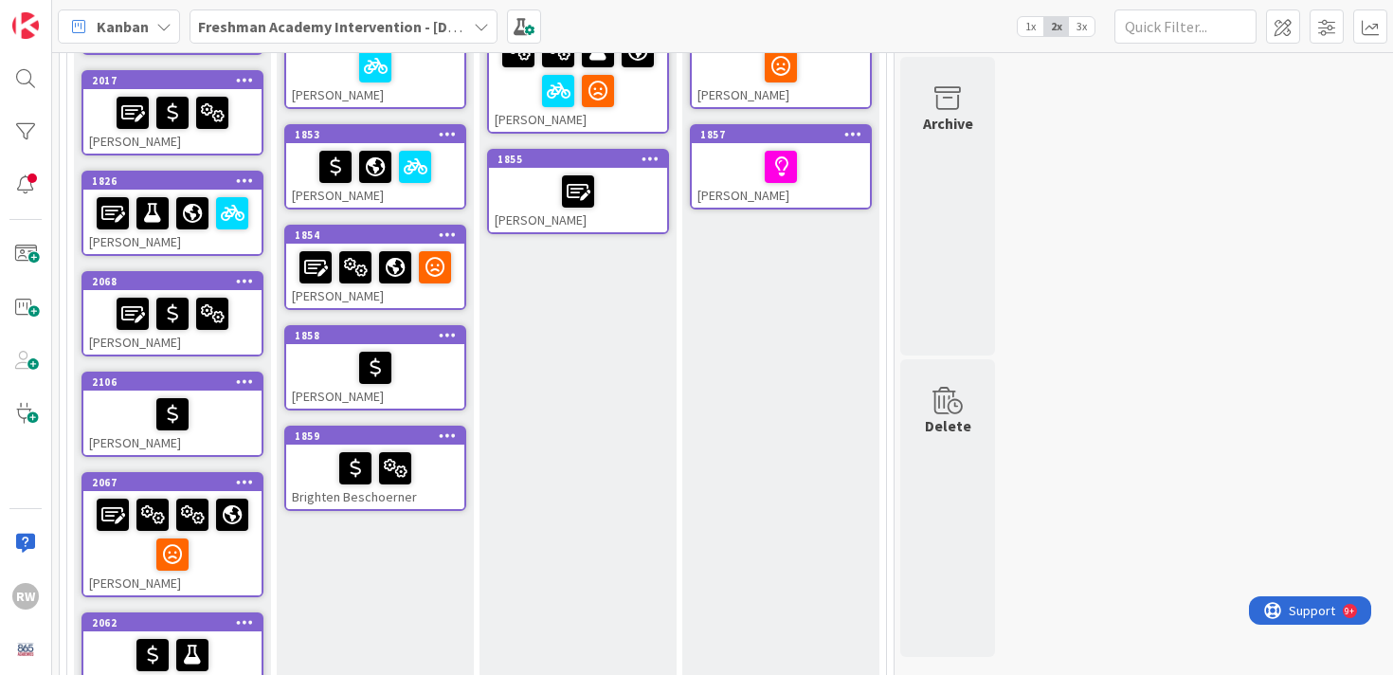
click at [453, 164] on div at bounding box center [375, 167] width 167 height 40
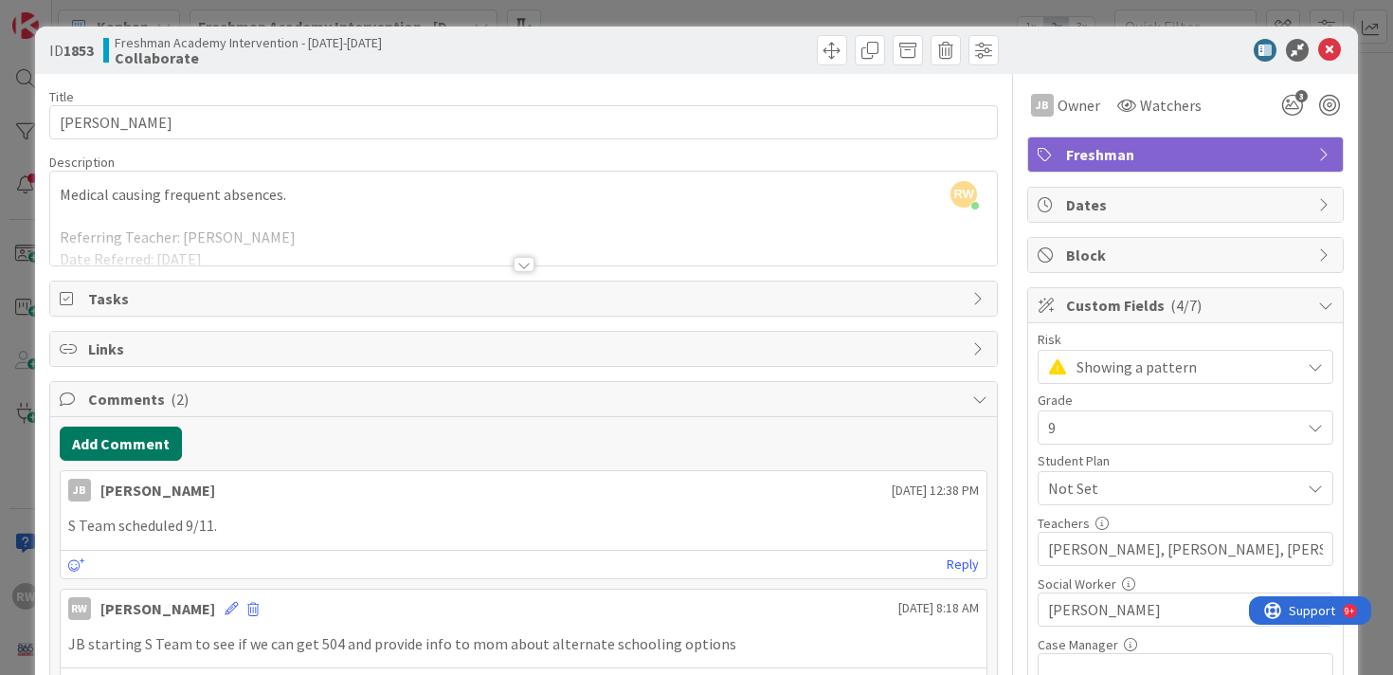
click at [140, 440] on button "Add Comment" at bounding box center [121, 444] width 122 height 34
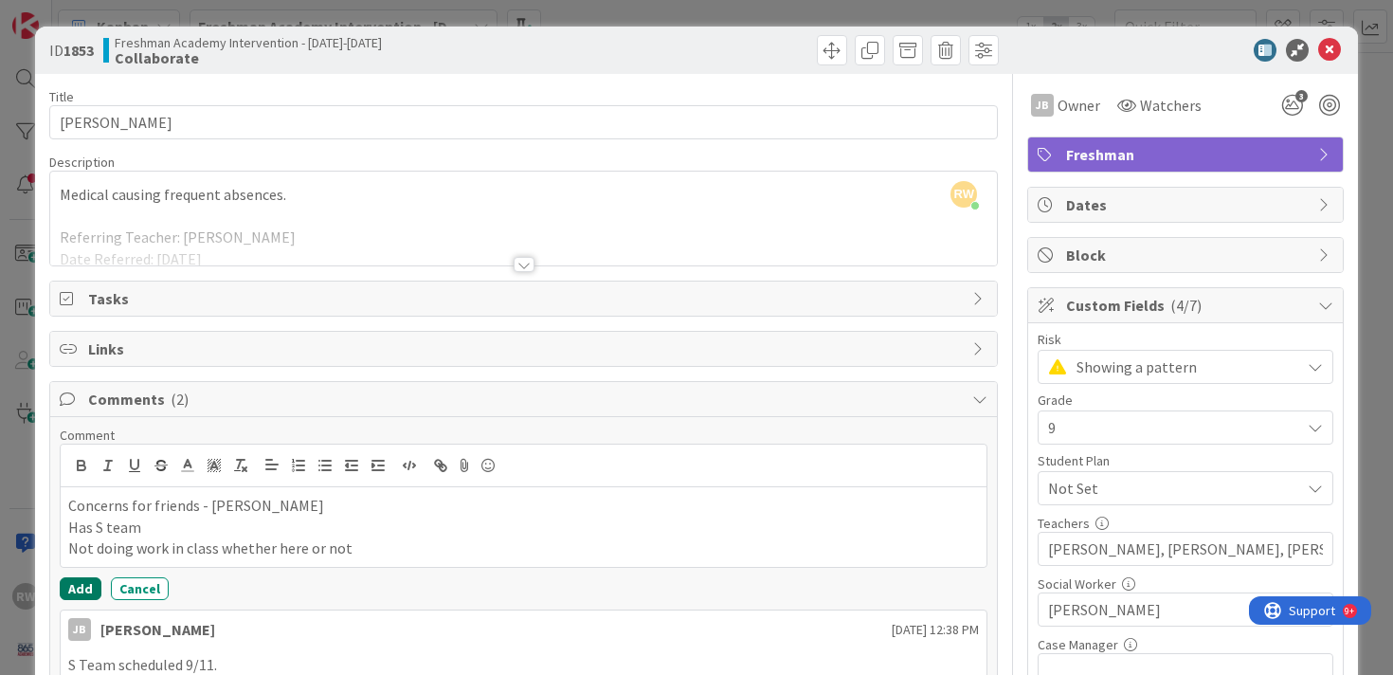
click at [82, 586] on button "Add" at bounding box center [81, 588] width 42 height 23
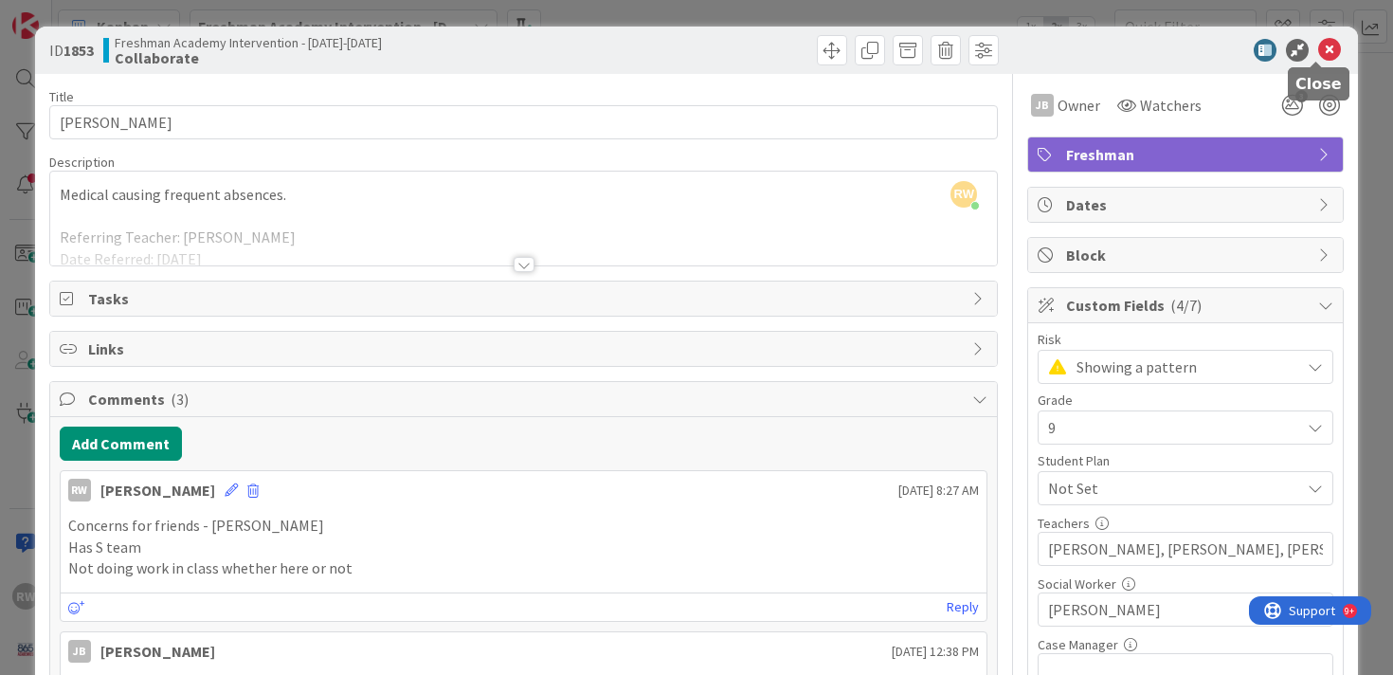
click at [1318, 48] on icon at bounding box center [1329, 50] width 23 height 23
